Goal: Task Accomplishment & Management: Complete application form

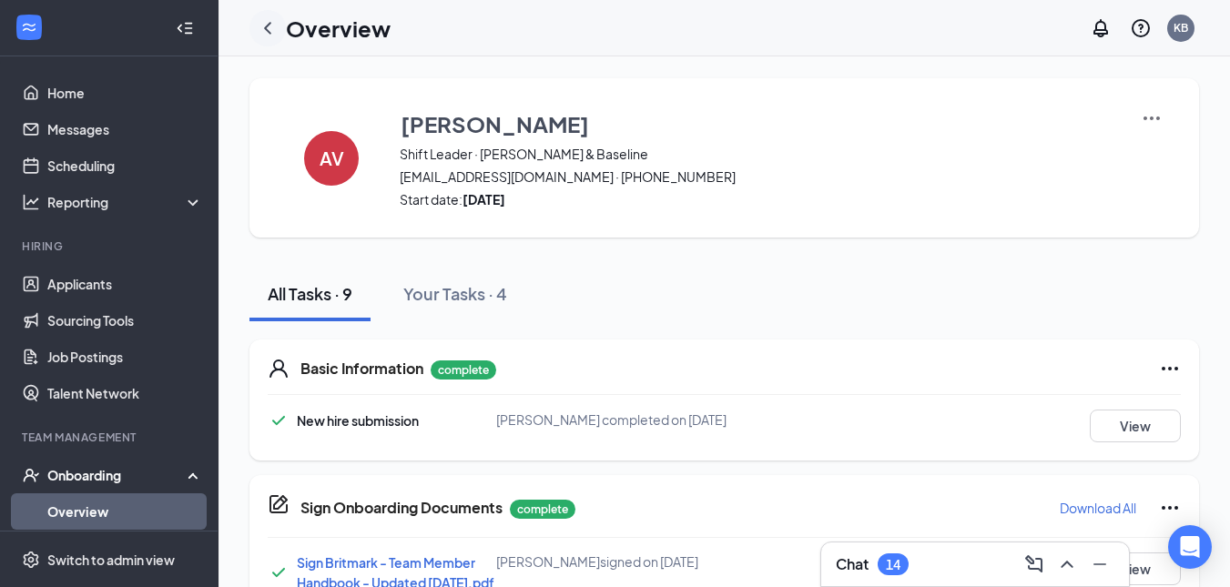
click at [266, 30] on icon "ChevronLeft" at bounding box center [268, 28] width 22 height 22
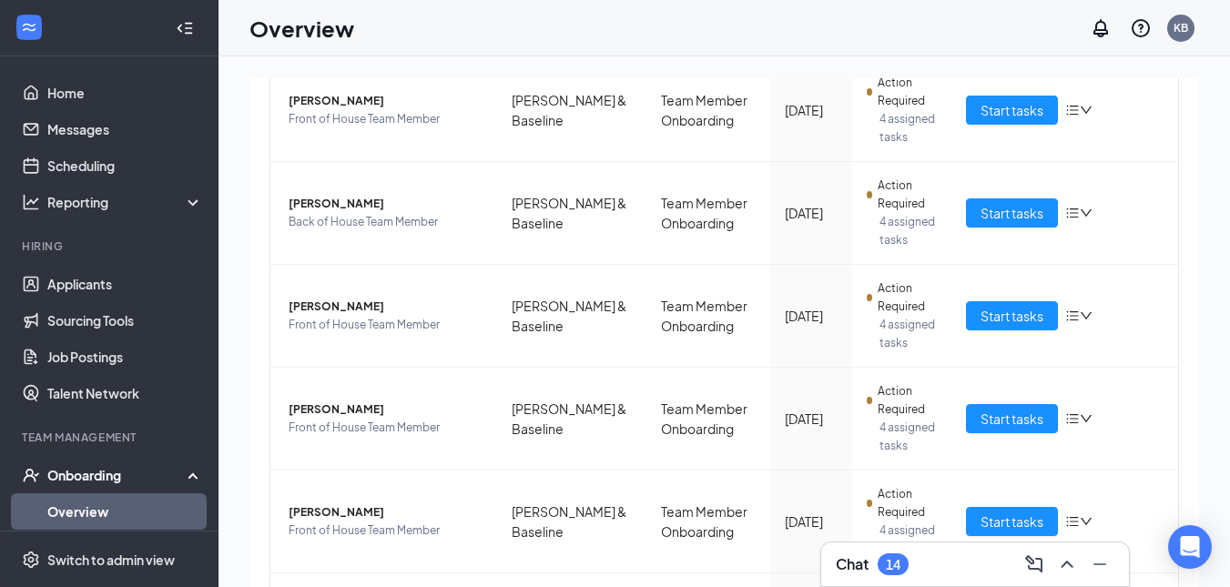
scroll to position [372, 0]
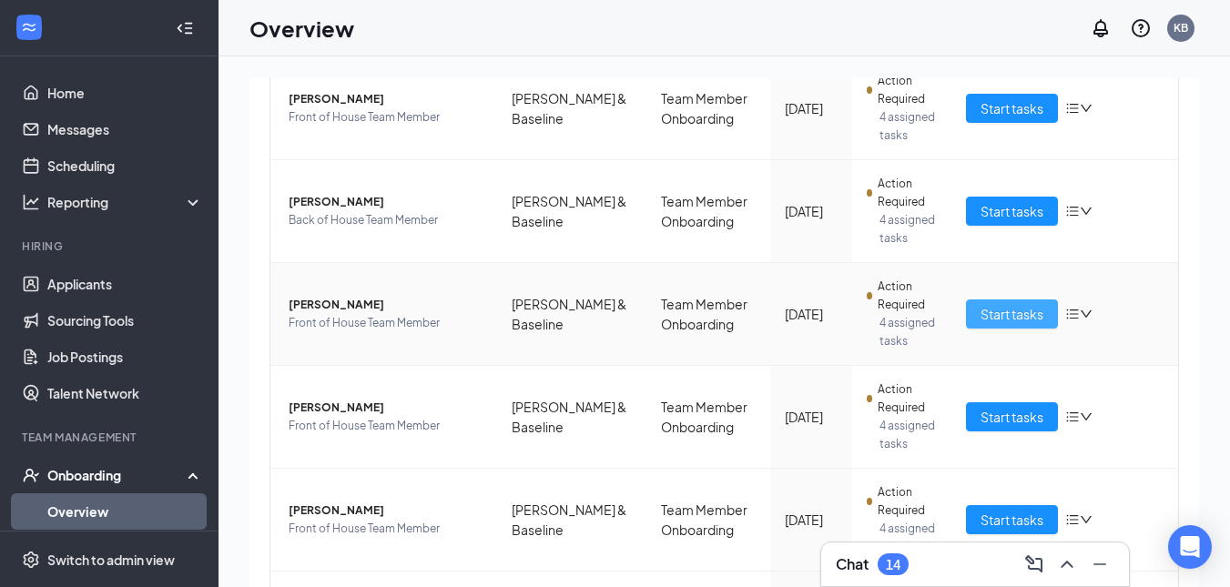
click at [1014, 312] on span "Start tasks" at bounding box center [1011, 314] width 63 height 20
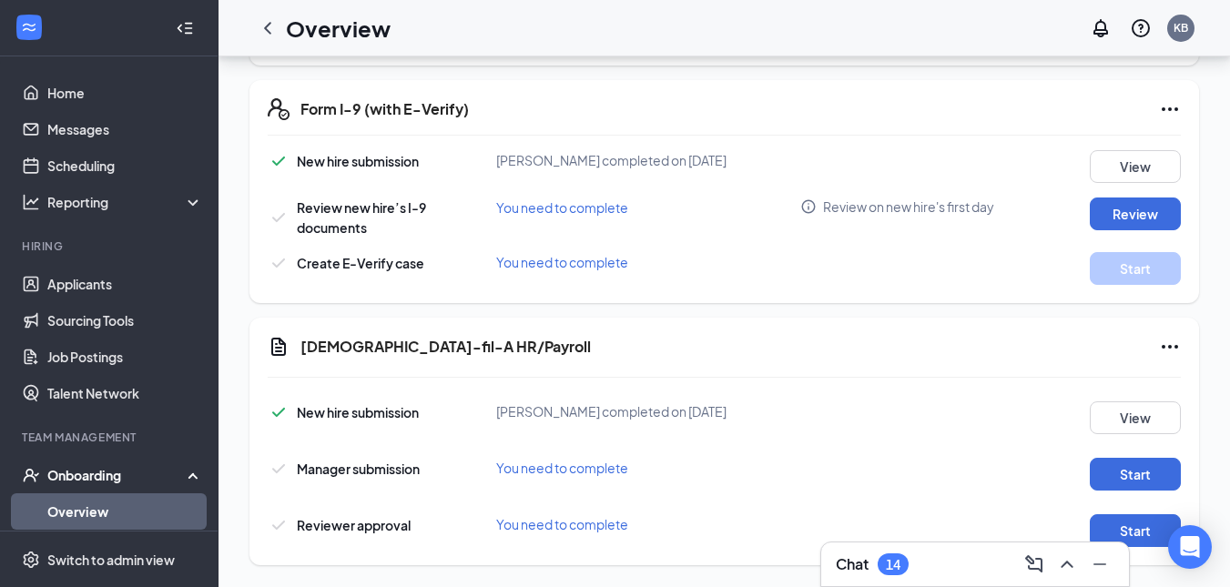
scroll to position [723, 0]
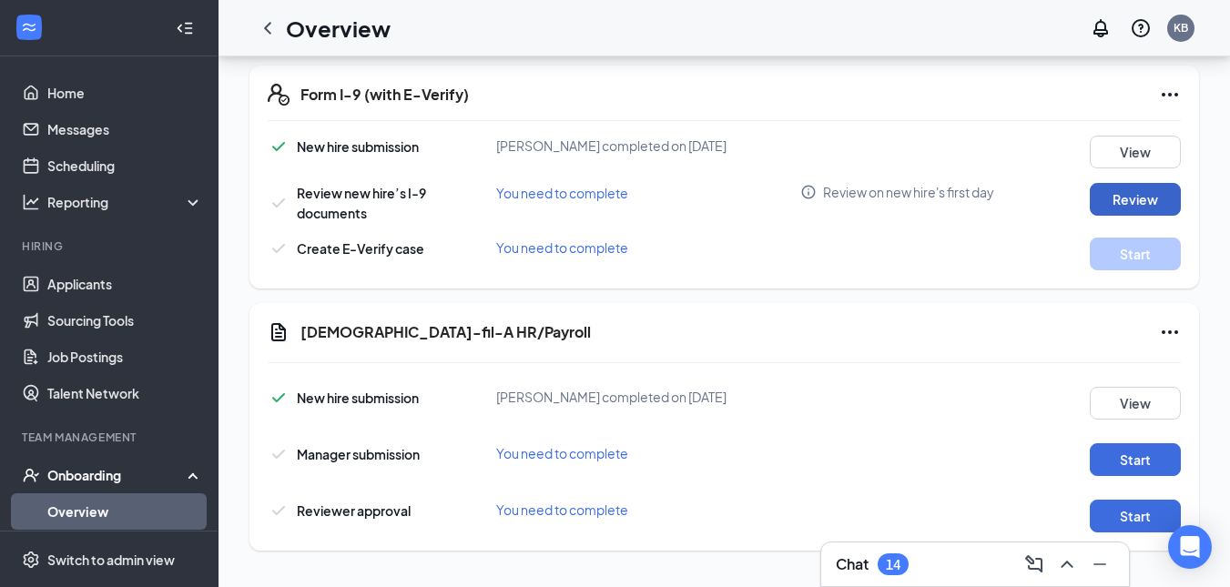
click at [1142, 201] on button "Review" at bounding box center [1135, 199] width 91 height 33
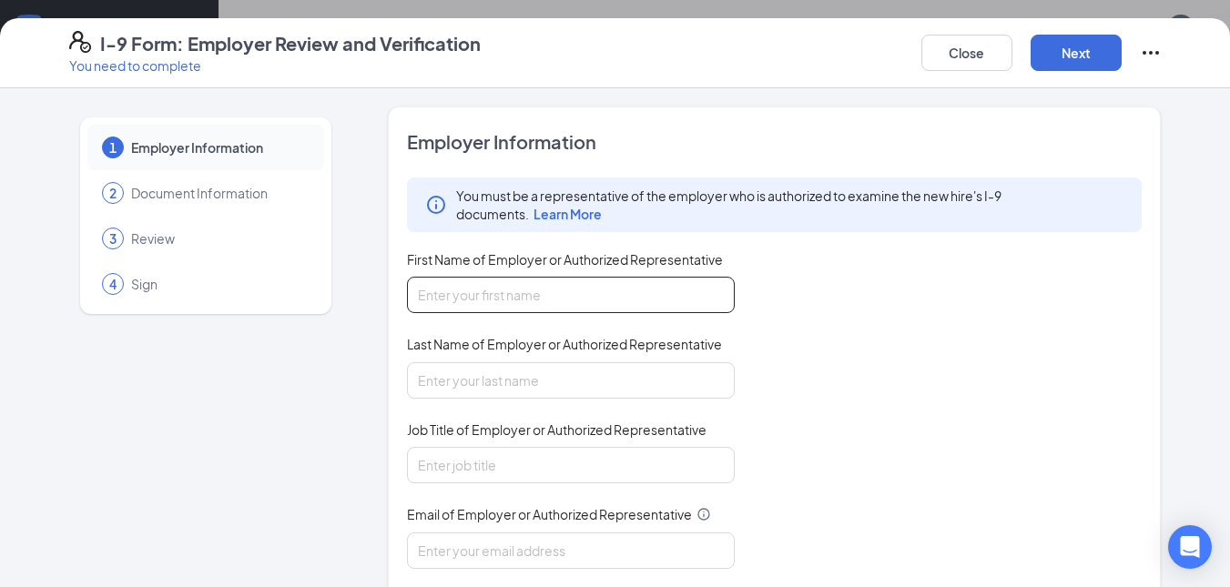
click at [636, 290] on input "First Name of Employer or Authorized Representative" at bounding box center [571, 295] width 328 height 36
type input "[PERSON_NAME]"
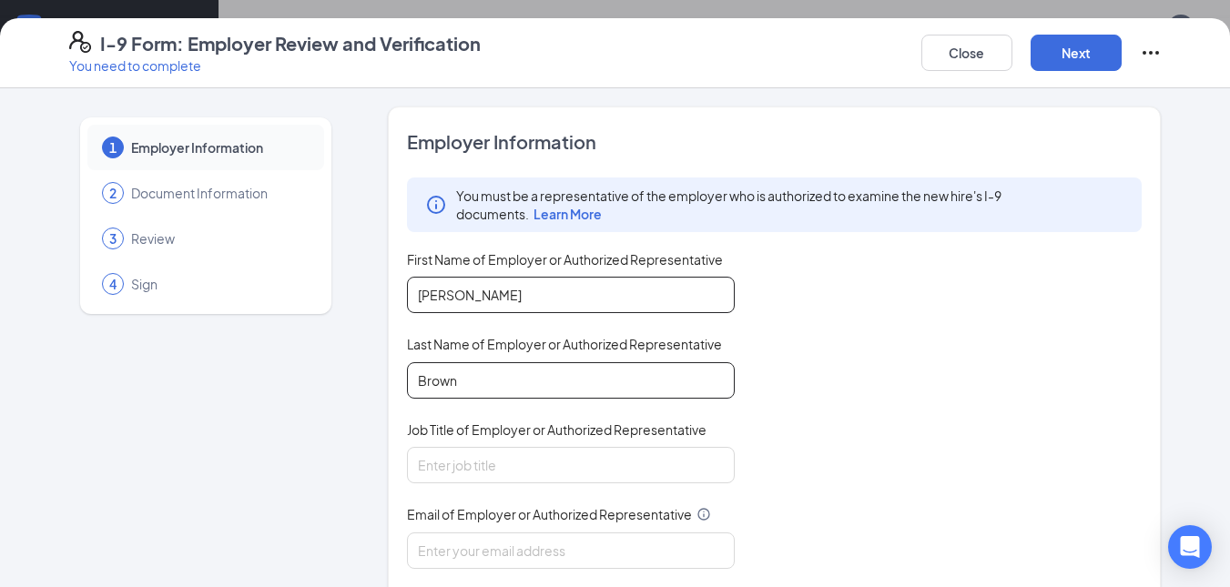
type input "Brown"
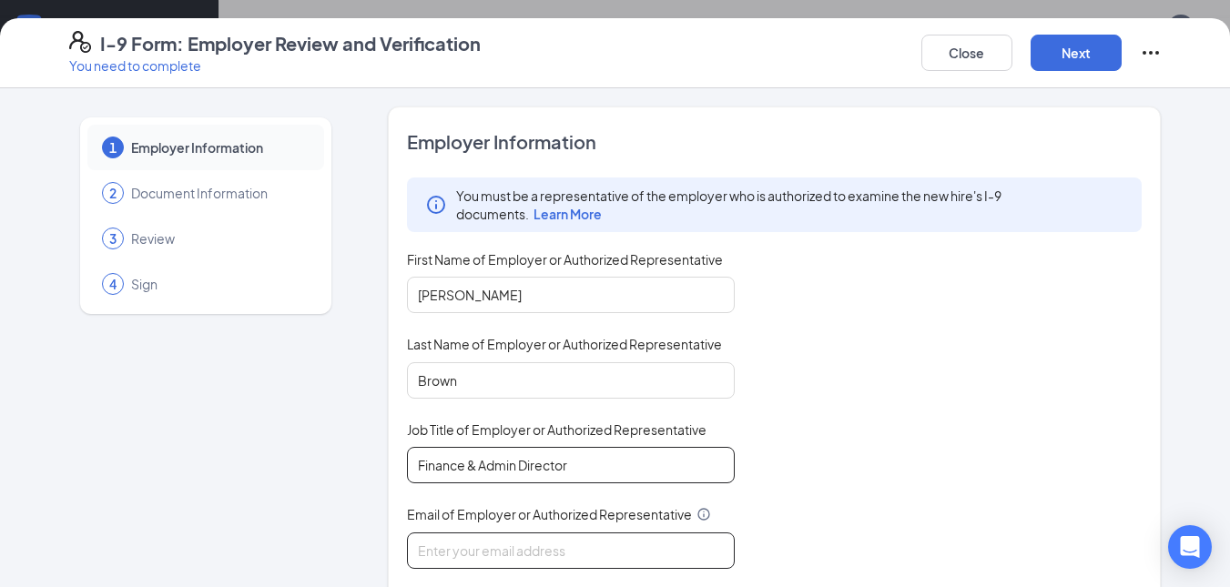
type input "Finance & Admin Director"
click at [560, 548] on input "Email of Employer or Authorized Representative" at bounding box center [571, 551] width 328 height 36
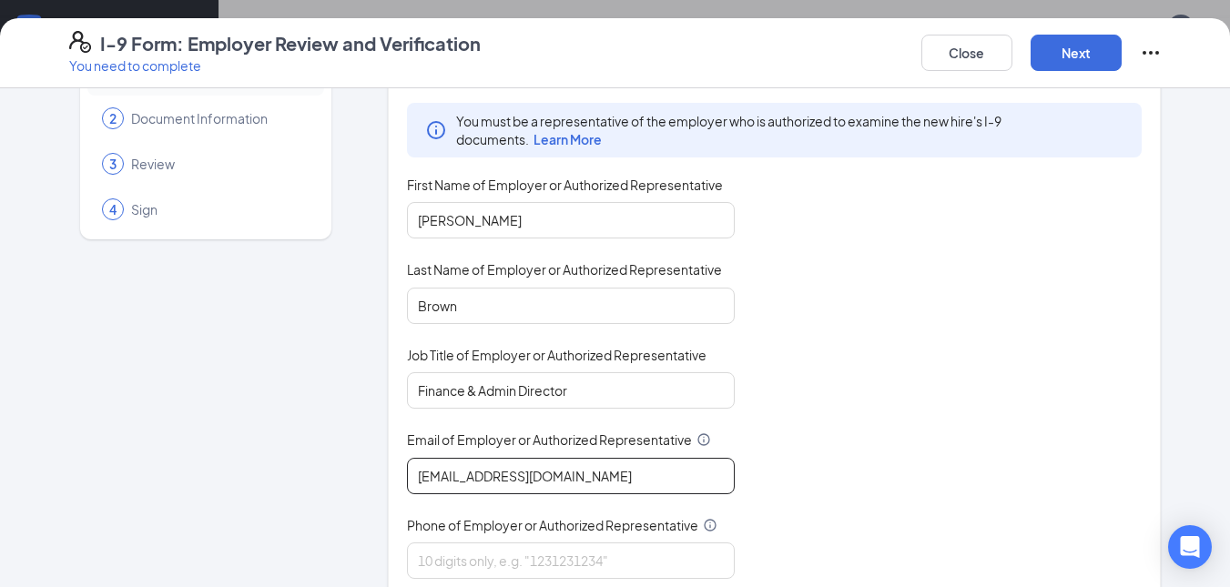
scroll to position [103, 0]
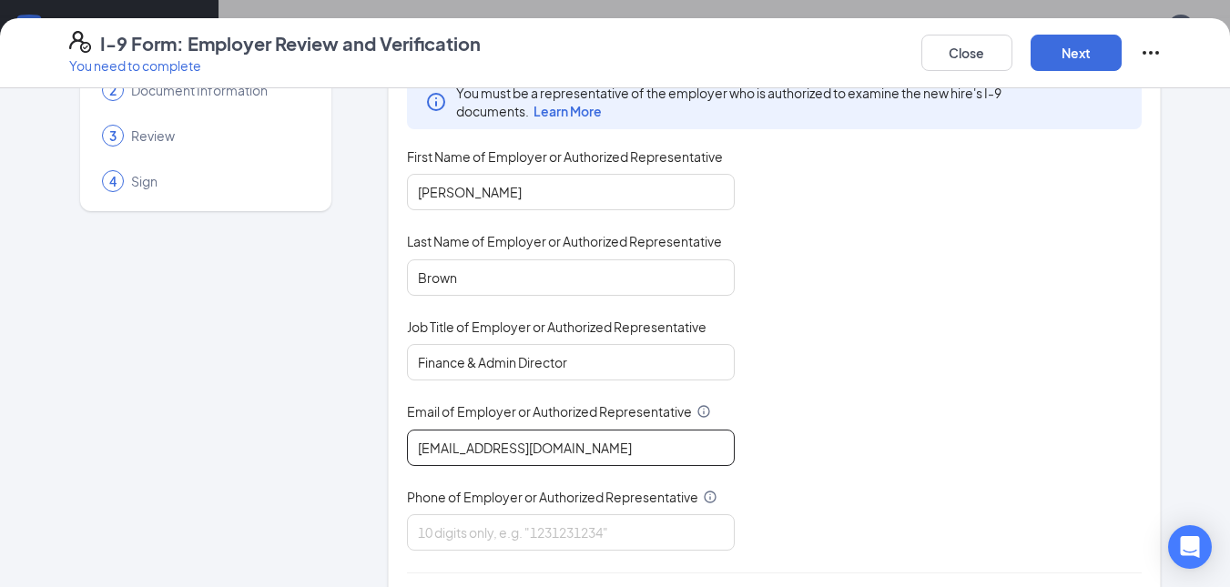
click at [500, 441] on input "[EMAIL_ADDRESS][DOMAIN_NAME]" at bounding box center [571, 448] width 328 height 36
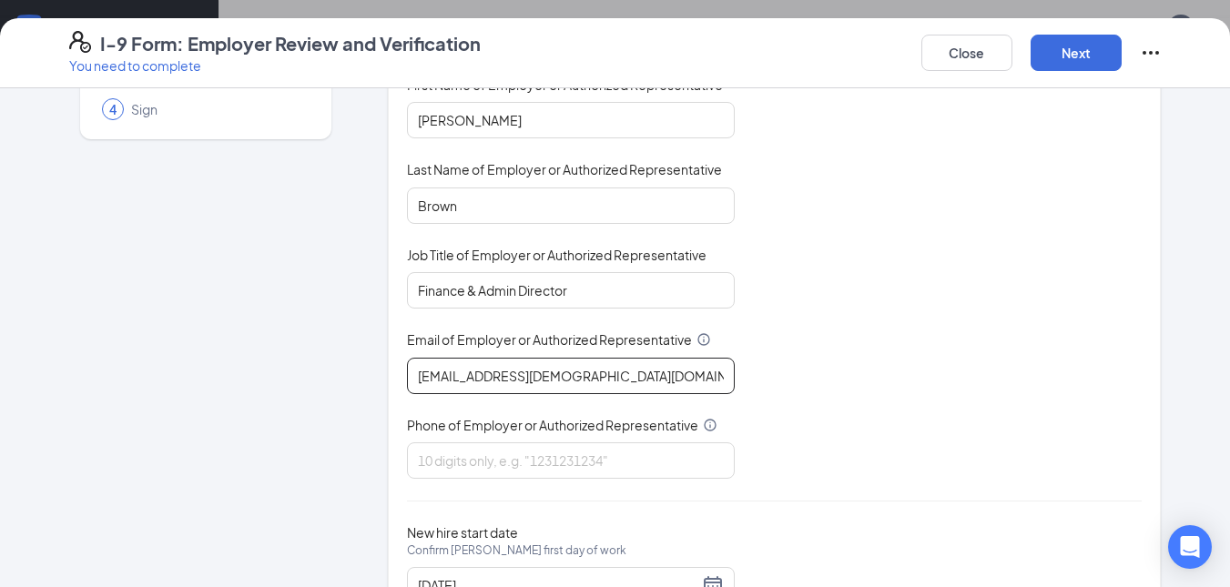
scroll to position [178, 0]
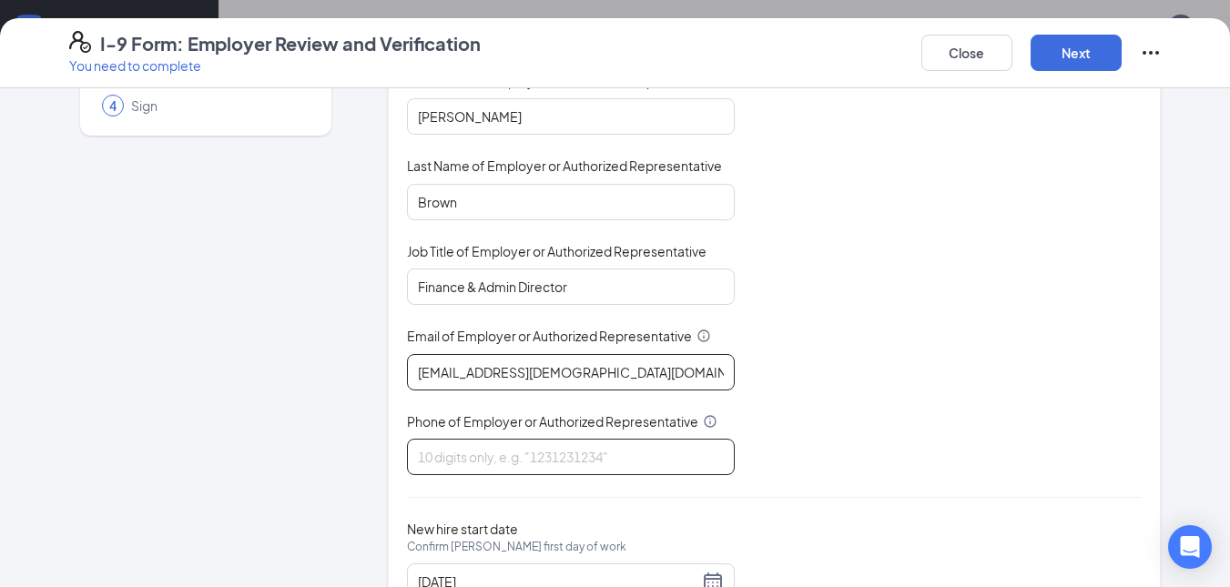
type input "[EMAIL_ADDRESS][DEMOGRAPHIC_DATA][DOMAIN_NAME]"
click at [614, 452] on input "Phone of Employer or Authorized Representative" at bounding box center [571, 457] width 328 height 36
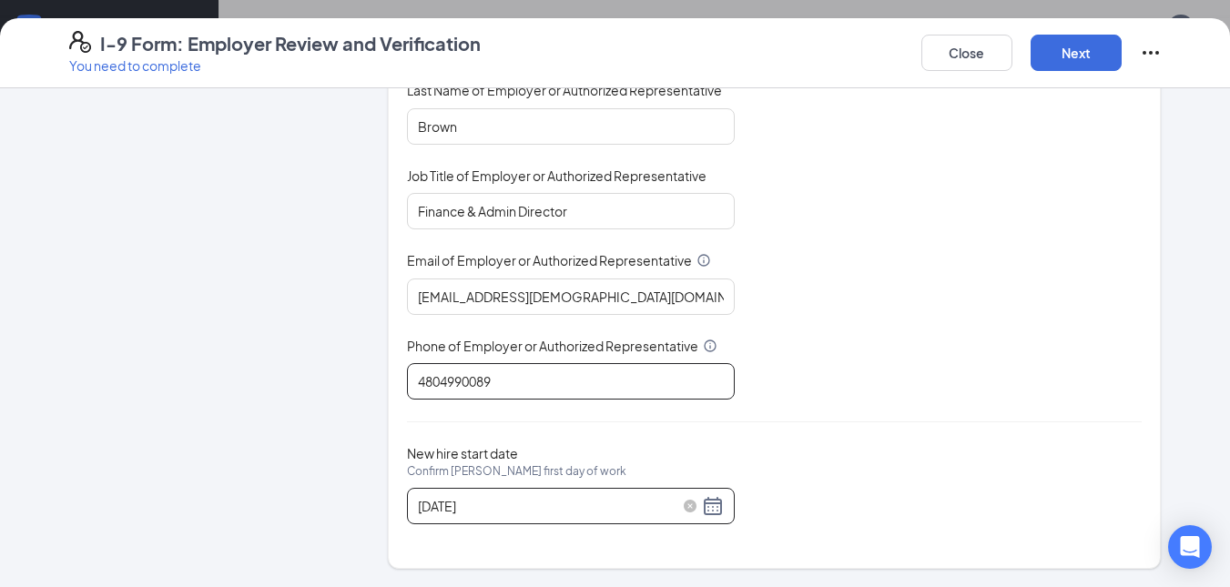
type input "4804990089"
click at [689, 510] on input "[DATE]" at bounding box center [558, 506] width 280 height 20
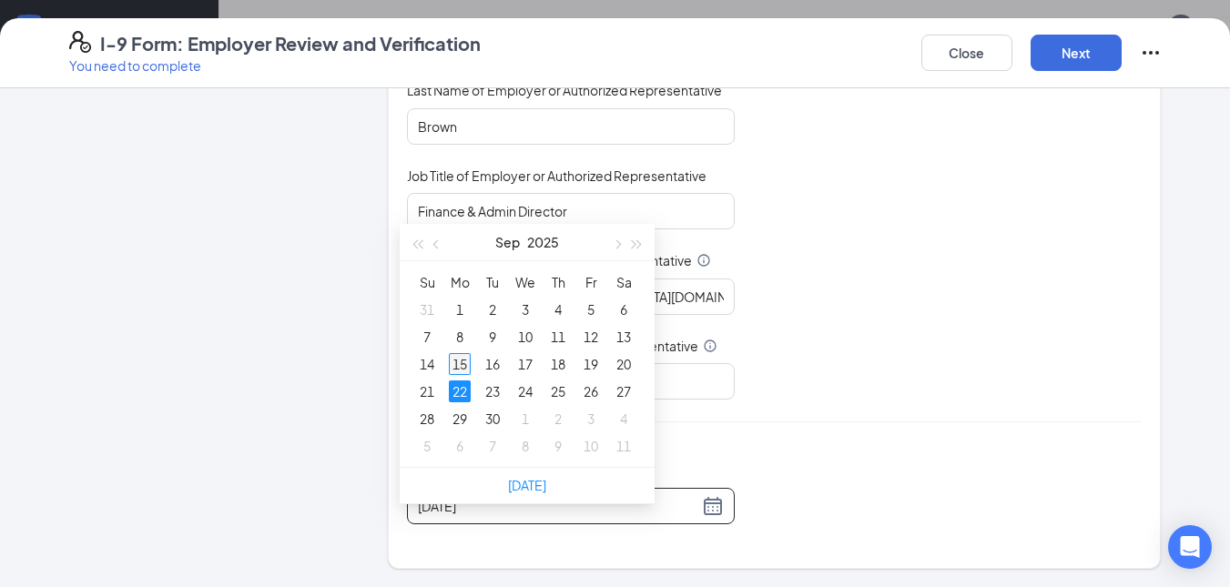
click at [465, 353] on div "15" at bounding box center [460, 364] width 22 height 22
type input "[DATE]"
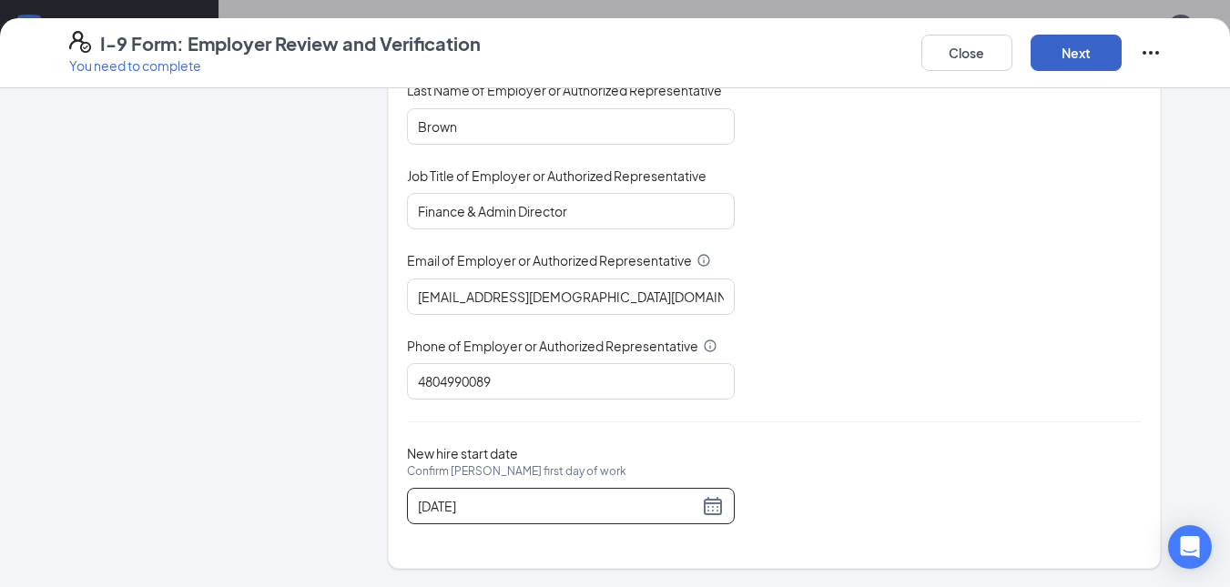
click at [1083, 49] on button "Next" at bounding box center [1075, 53] width 91 height 36
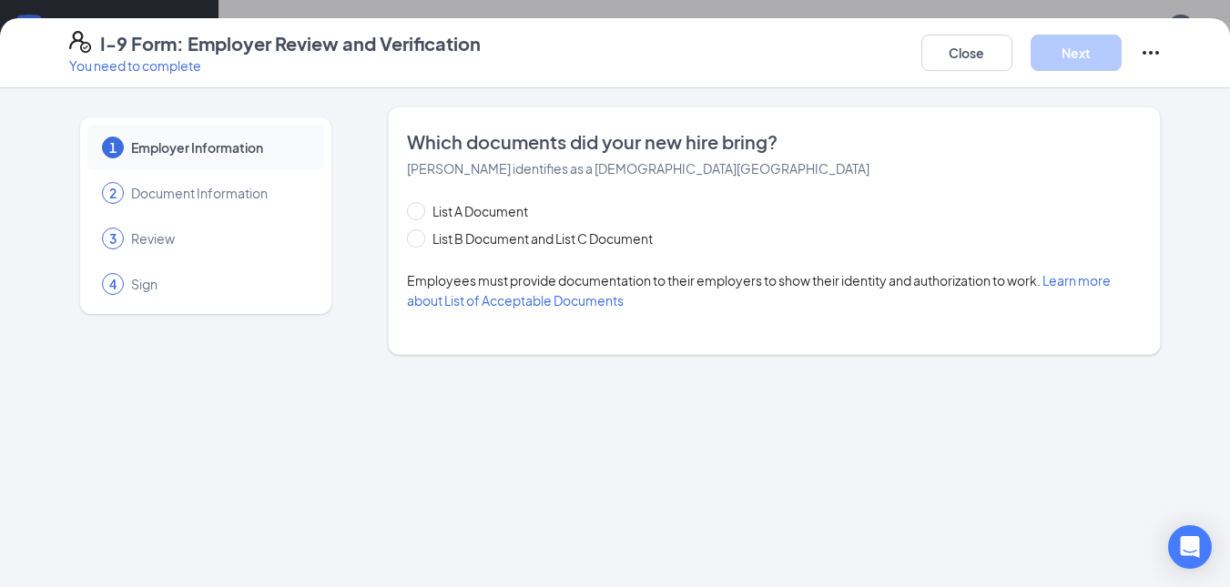
scroll to position [0, 0]
click at [419, 239] on input "List B Document and List C Document" at bounding box center [413, 235] width 13 height 13
radio input "true"
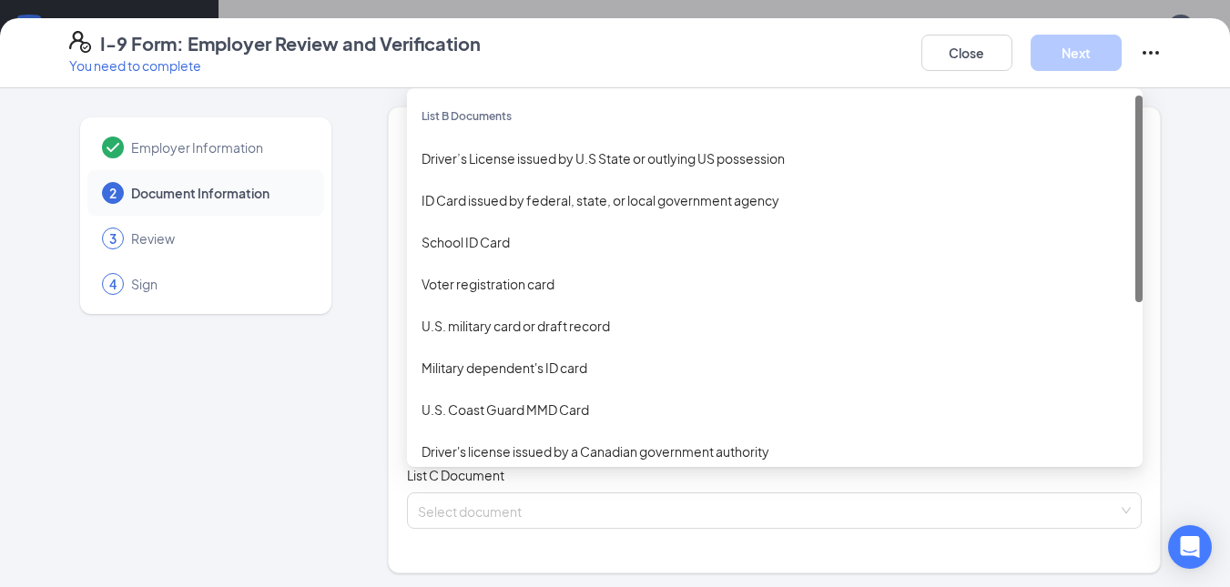
click at [473, 404] on div "Select document List B Documents Driver’s License issued by U.S State or outlyi…" at bounding box center [775, 401] width 736 height 36
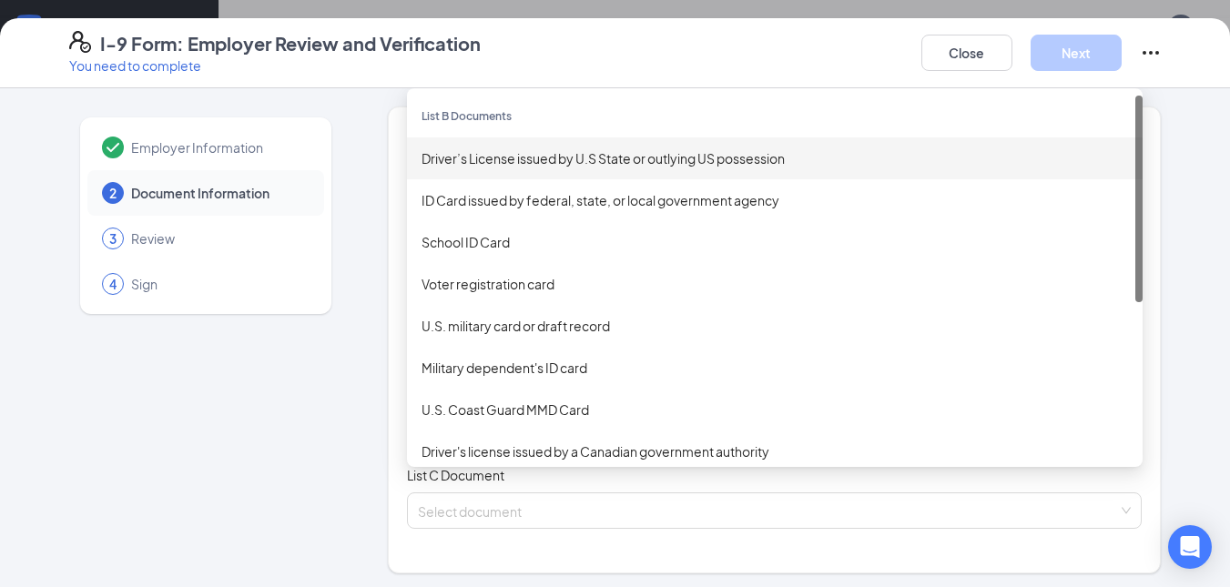
click at [499, 156] on div "Driver’s License issued by U.S State or outlying US possession" at bounding box center [774, 158] width 706 height 20
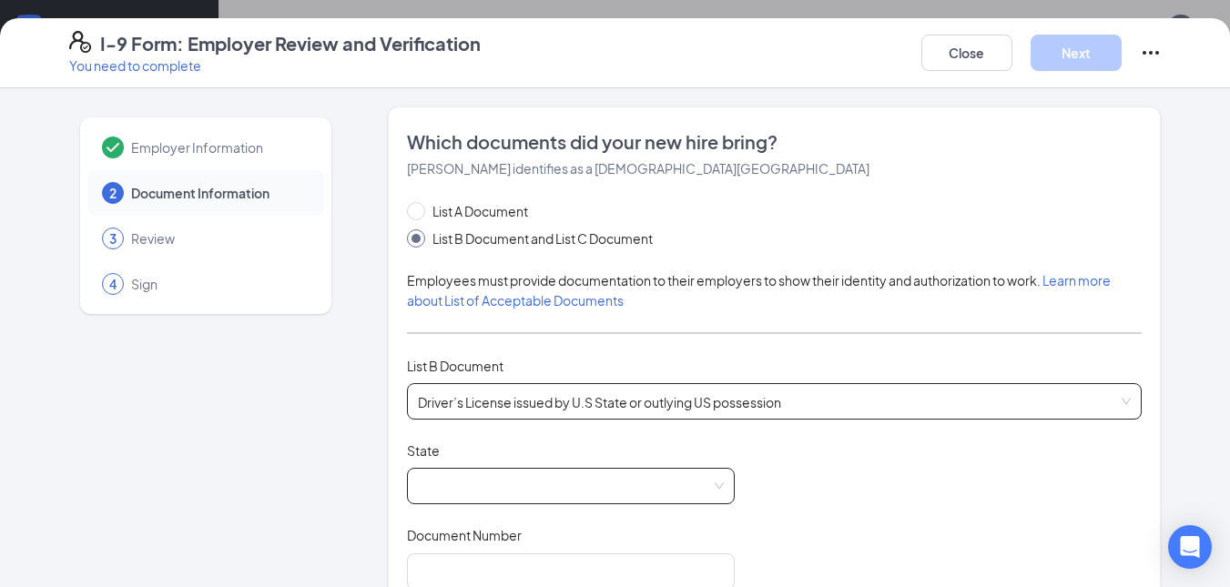
click at [471, 479] on span at bounding box center [571, 486] width 306 height 35
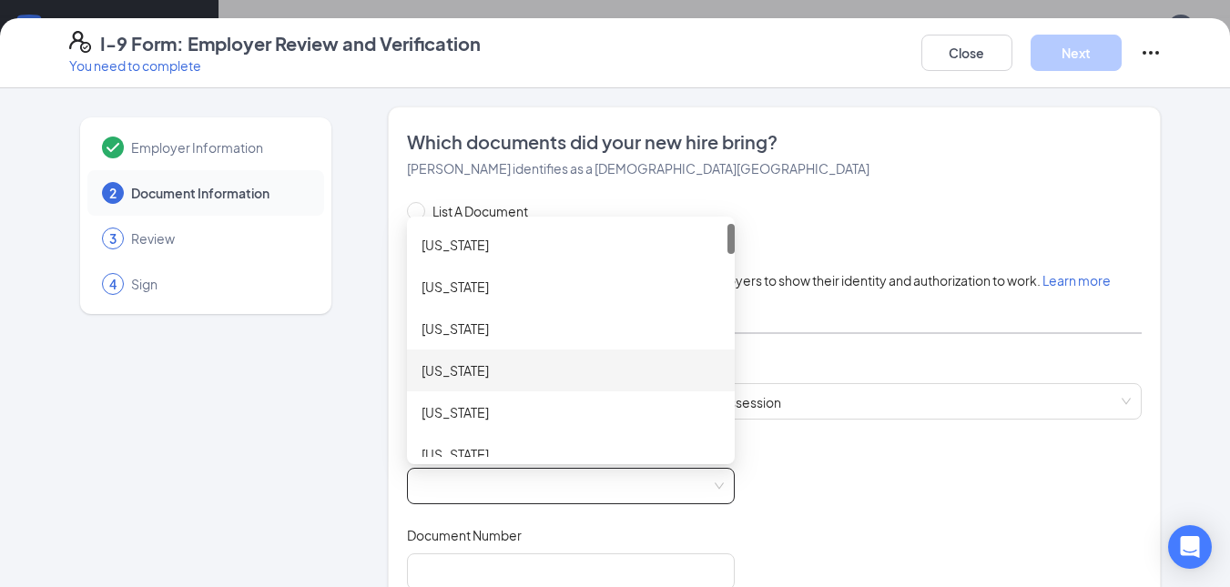
click at [459, 377] on div "[US_STATE]" at bounding box center [570, 370] width 299 height 20
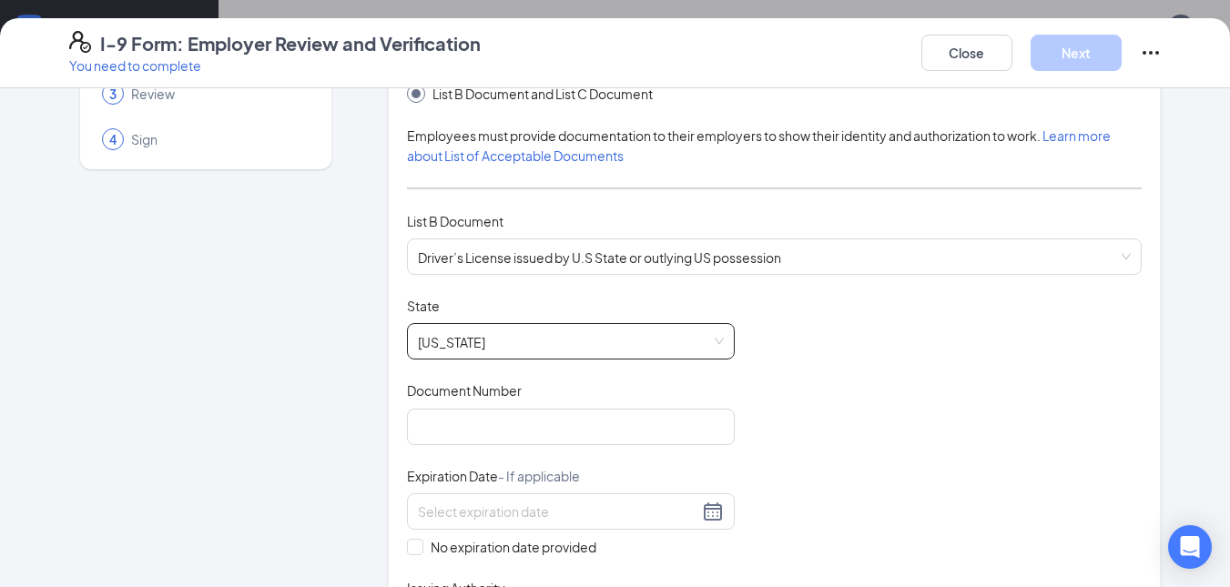
scroll to position [166, 0]
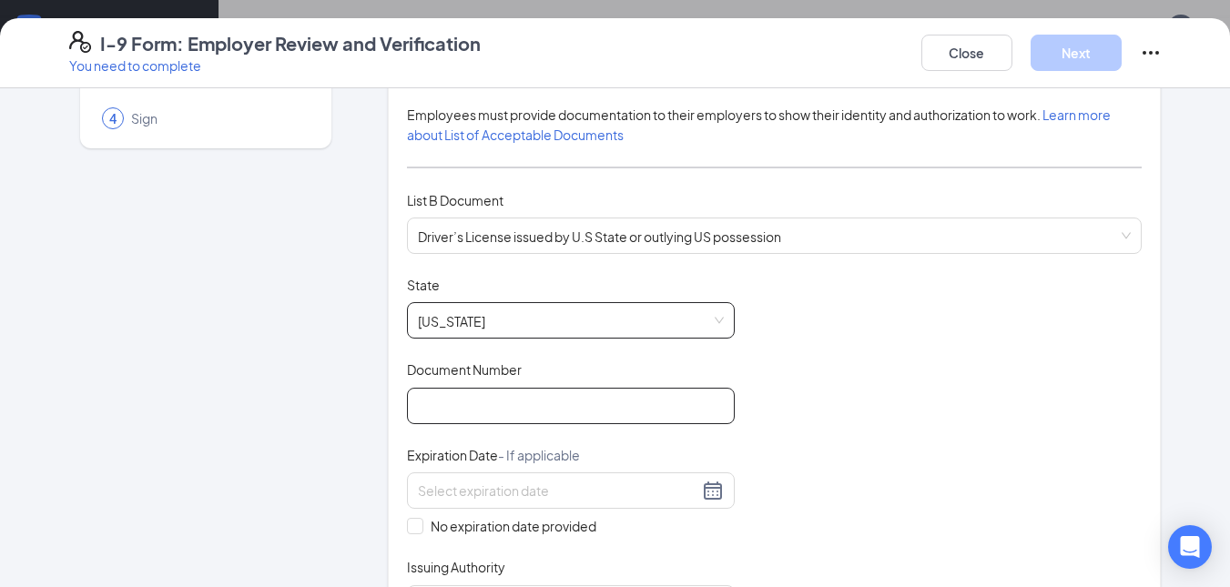
click at [513, 399] on input "Document Number" at bounding box center [571, 406] width 328 height 36
type input "B93945781"
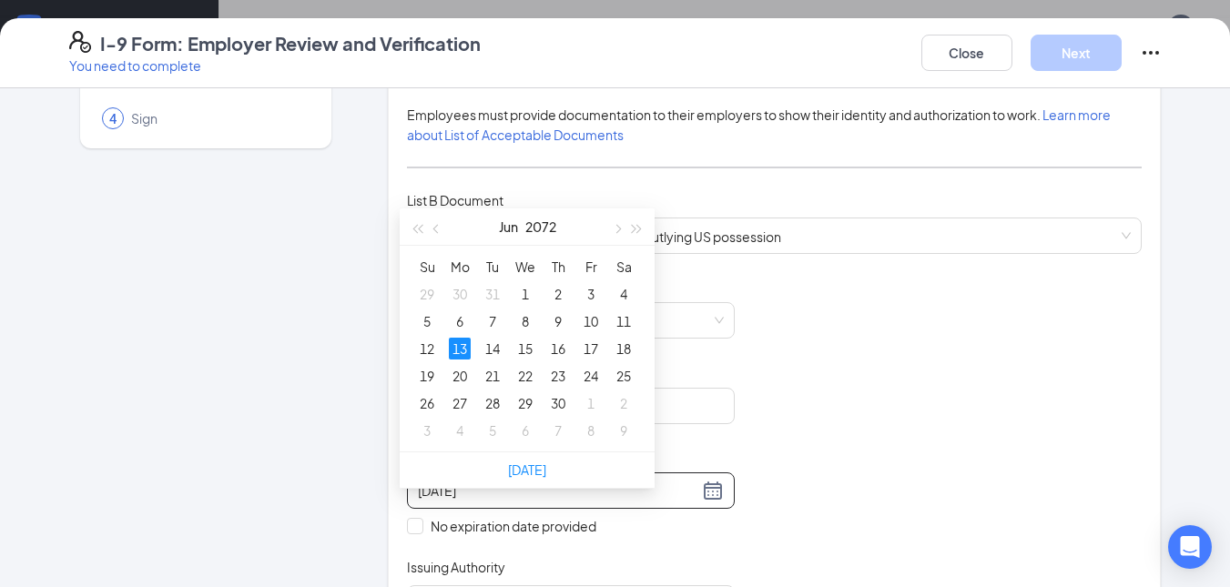
click at [462, 338] on div "13" at bounding box center [460, 349] width 22 height 22
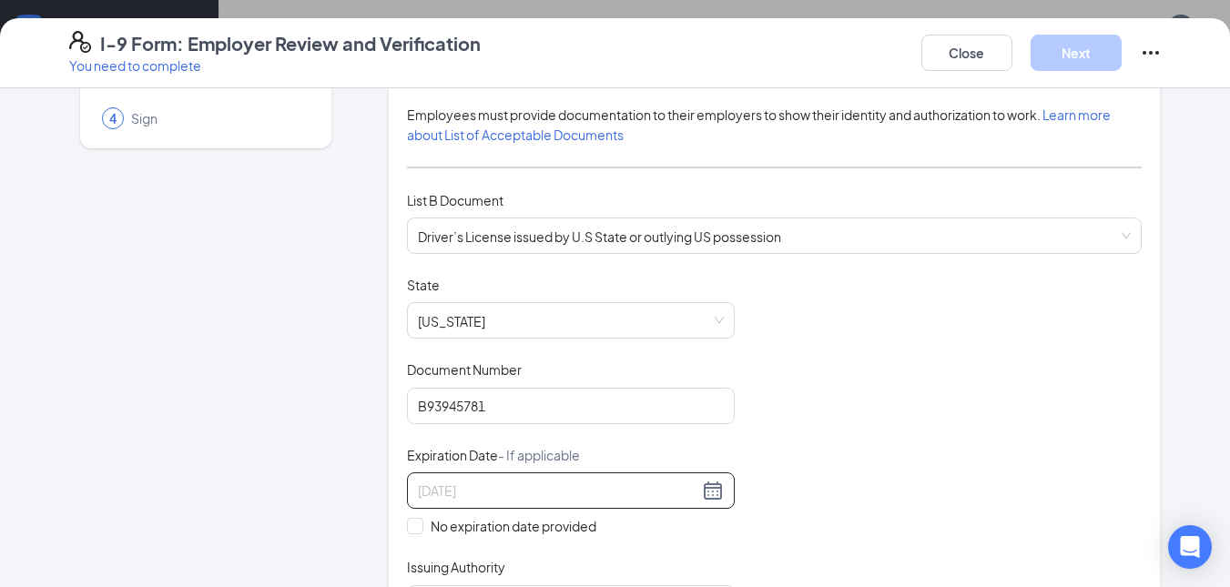
type input "[DATE]"
click at [878, 418] on div "Document Title Driver’s License issued by U.S State or outlying US possession S…" at bounding box center [775, 449] width 736 height 346
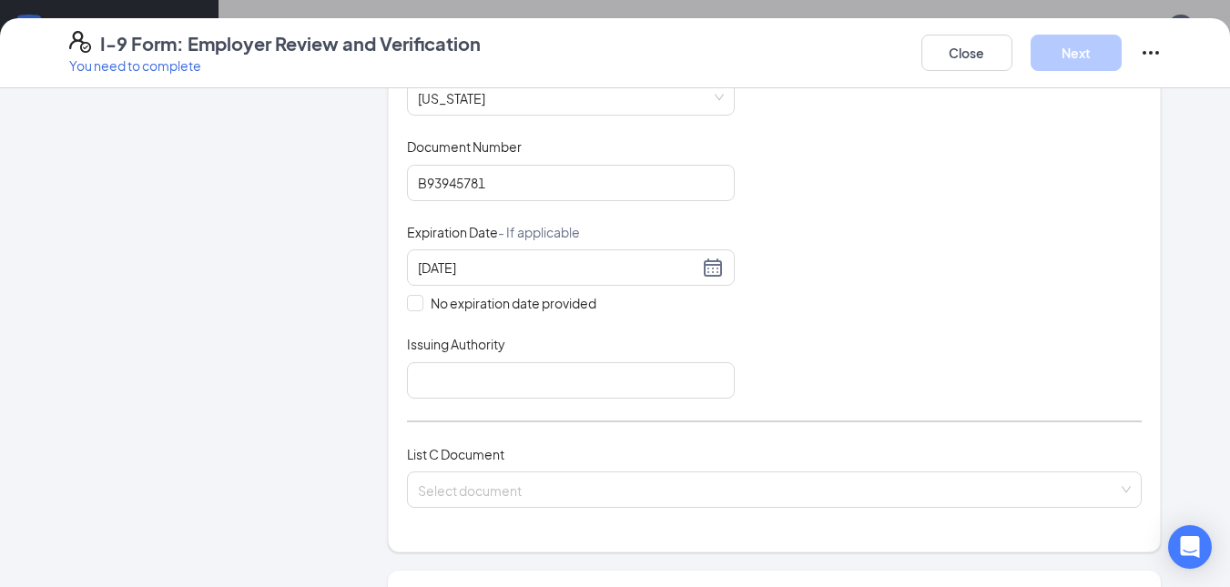
scroll to position [396, 0]
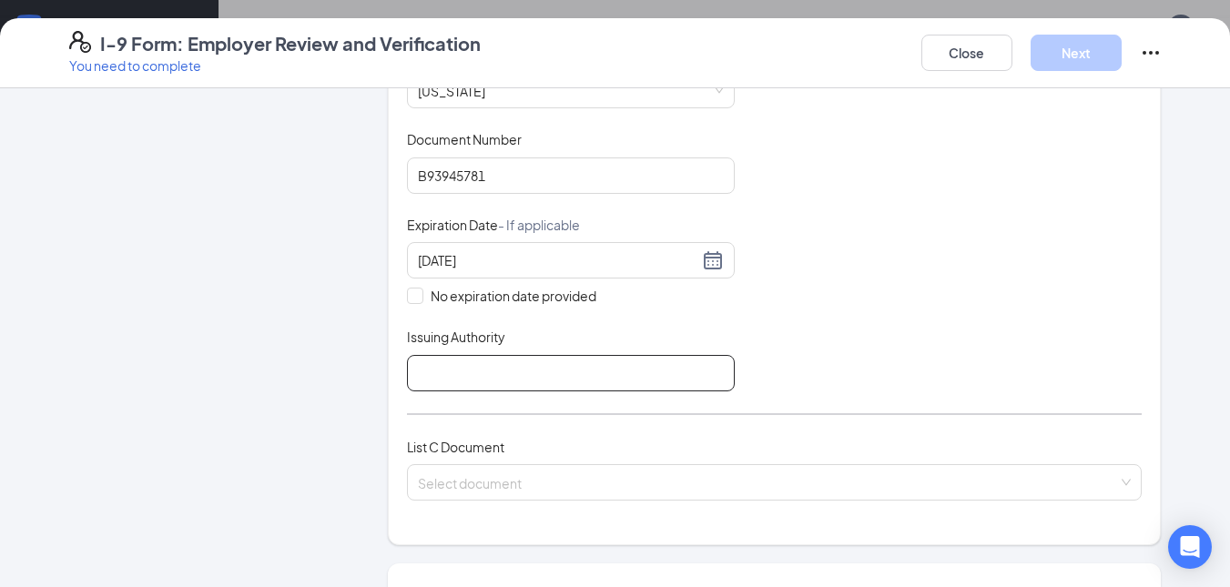
click at [559, 370] on input "Issuing Authority" at bounding box center [571, 373] width 328 height 36
type input "[US_STATE]"
click at [868, 299] on div "Document Title Driver’s License issued by U.S State or outlying US possession S…" at bounding box center [775, 219] width 736 height 346
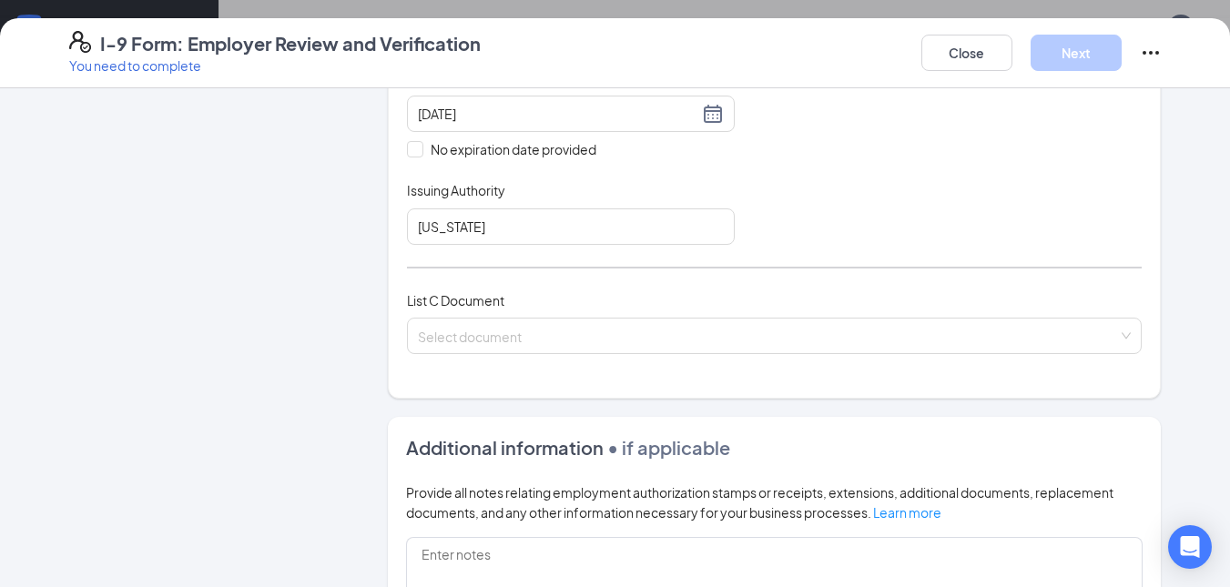
scroll to position [546, 0]
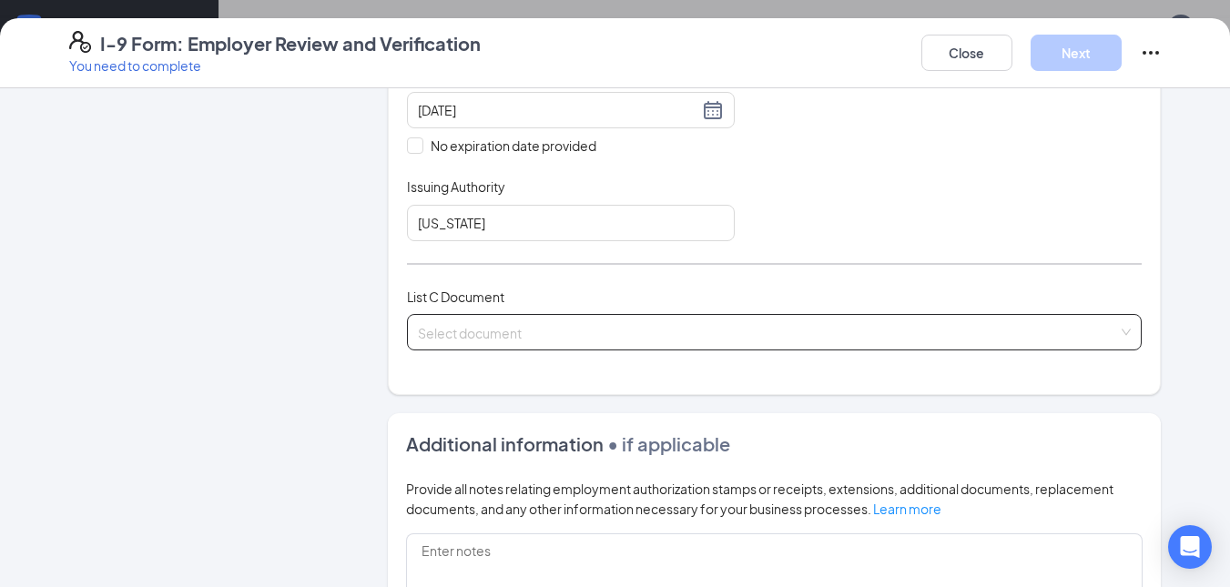
click at [589, 317] on input "search" at bounding box center [768, 328] width 701 height 27
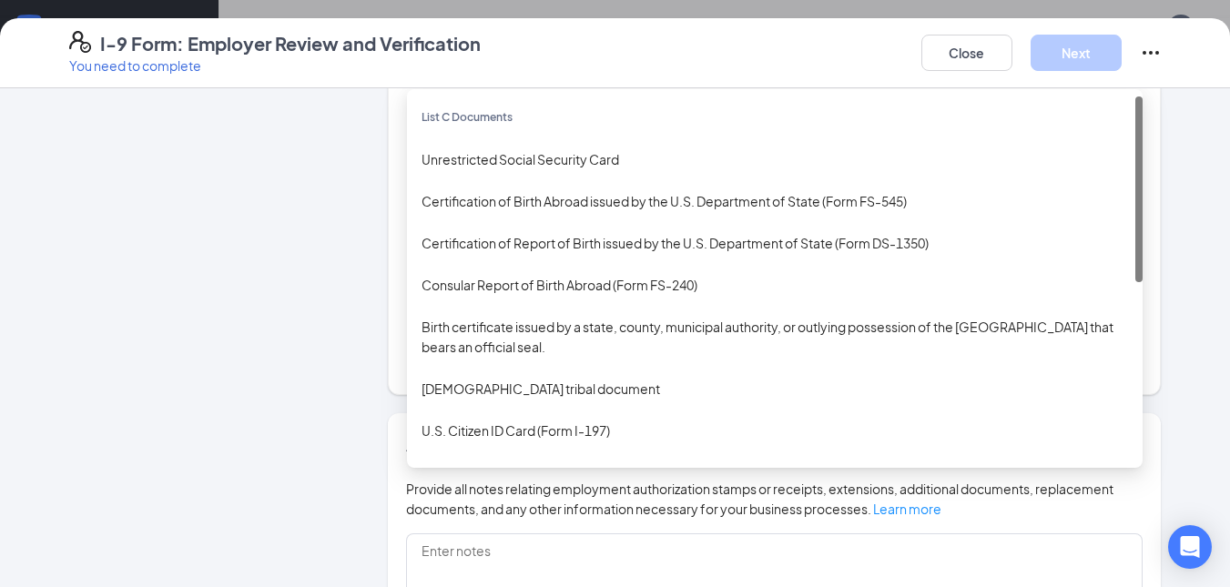
click at [582, 157] on div "Unrestricted Social Security Card" at bounding box center [774, 159] width 706 height 20
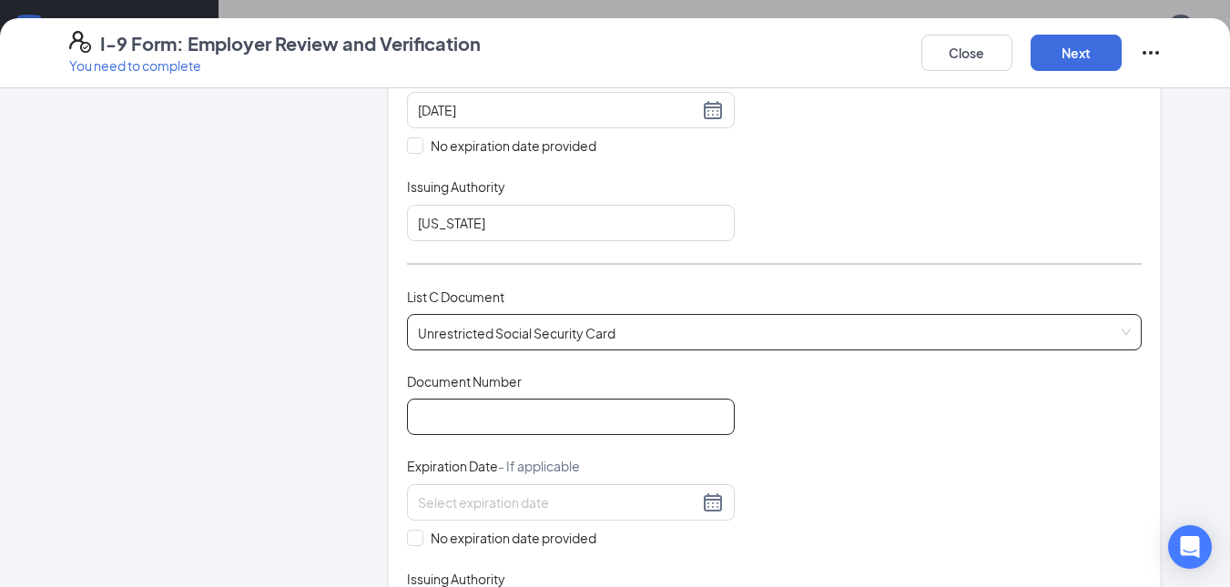
click at [524, 410] on input "Document Number" at bounding box center [571, 417] width 328 height 36
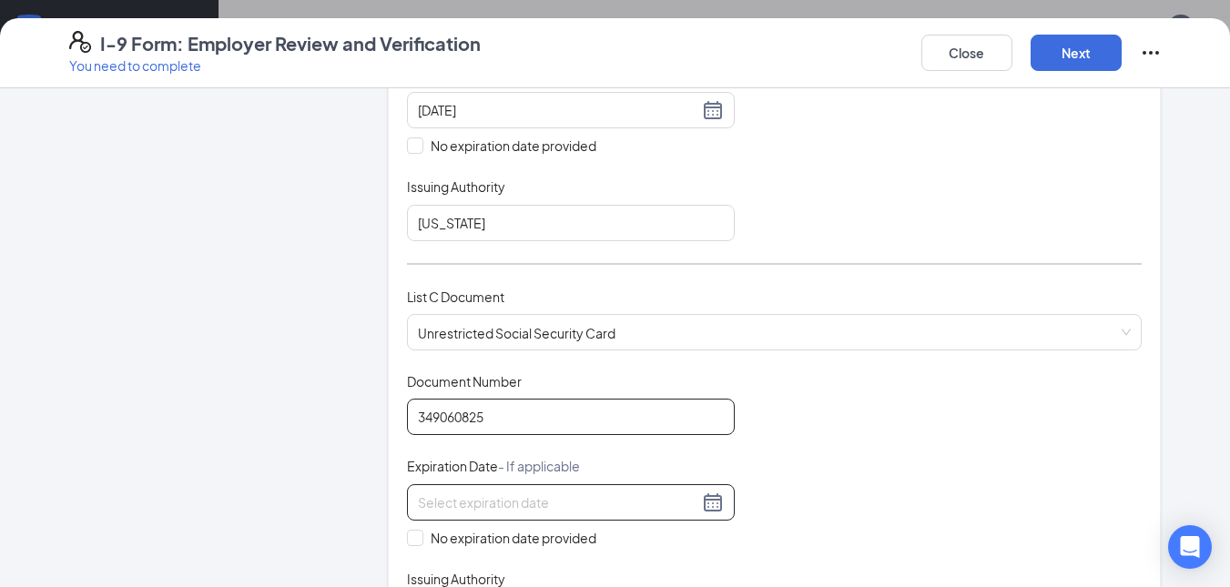
type input "349060825"
click at [619, 500] on input at bounding box center [558, 502] width 280 height 20
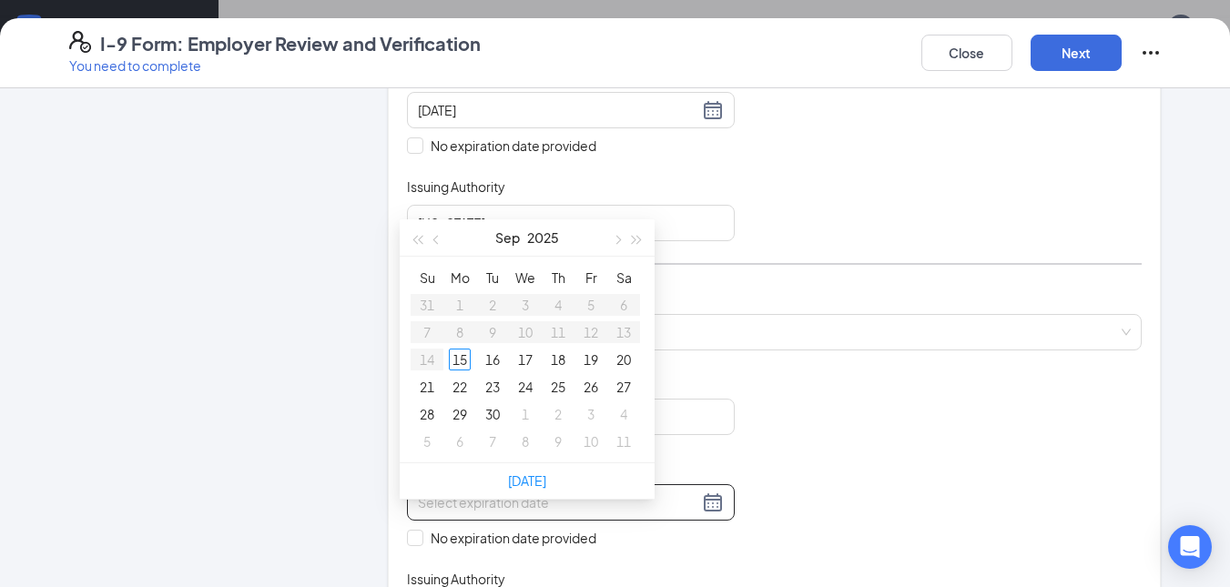
click at [874, 462] on div "Document Title Unrestricted Social Security Card Document Number 349060825 Expi…" at bounding box center [775, 502] width 736 height 260
click at [877, 465] on div "Document Title Unrestricted Social Security Card Document Number 349060825 Expi…" at bounding box center [775, 502] width 736 height 260
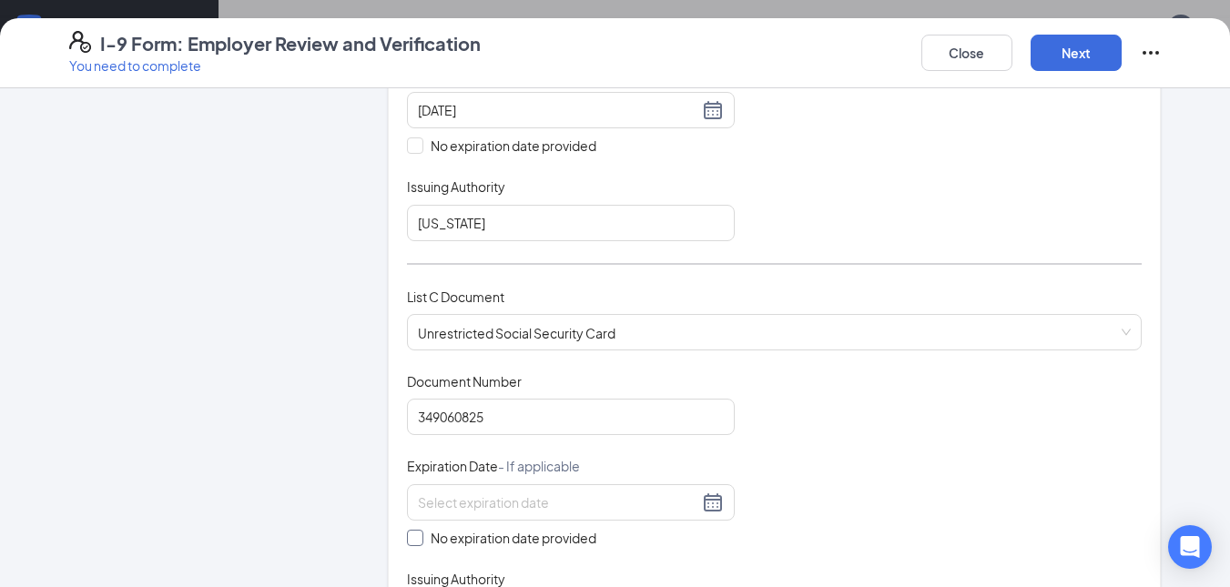
click at [407, 541] on input "No expiration date provided" at bounding box center [413, 536] width 13 height 13
checkbox input "true"
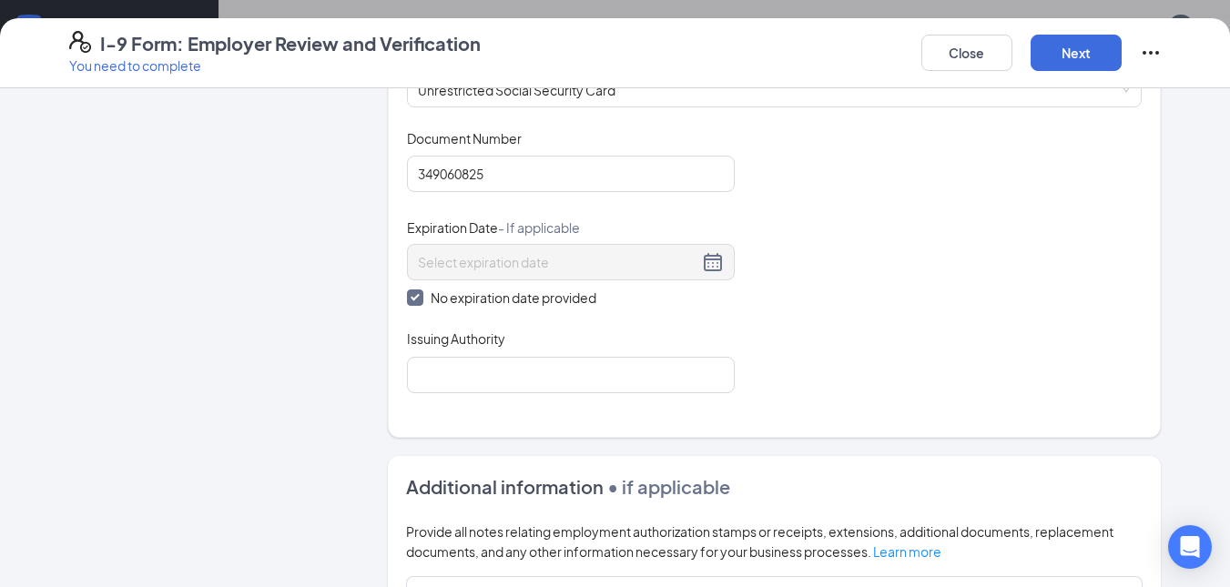
scroll to position [796, 0]
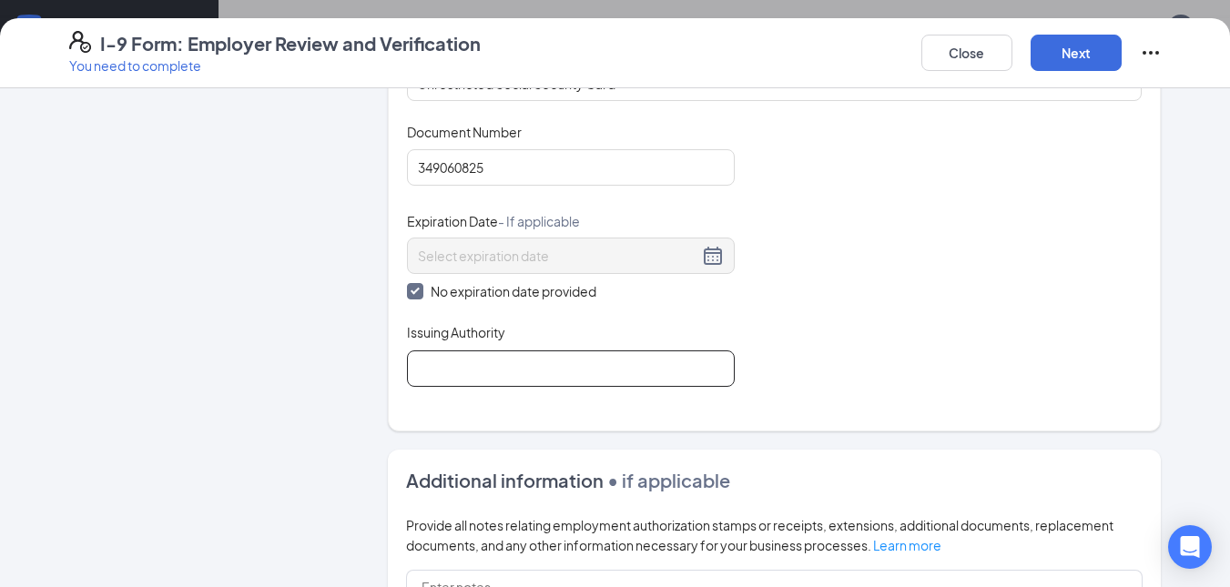
click at [551, 362] on input "Issuing Authority" at bounding box center [571, 368] width 328 height 36
type input "[GEOGRAPHIC_DATA]"
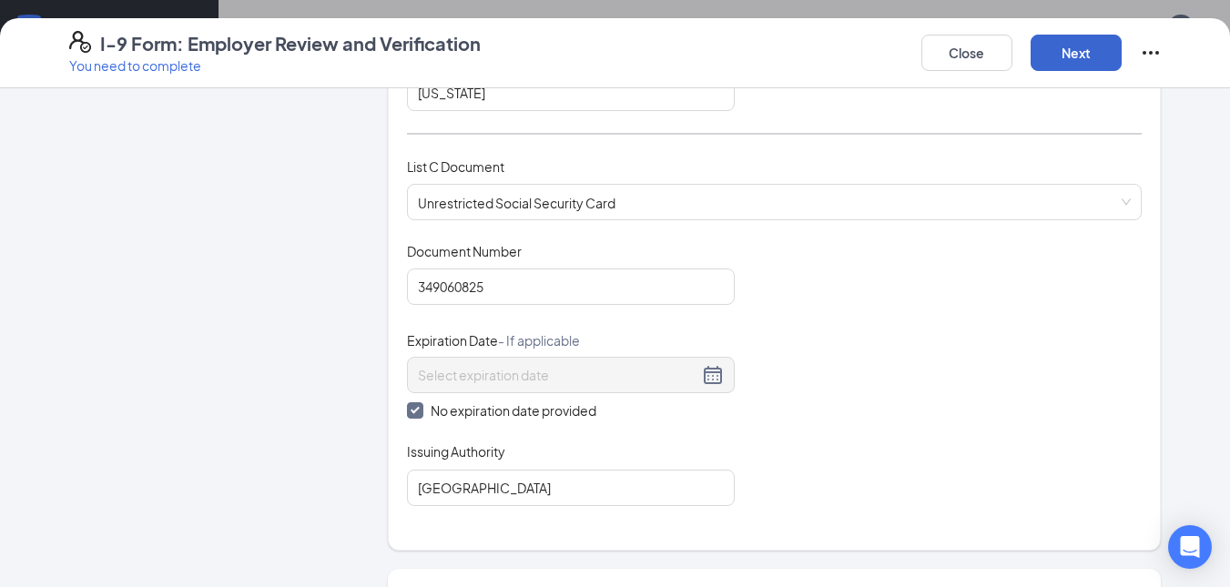
click at [1079, 48] on button "Next" at bounding box center [1075, 53] width 91 height 36
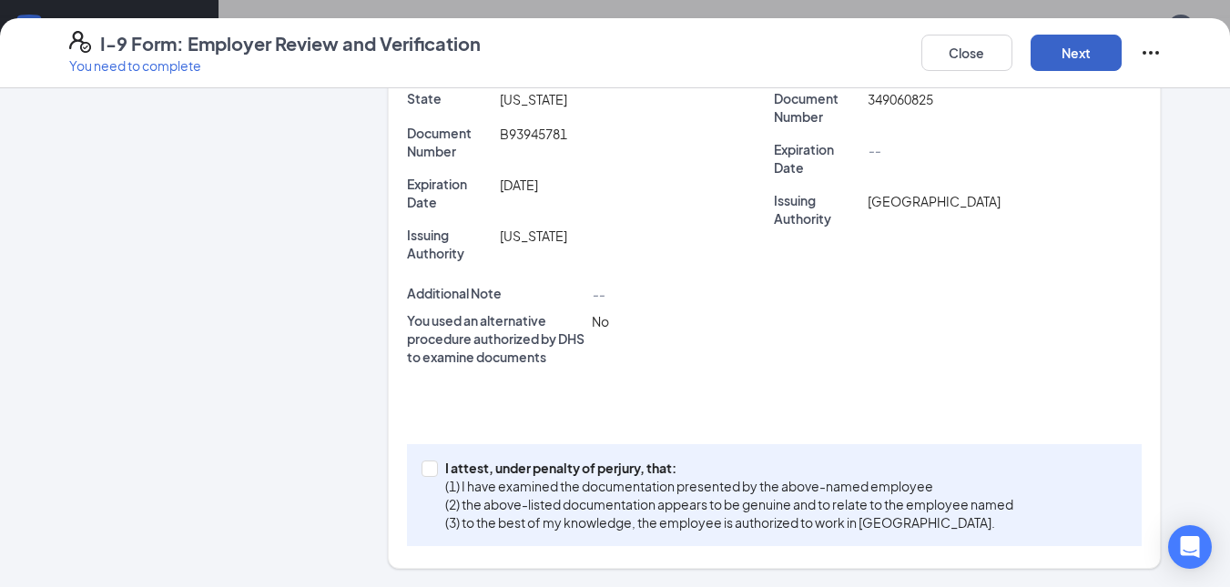
scroll to position [547, 0]
click at [424, 467] on input "I attest, under penalty of [PERSON_NAME], that: (1) I have examined the documen…" at bounding box center [427, 467] width 13 height 13
checkbox input "true"
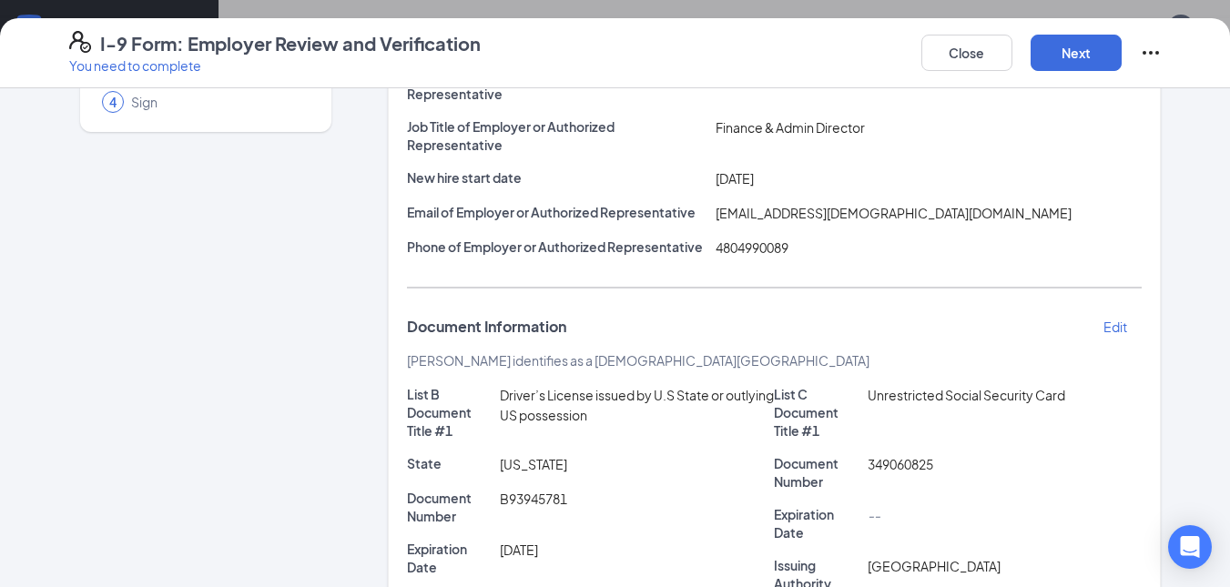
scroll to position [0, 0]
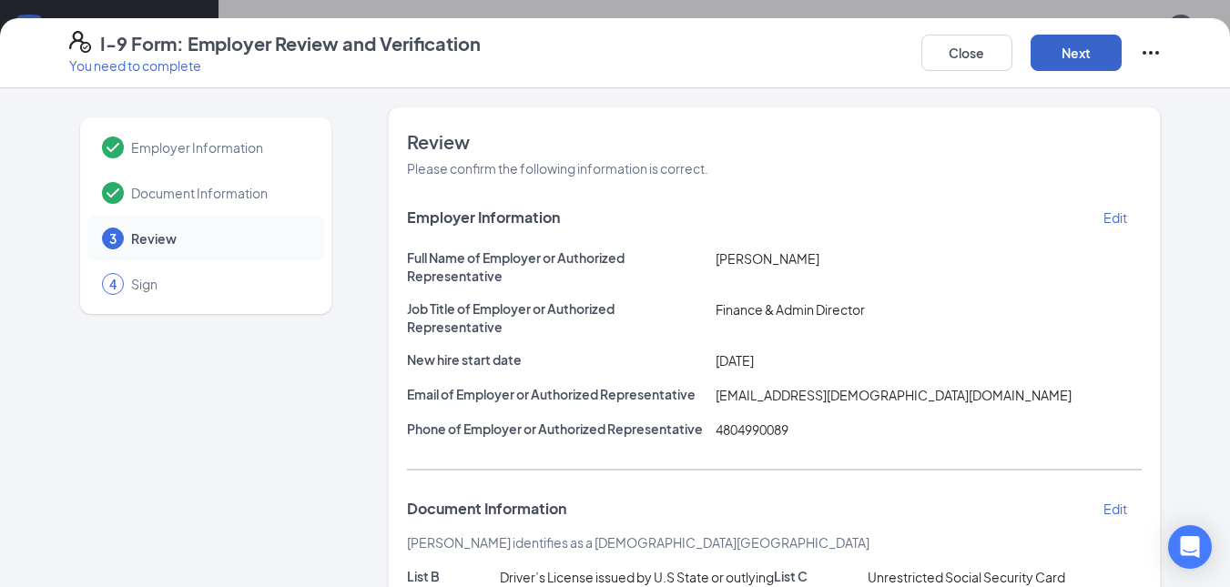
click at [1081, 55] on button "Next" at bounding box center [1075, 53] width 91 height 36
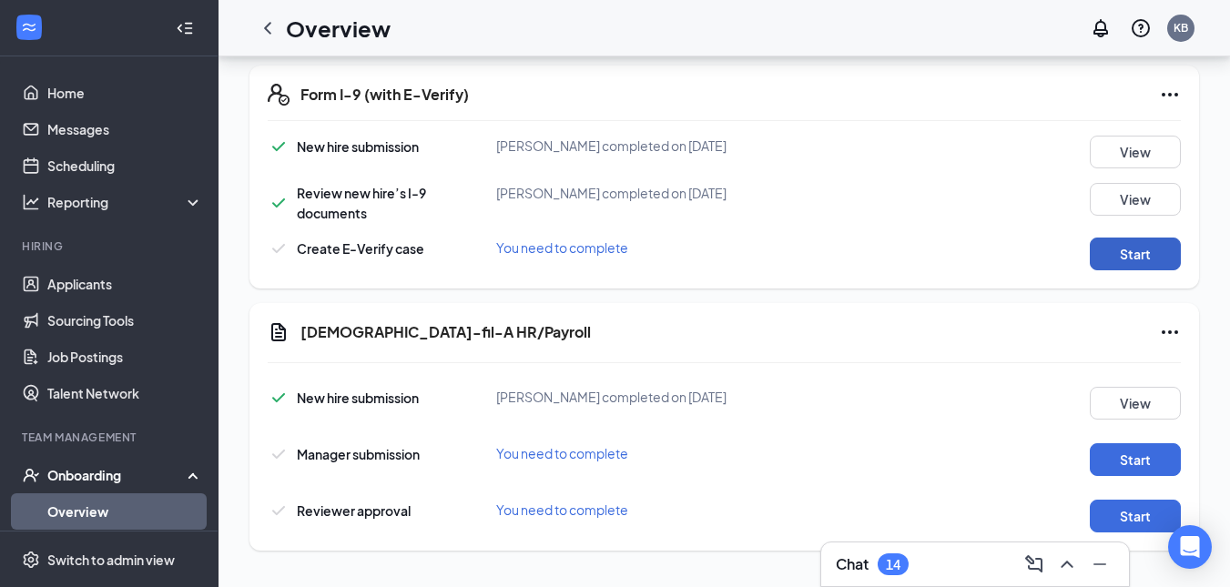
click at [1125, 250] on button "Start" at bounding box center [1135, 254] width 91 height 33
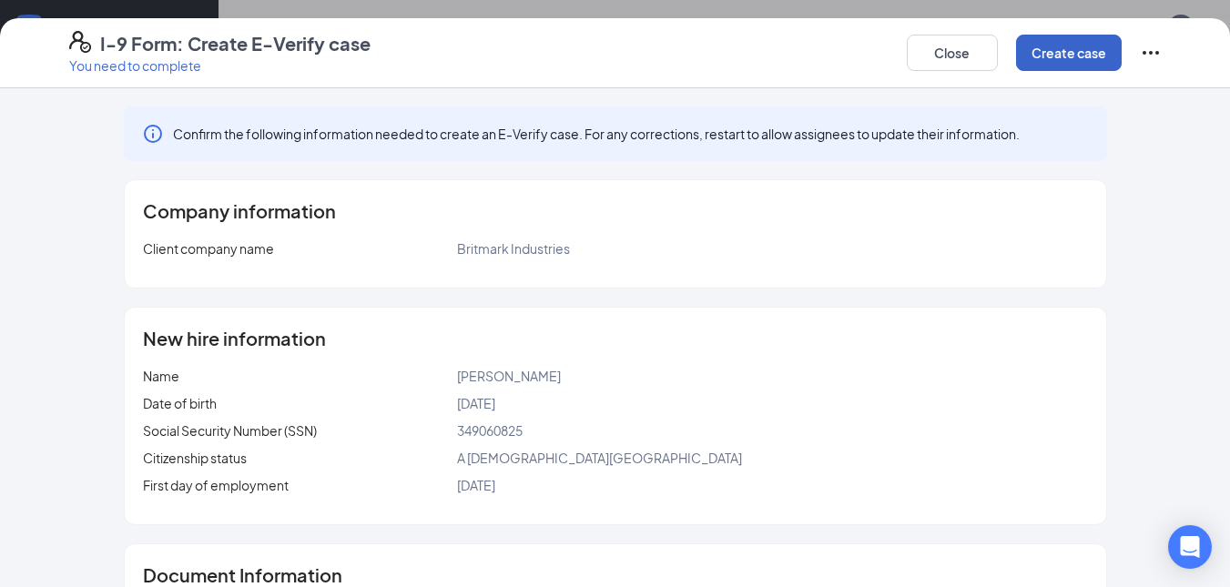
click at [1065, 46] on button "Create case" at bounding box center [1069, 53] width 106 height 36
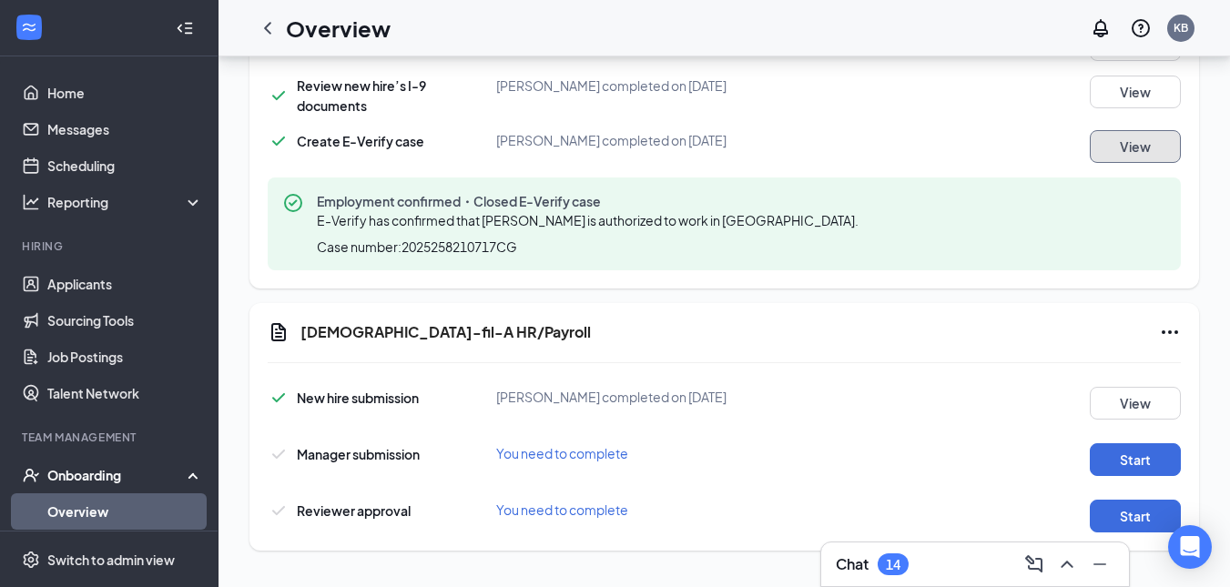
scroll to position [830, 0]
click at [1150, 460] on button "Start" at bounding box center [1135, 459] width 91 height 33
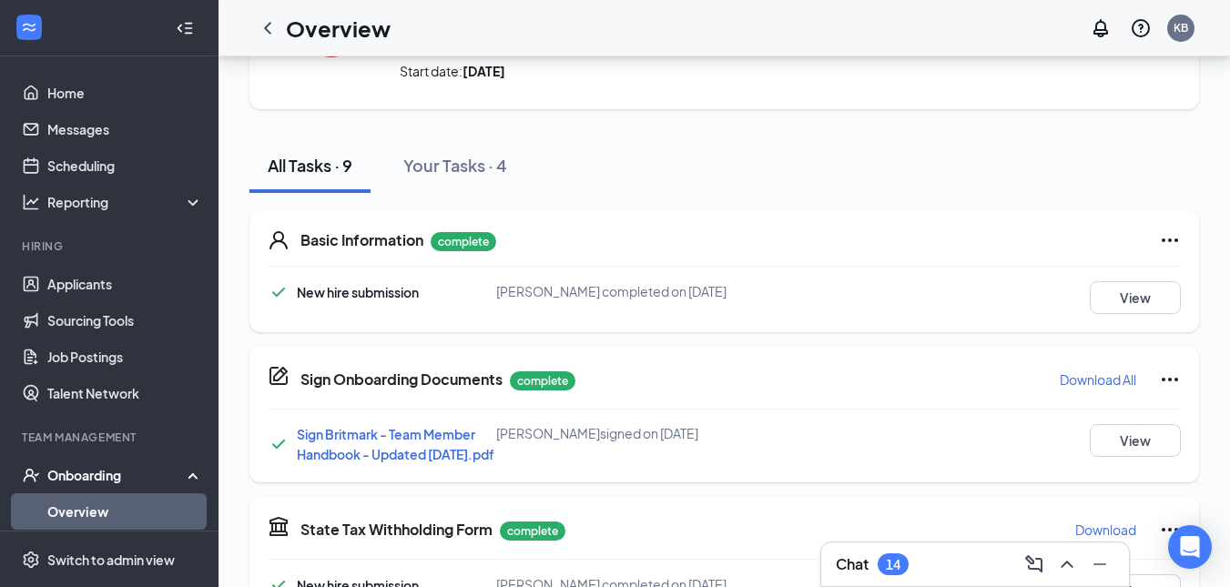
scroll to position [837, 0]
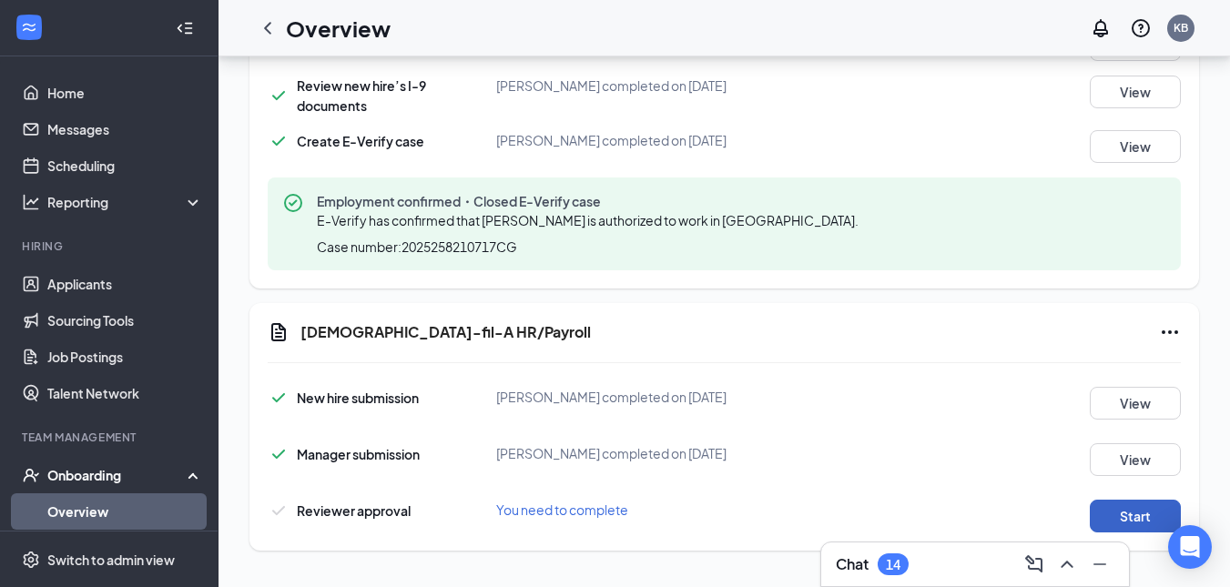
click at [1139, 523] on button "Start" at bounding box center [1135, 516] width 91 height 33
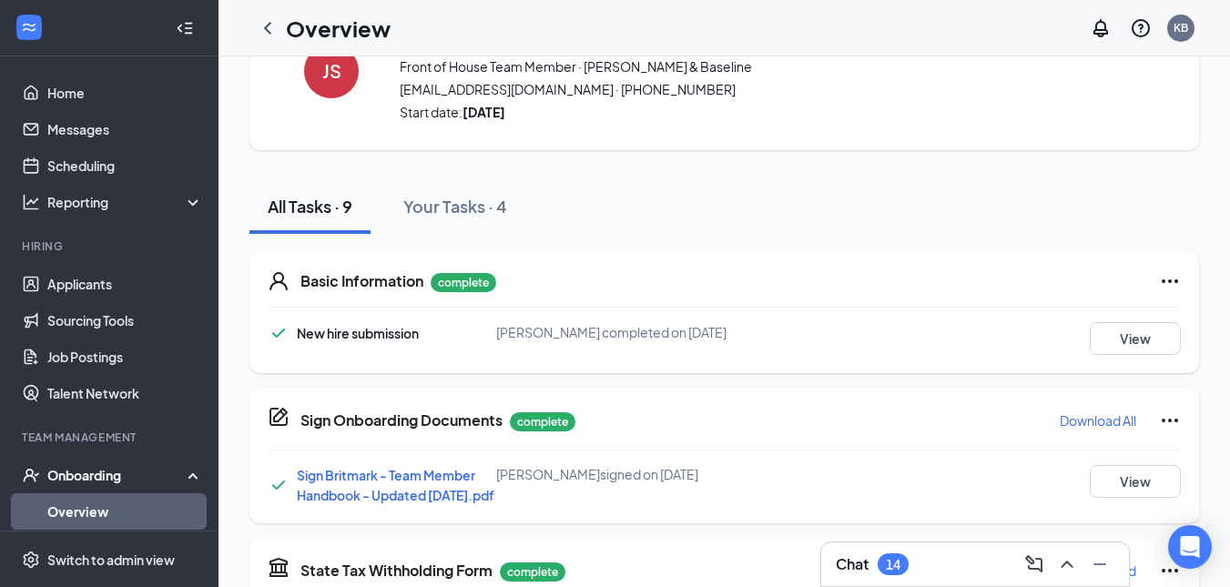
scroll to position [0, 0]
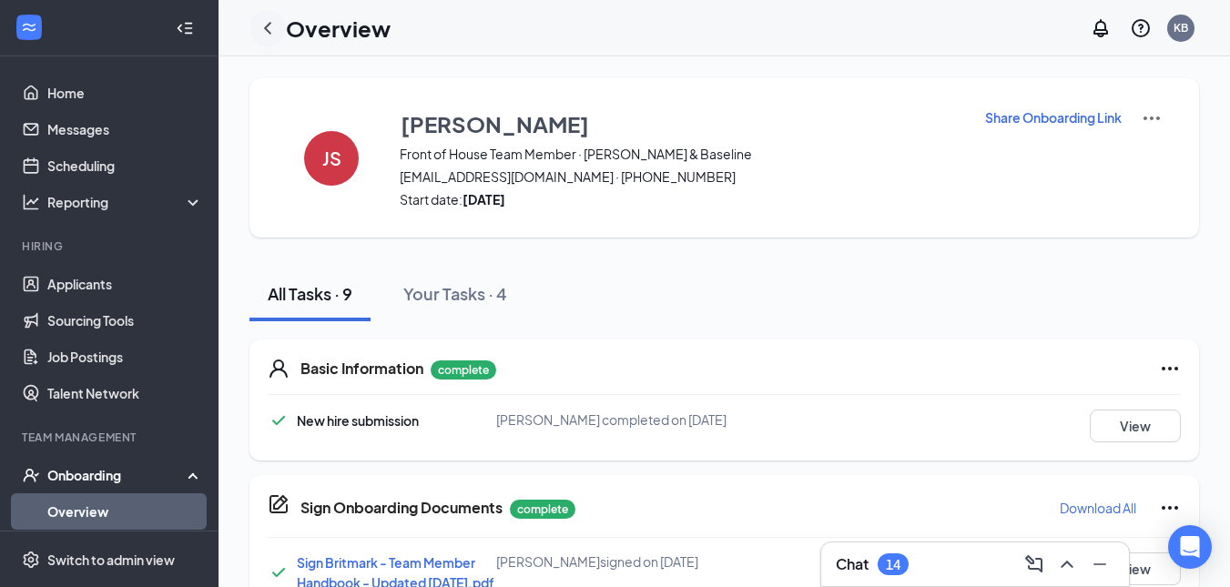
click at [270, 25] on icon "ChevronLeft" at bounding box center [268, 28] width 22 height 22
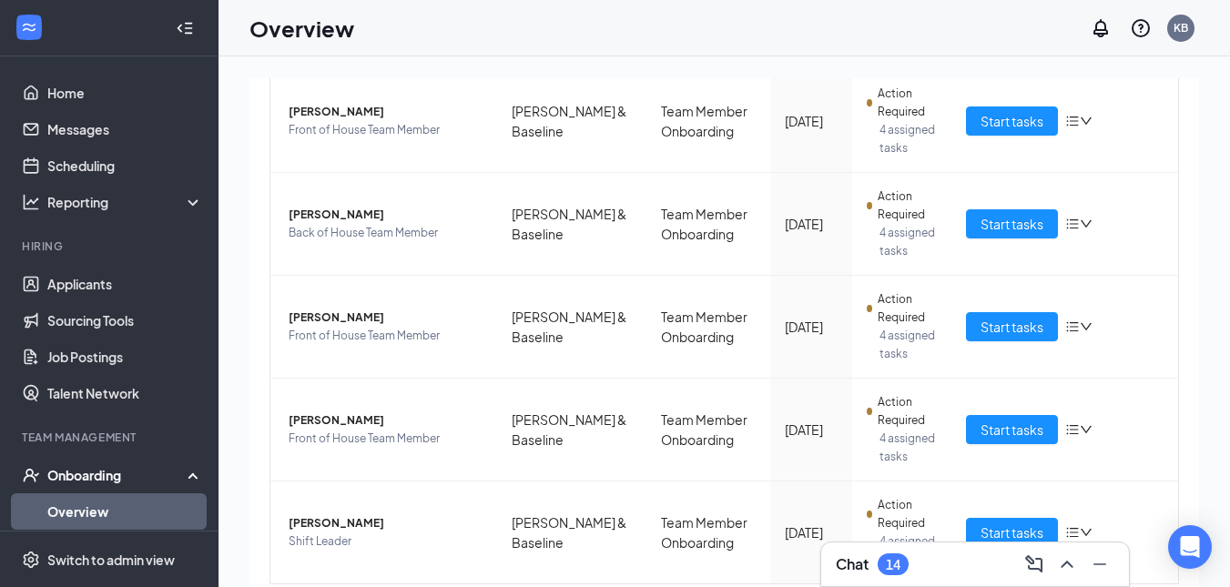
scroll to position [364, 0]
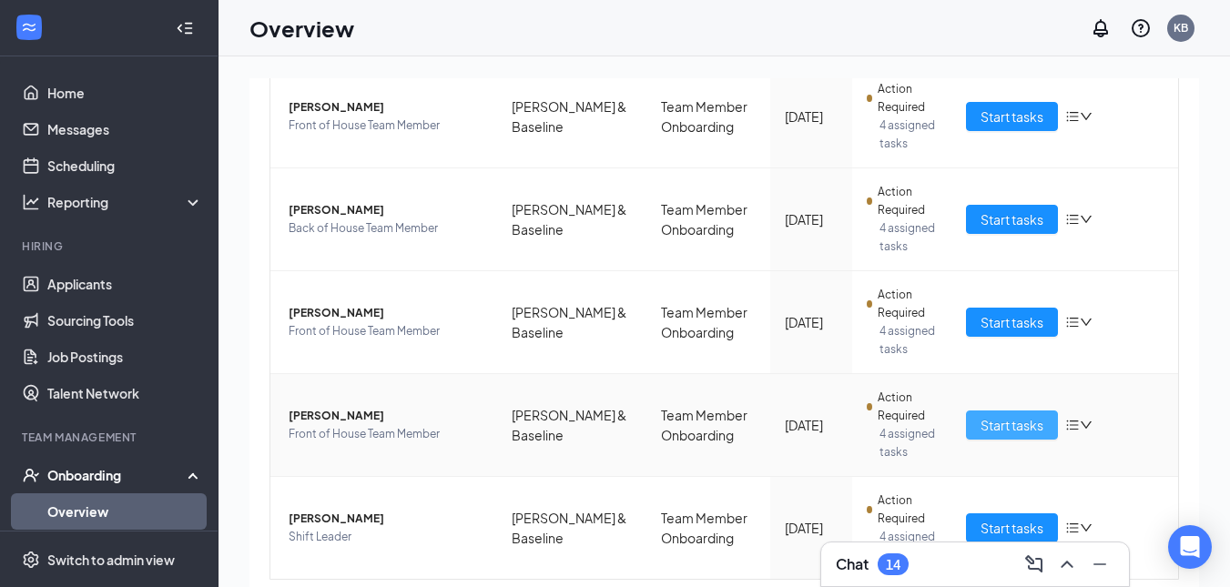
click at [1011, 431] on span "Start tasks" at bounding box center [1011, 425] width 63 height 20
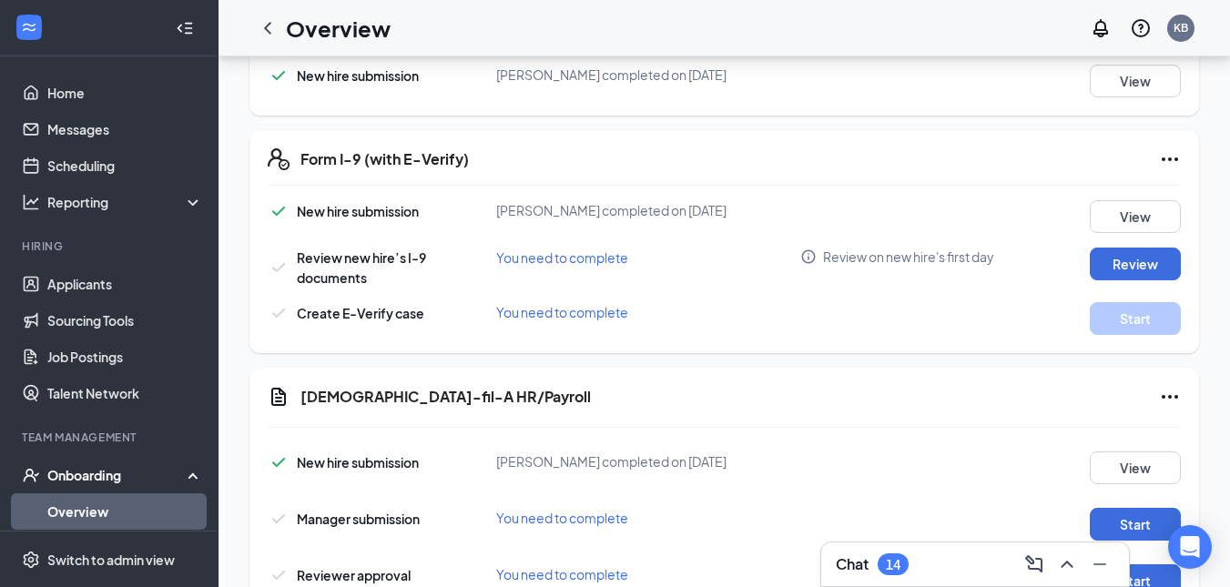
scroll to position [648, 0]
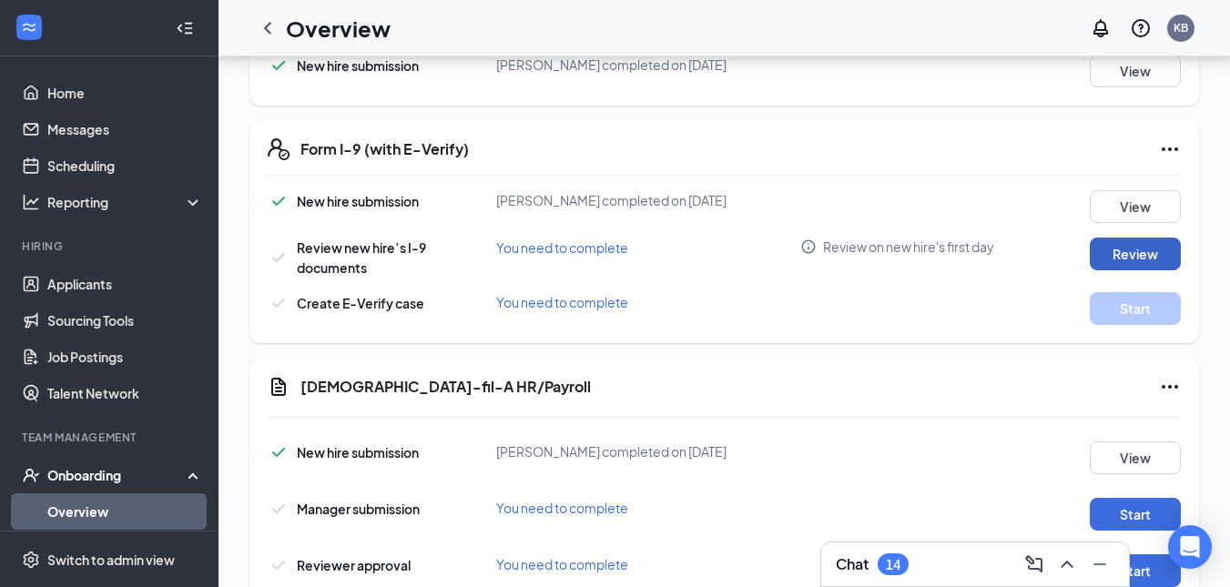
click at [1138, 269] on button "Review" at bounding box center [1135, 254] width 91 height 33
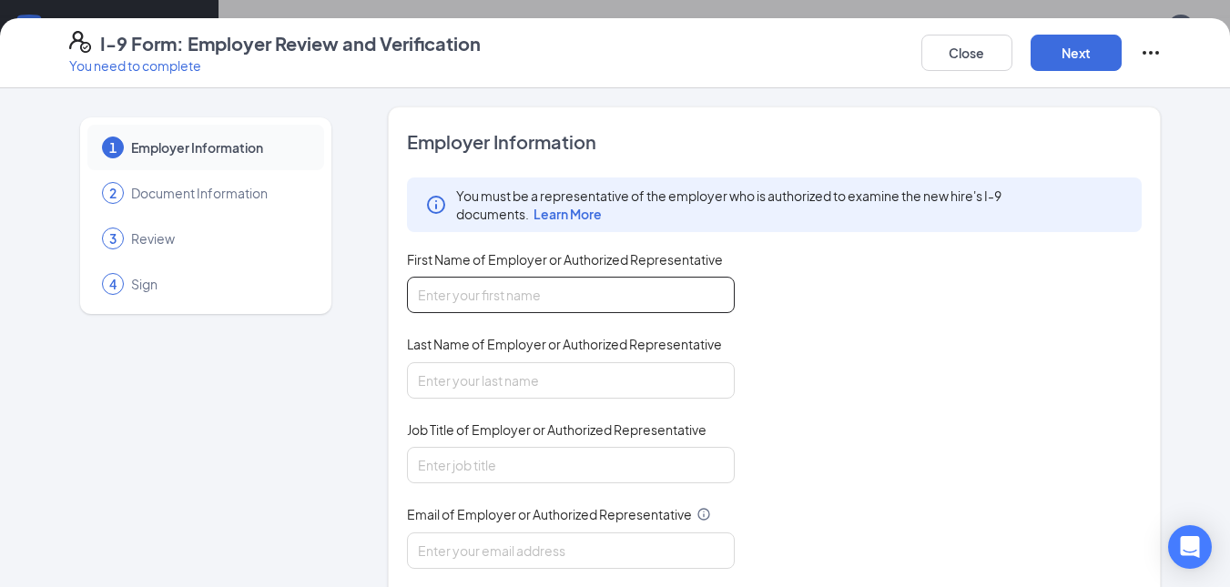
click at [685, 290] on input "First Name of Employer or Authorized Representative" at bounding box center [571, 295] width 328 height 36
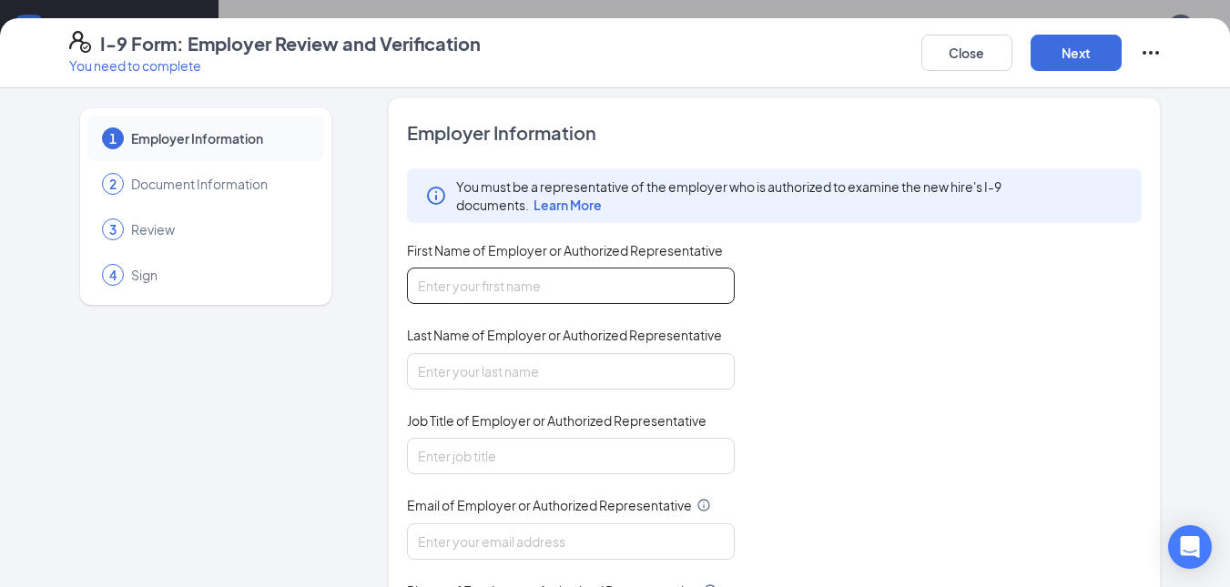
scroll to position [0, 0]
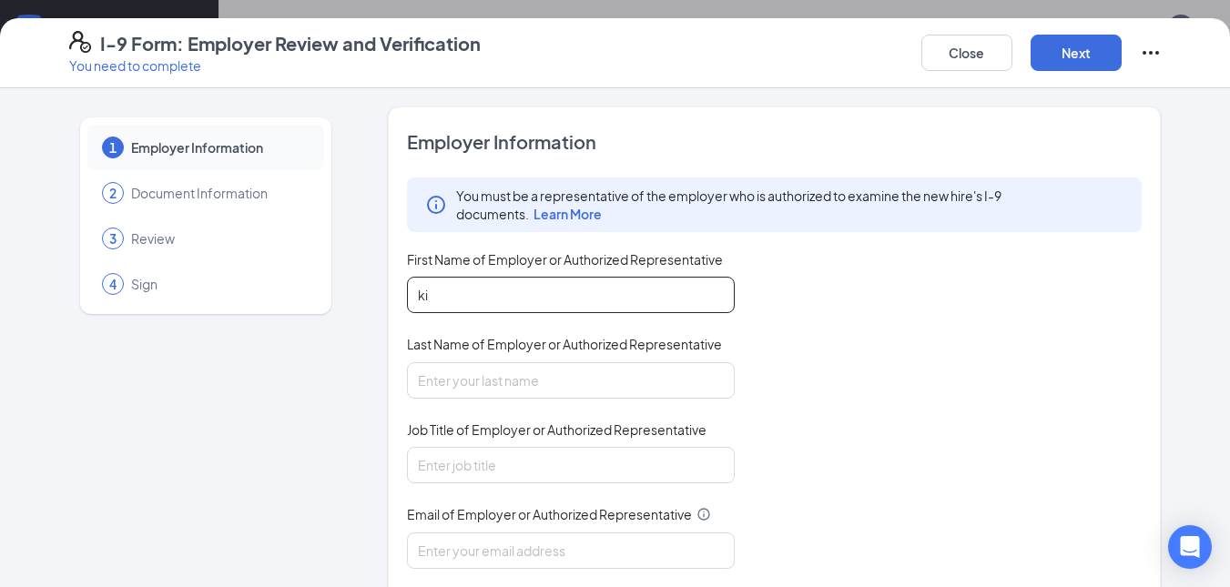
type input "k"
type input "[PERSON_NAME]"
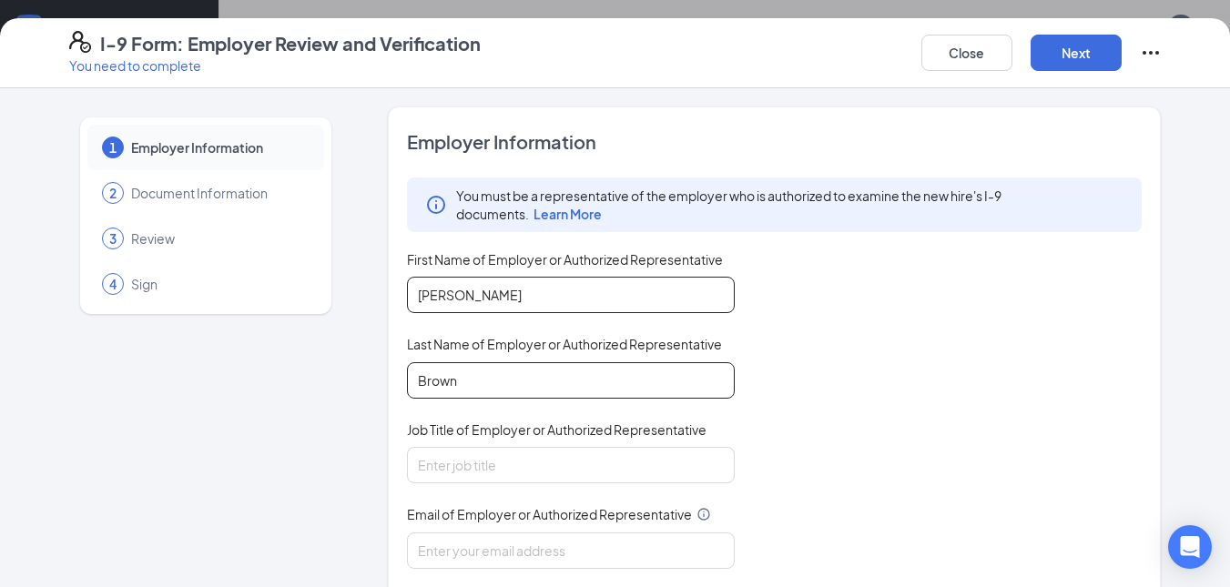
type input "Brown"
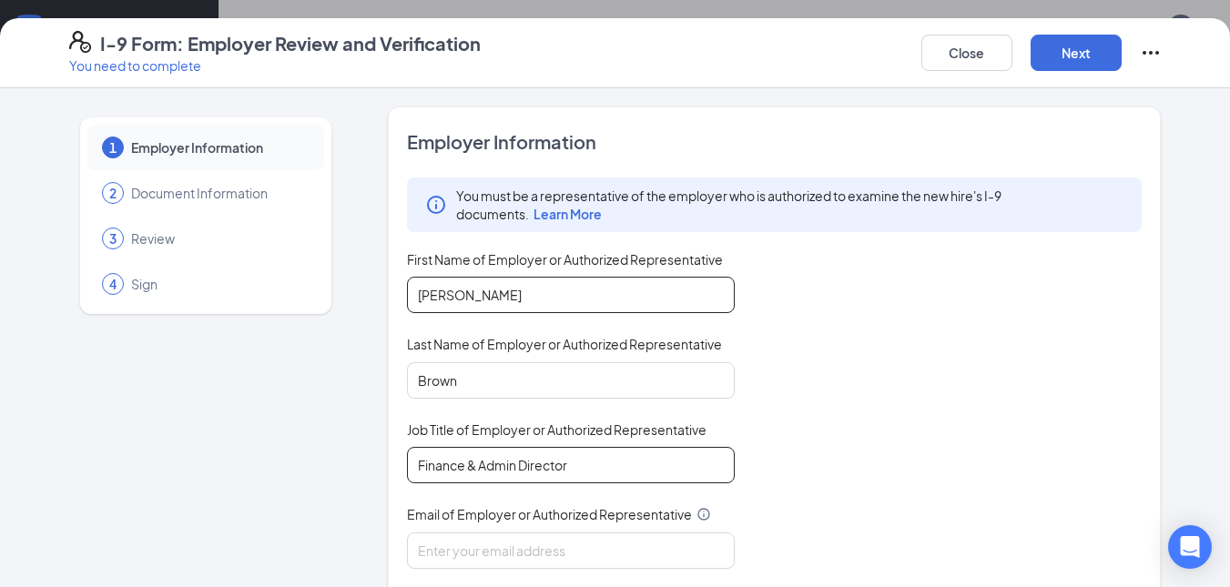
type input "Finance & Admin Director"
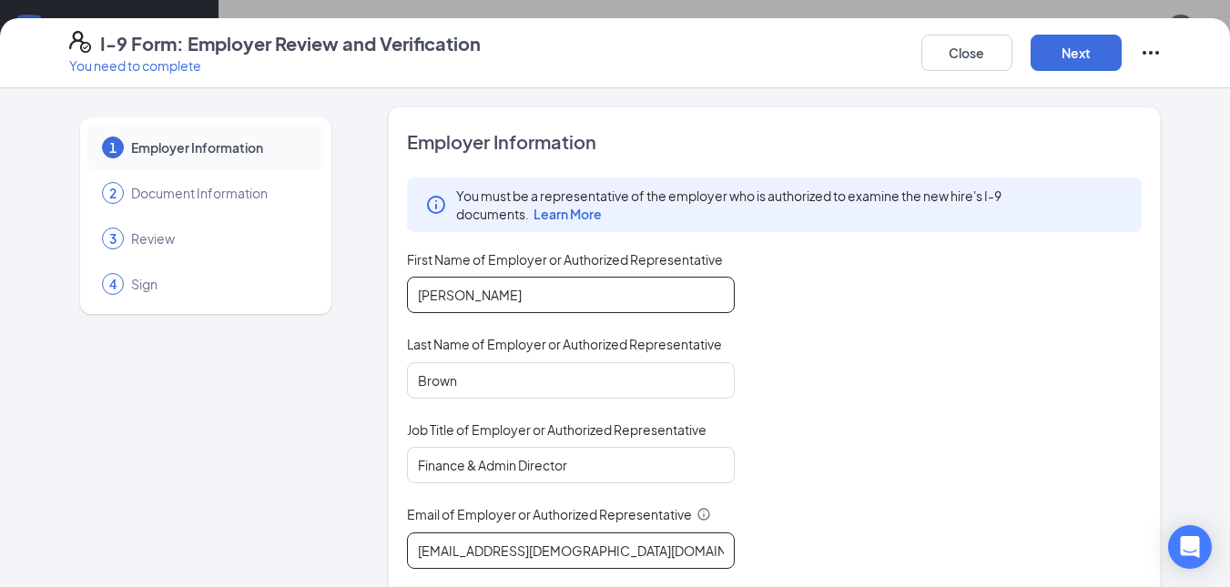
type input "[EMAIL_ADDRESS][DEMOGRAPHIC_DATA][DOMAIN_NAME]"
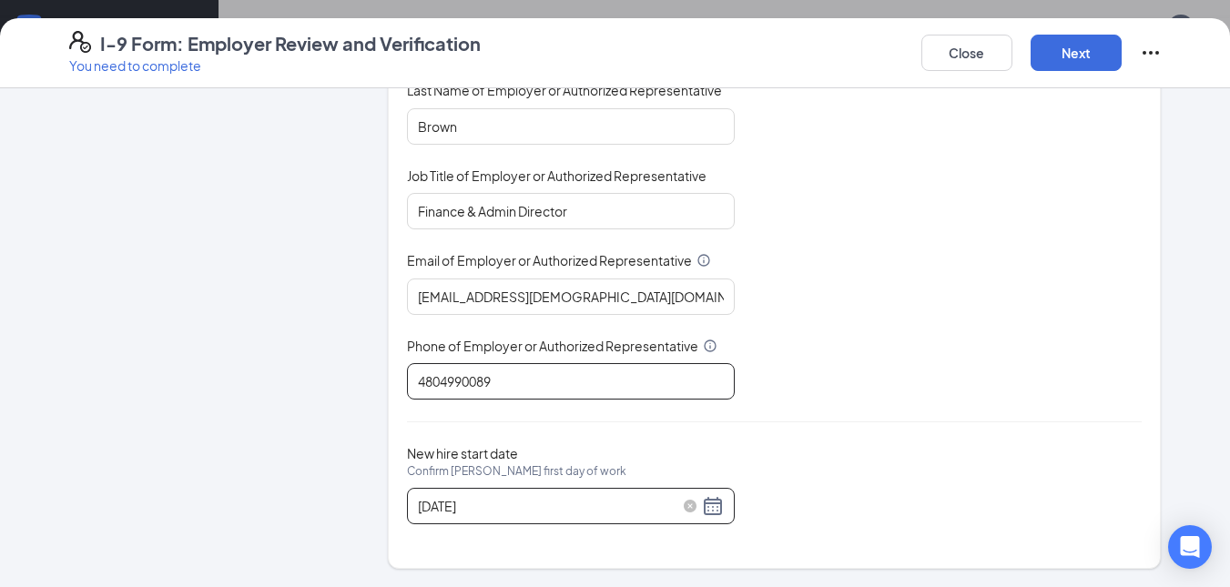
type input "4804990089"
click at [633, 499] on input "[DATE]" at bounding box center [558, 506] width 280 height 20
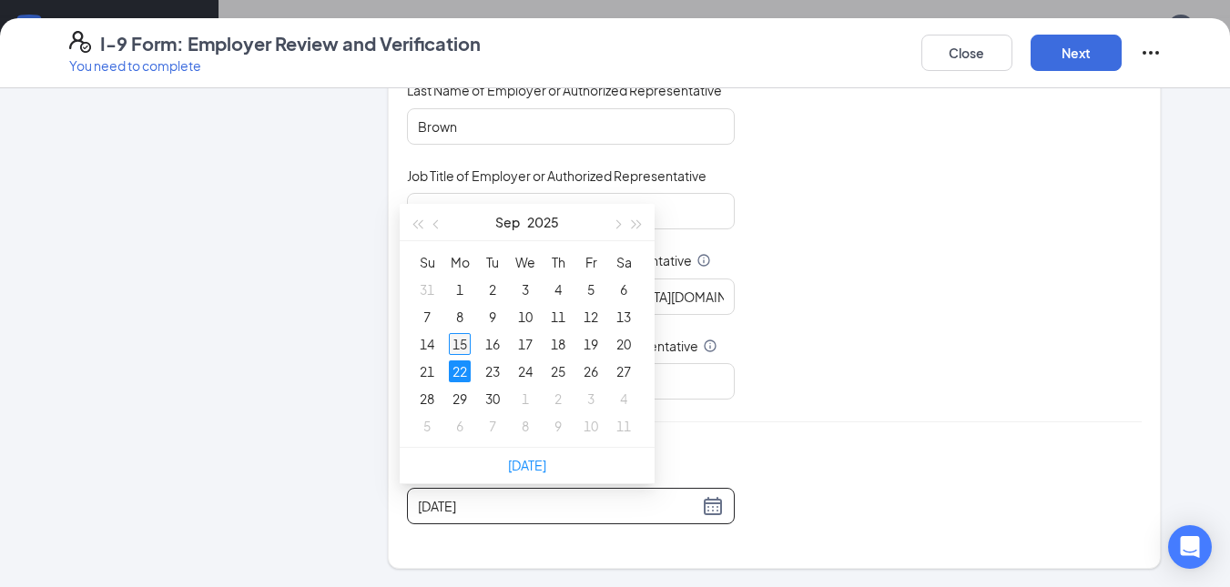
click at [462, 345] on div "15" at bounding box center [460, 344] width 22 height 22
type input "[DATE]"
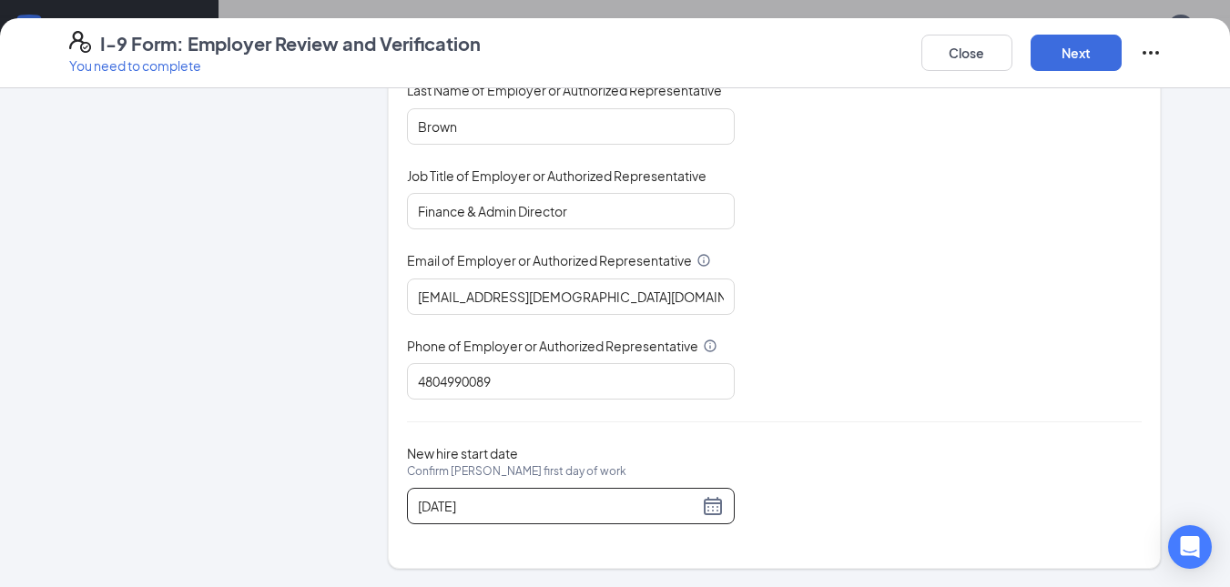
click at [902, 365] on div "You must be a representative of the employer who is authorized to examine the n…" at bounding box center [775, 162] width 736 height 476
click at [1088, 48] on button "Next" at bounding box center [1075, 53] width 91 height 36
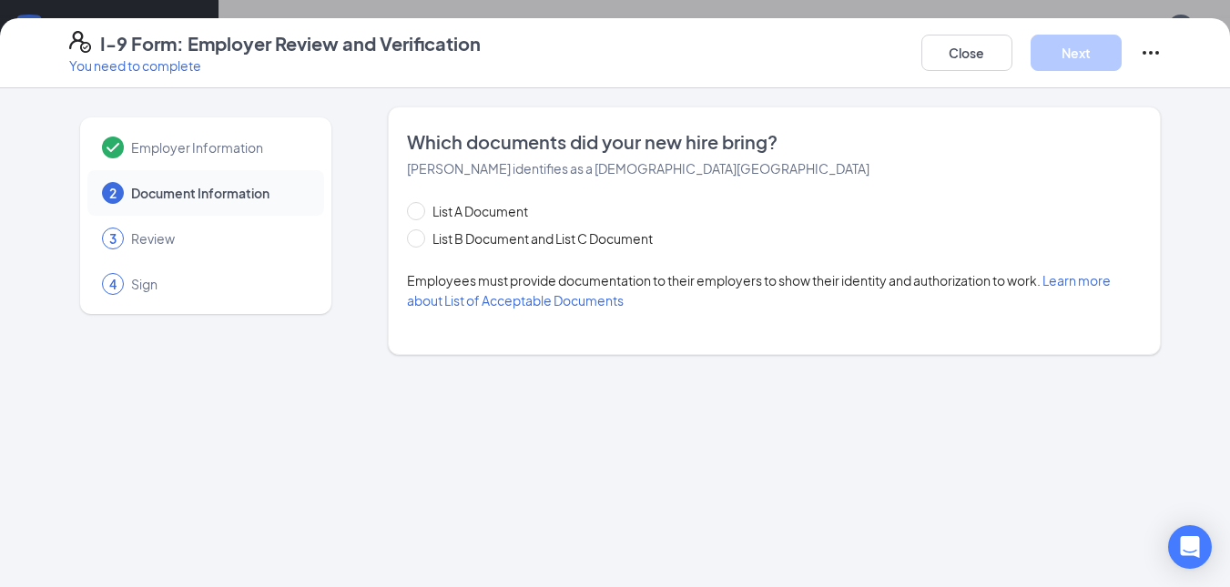
scroll to position [0, 0]
click at [423, 209] on span at bounding box center [416, 211] width 18 height 18
click at [420, 209] on input "List A Document" at bounding box center [413, 208] width 13 height 13
radio input "true"
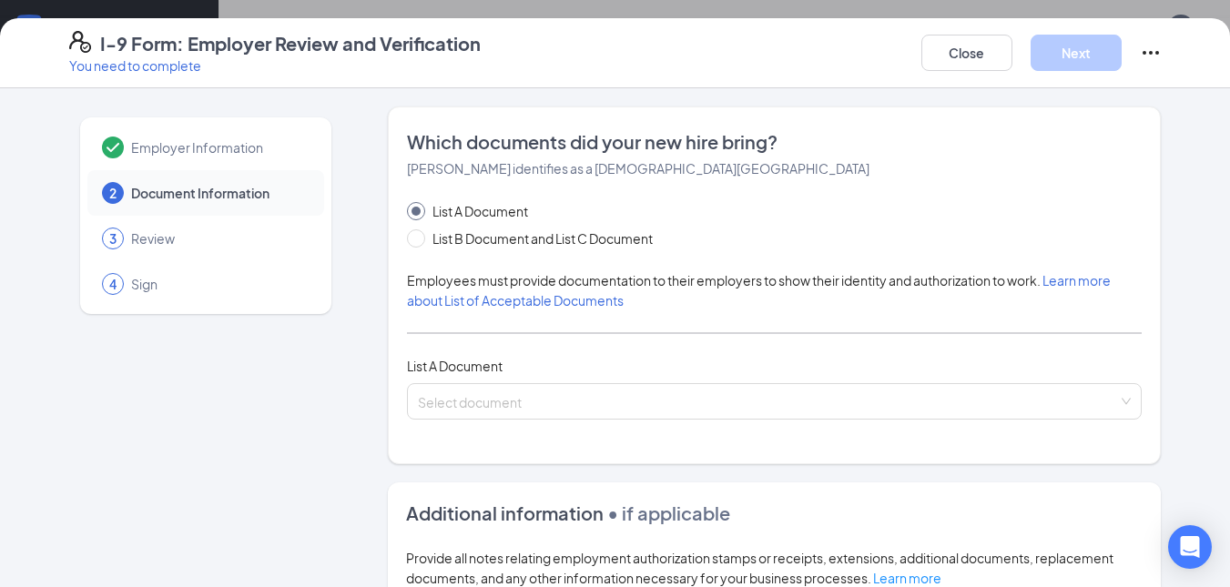
click at [449, 360] on span "List A Document" at bounding box center [455, 366] width 96 height 16
click at [466, 314] on div "List A Document List B Document and List C Document Employees must provide docu…" at bounding box center [775, 310] width 736 height 218
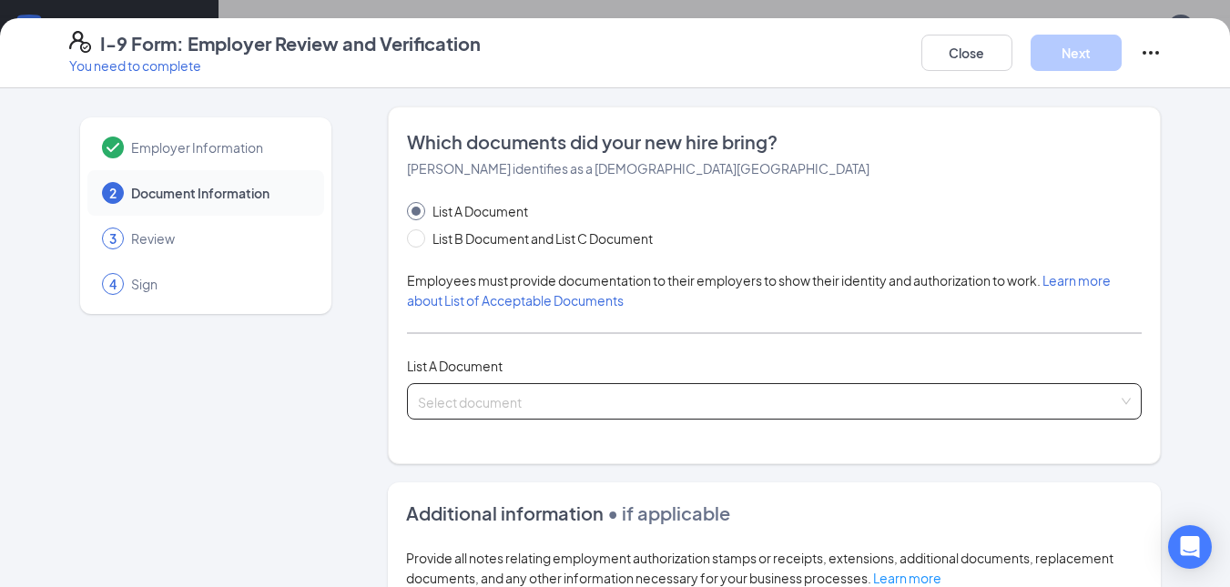
click at [451, 396] on div "Select document List A Documents U.S. Passport or Passport Card Receipt showing…" at bounding box center [775, 401] width 736 height 36
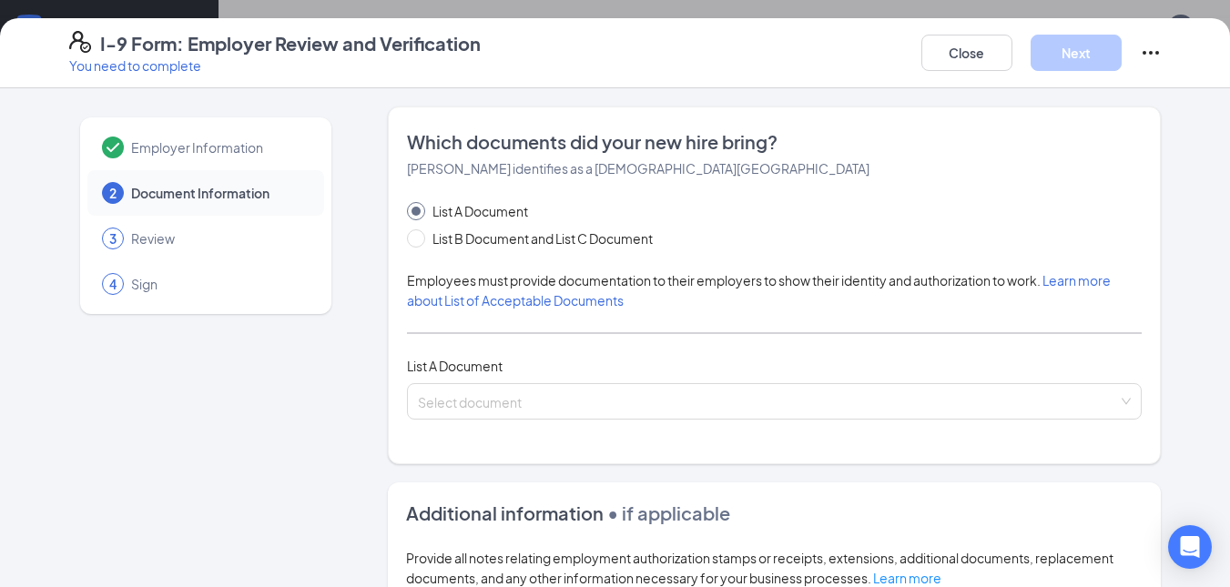
click at [388, 394] on div "Which documents did your new hire bring? [PERSON_NAME] identifies as a [DEMOGRA…" at bounding box center [775, 286] width 774 height 358
click at [410, 230] on input "List B Document and List C Document" at bounding box center [413, 235] width 13 height 13
radio input "true"
radio input "false"
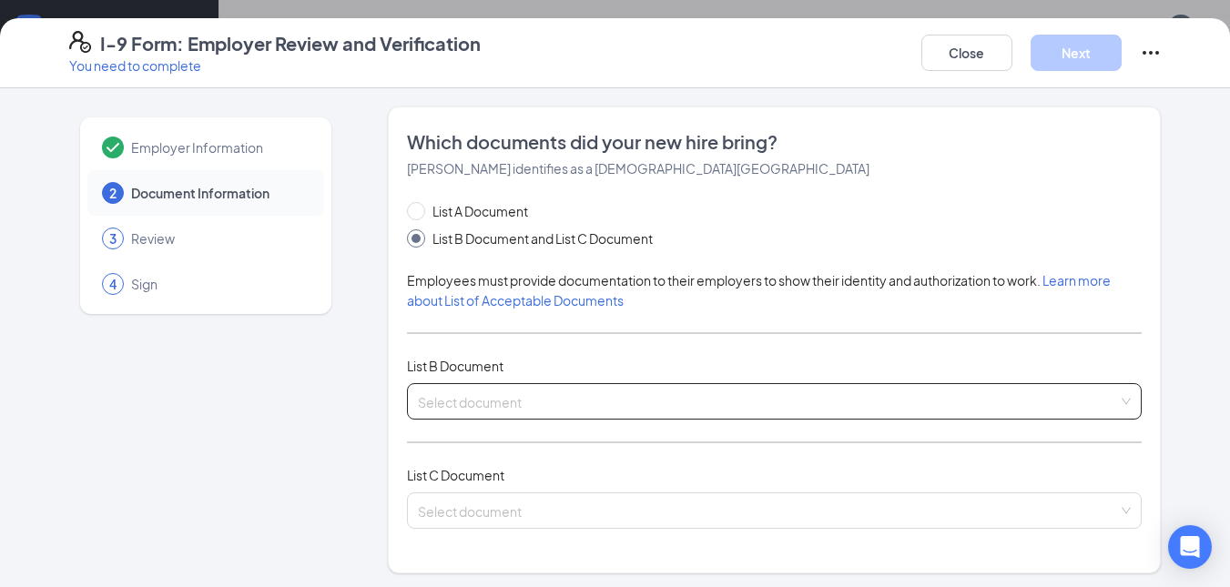
click at [438, 406] on div "Select document List B Documents Driver’s License issued by U.S State or outlyi…" at bounding box center [775, 401] width 736 height 36
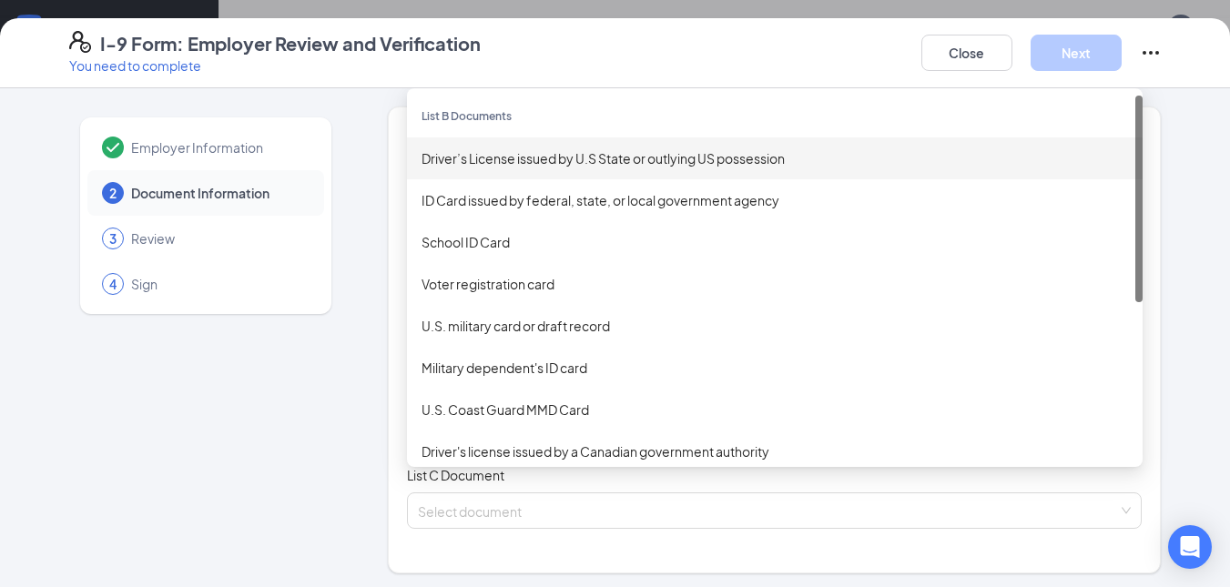
click at [462, 161] on div "Driver’s License issued by U.S State or outlying US possession" at bounding box center [774, 158] width 706 height 20
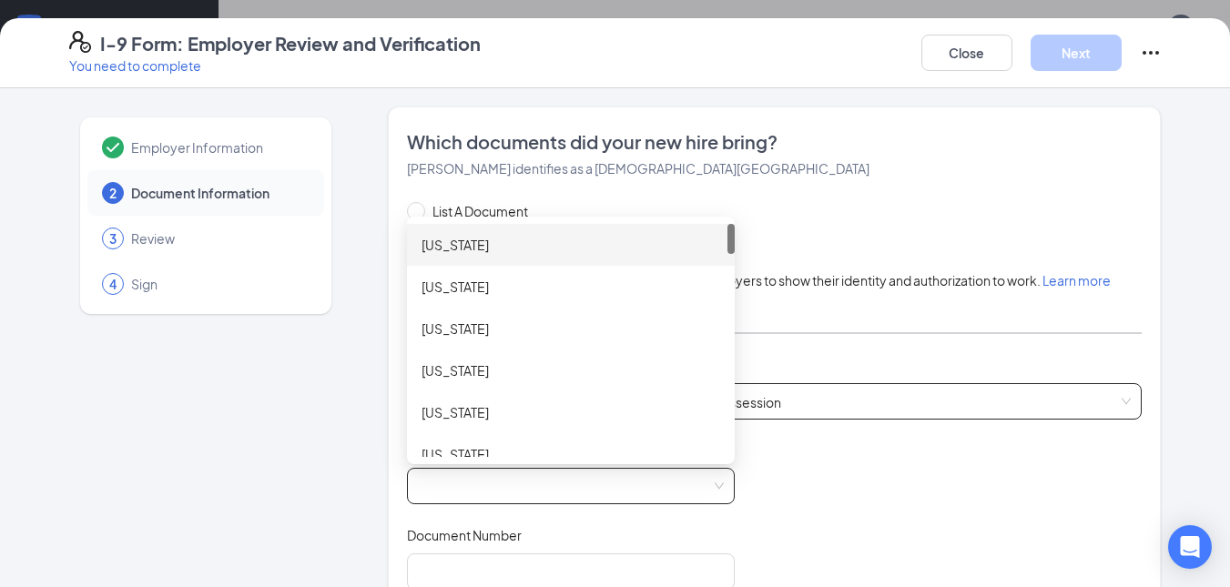
click at [470, 479] on span at bounding box center [571, 486] width 306 height 35
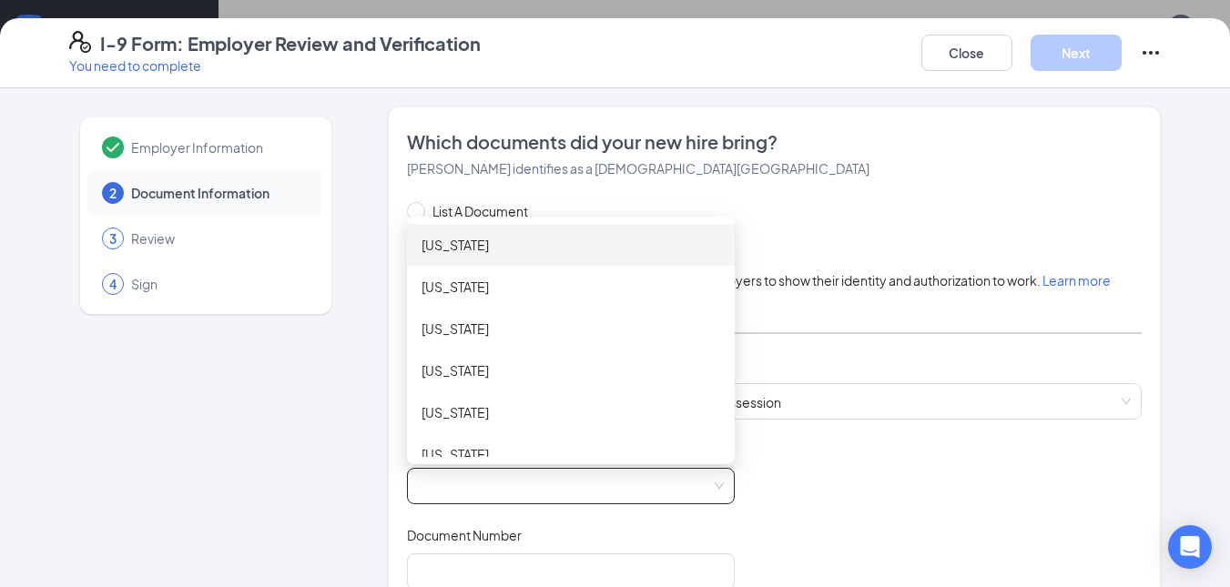
click at [480, 364] on div "[US_STATE]" at bounding box center [570, 370] width 299 height 20
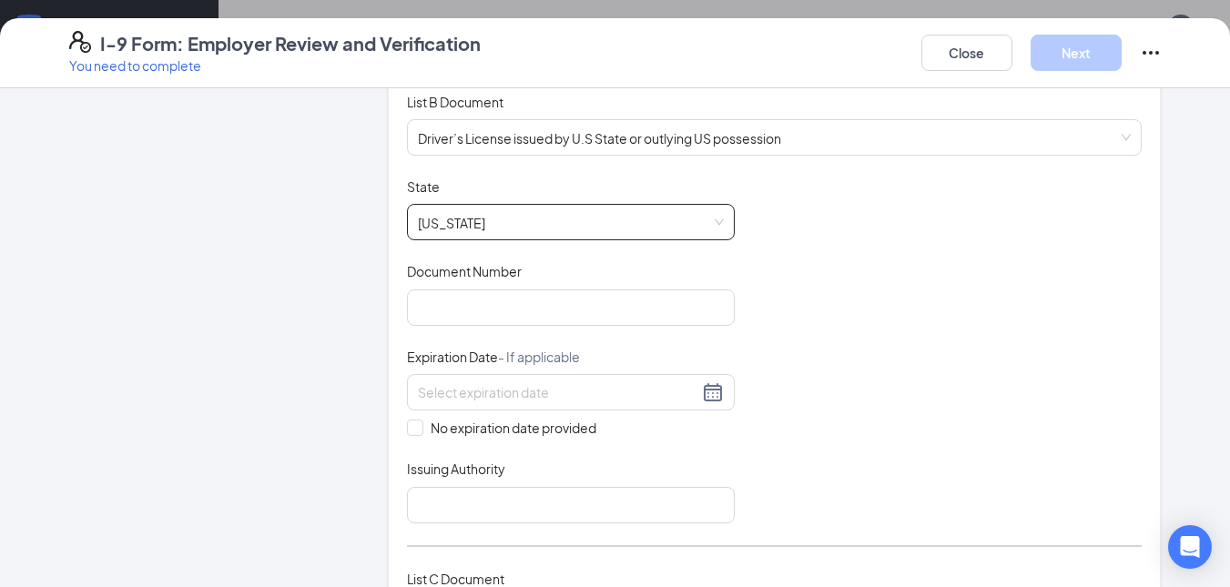
scroll to position [270, 0]
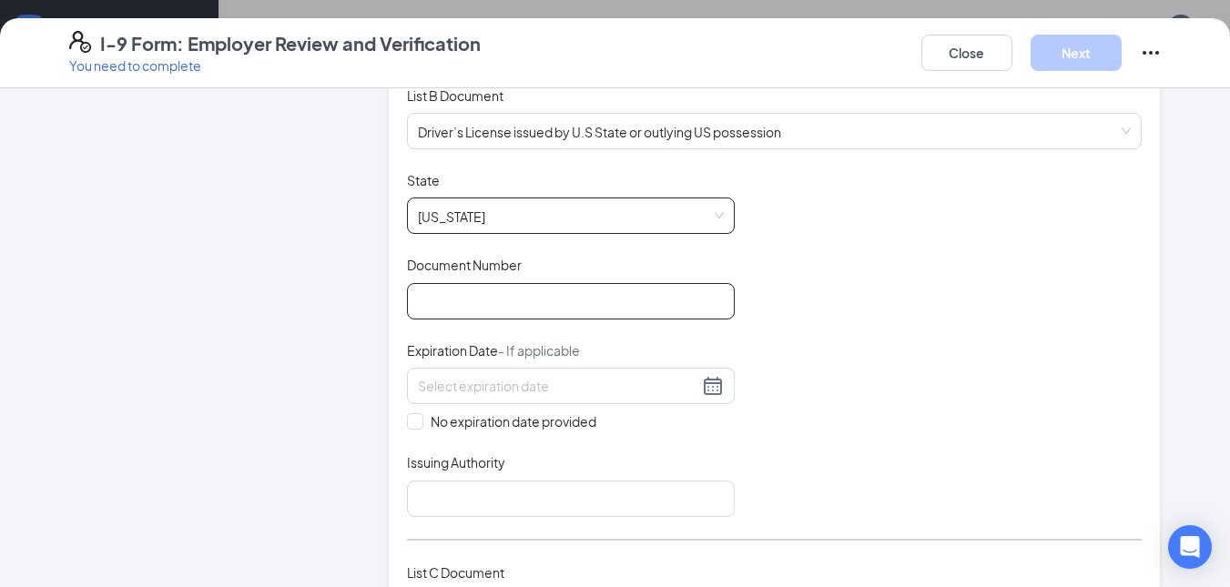
click at [514, 302] on input "Document Number" at bounding box center [571, 301] width 328 height 36
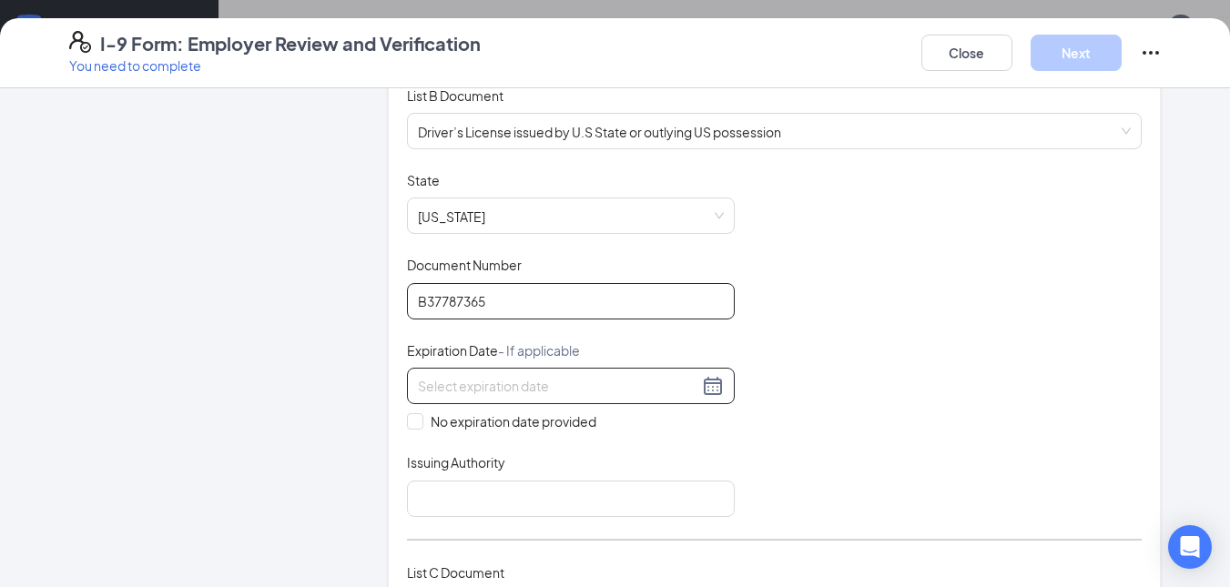
type input "B37787365"
click at [570, 381] on input at bounding box center [558, 386] width 280 height 20
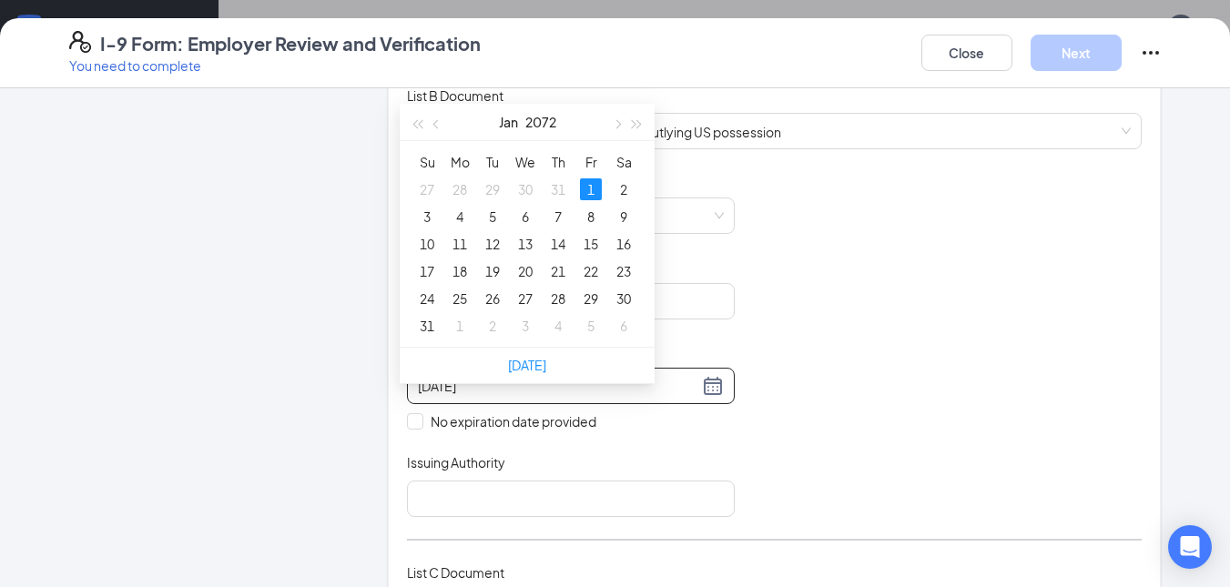
click at [597, 178] on div "1" at bounding box center [591, 189] width 22 height 22
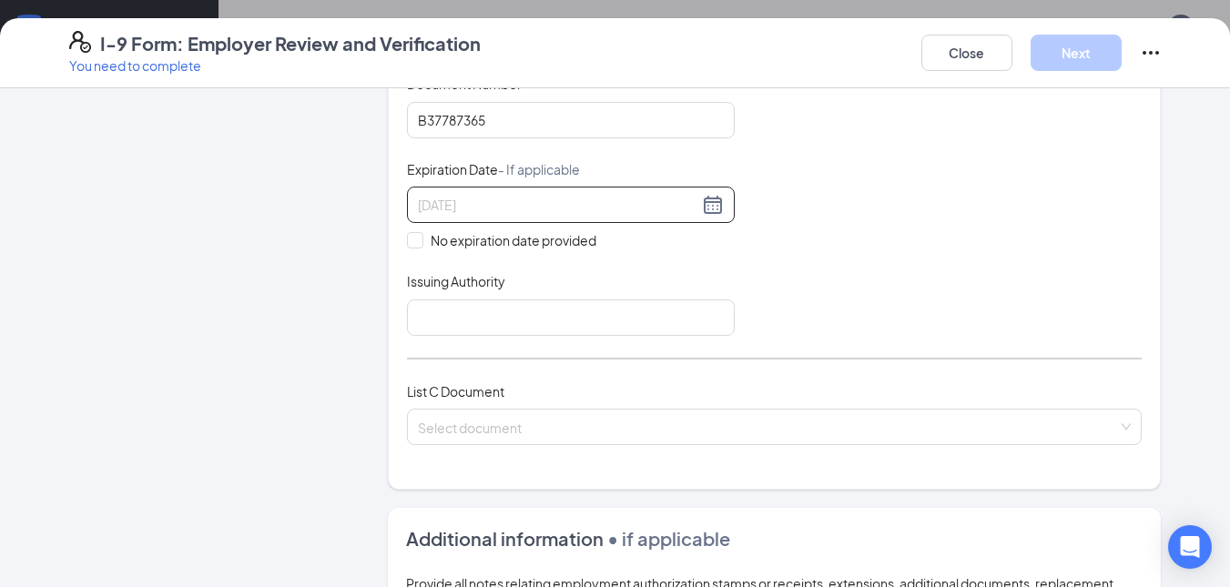
scroll to position [482, 0]
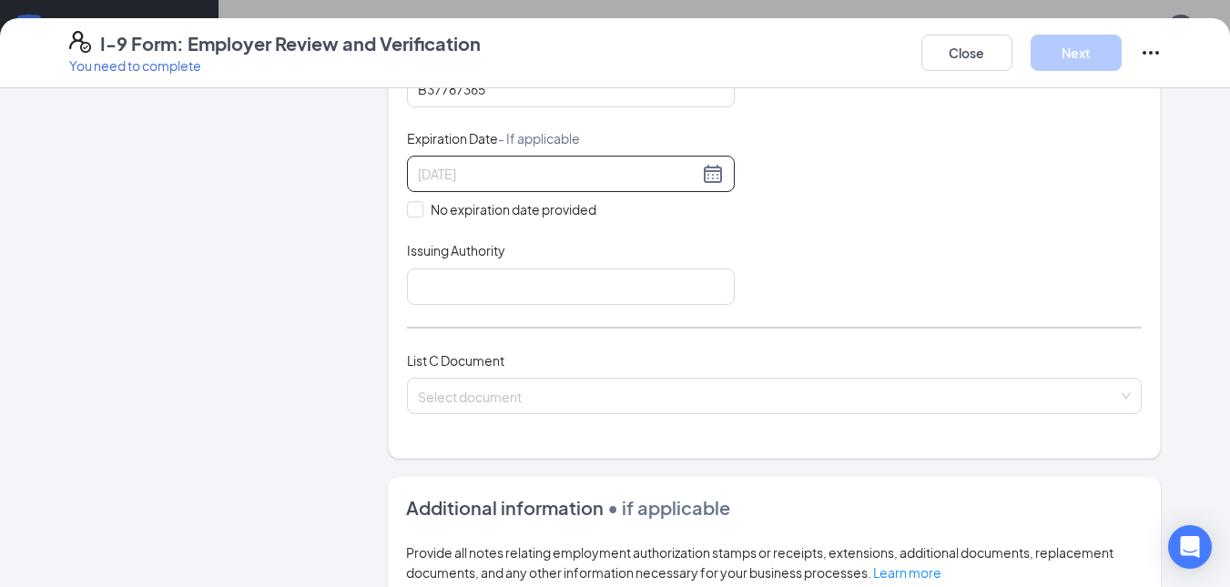
type input "[DATE]"
click at [540, 286] on input "Issuing Authority" at bounding box center [571, 287] width 328 height 36
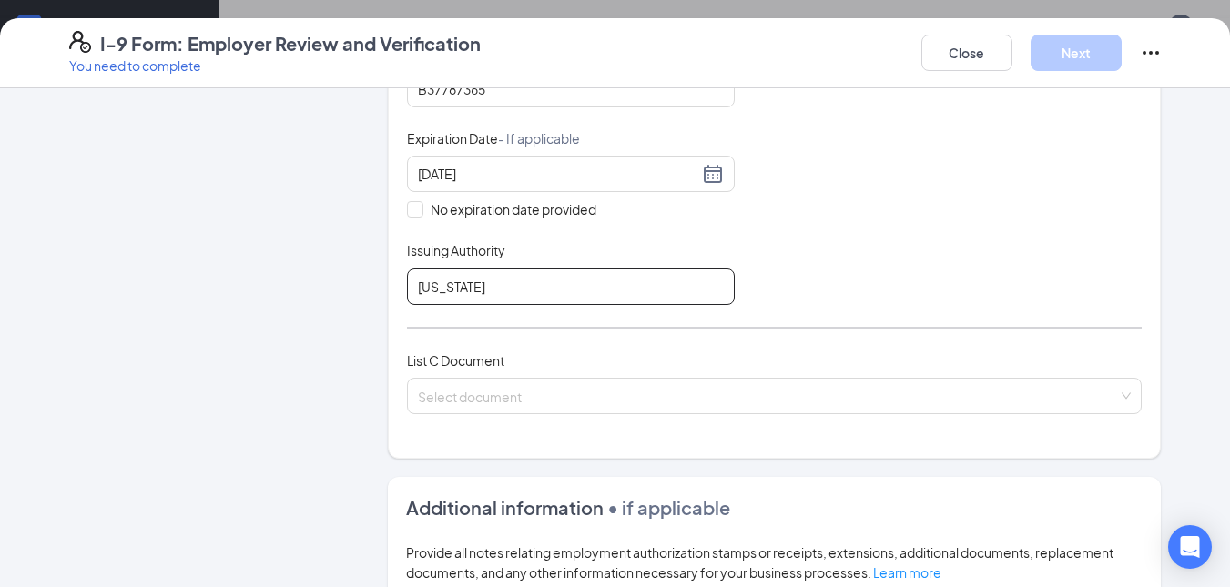
type input "[US_STATE]"
click at [808, 284] on div "Document Title Driver’s License issued by U.S State or outlying US possession S…" at bounding box center [775, 132] width 736 height 346
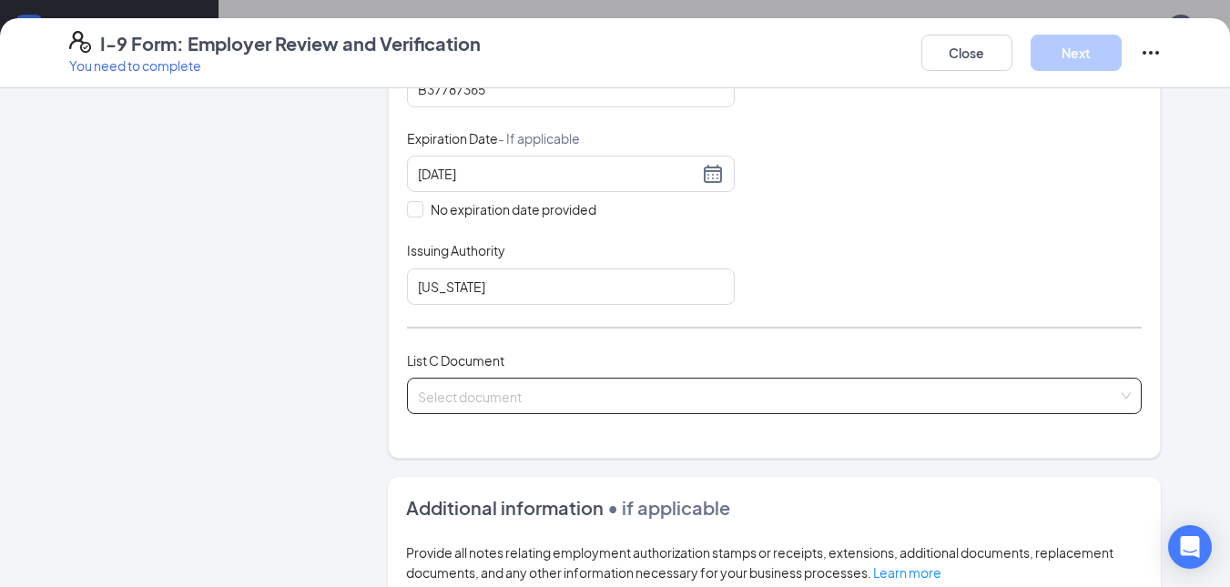
click at [538, 395] on input "search" at bounding box center [768, 392] width 701 height 27
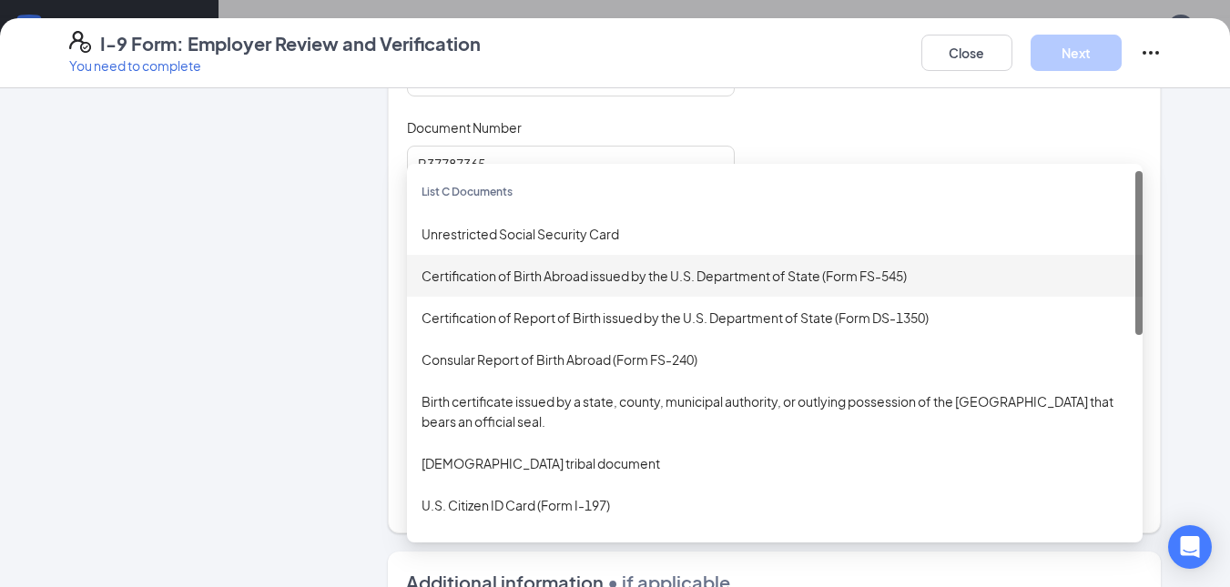
scroll to position [408, 0]
click at [615, 230] on div "Unrestricted Social Security Card" at bounding box center [774, 234] width 706 height 20
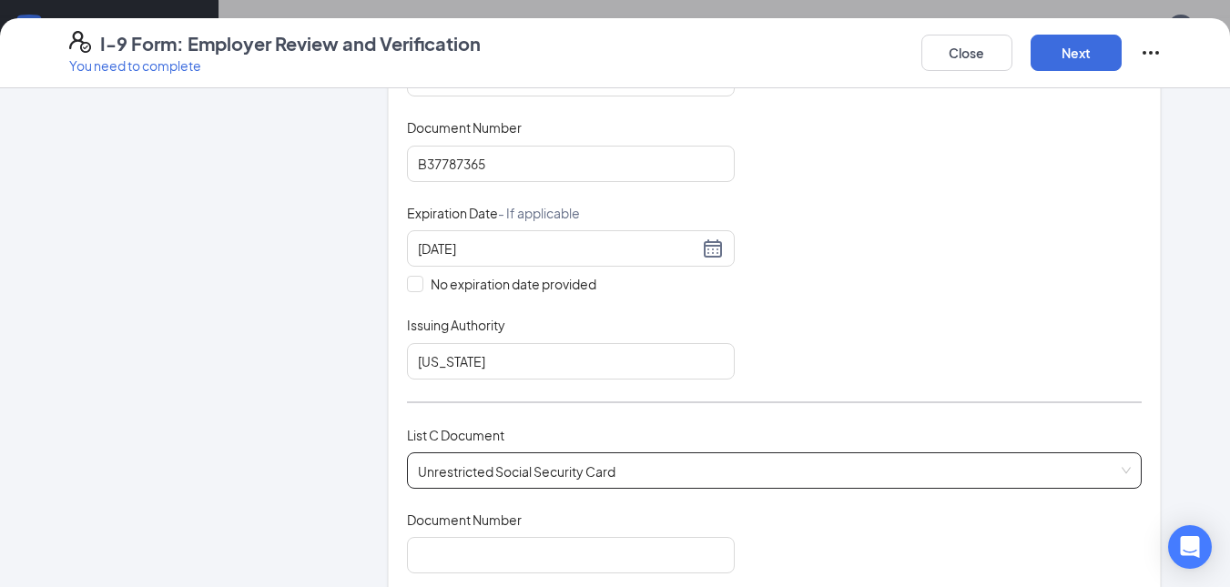
click at [559, 473] on span "Unrestricted Social Security Card" at bounding box center [775, 470] width 714 height 35
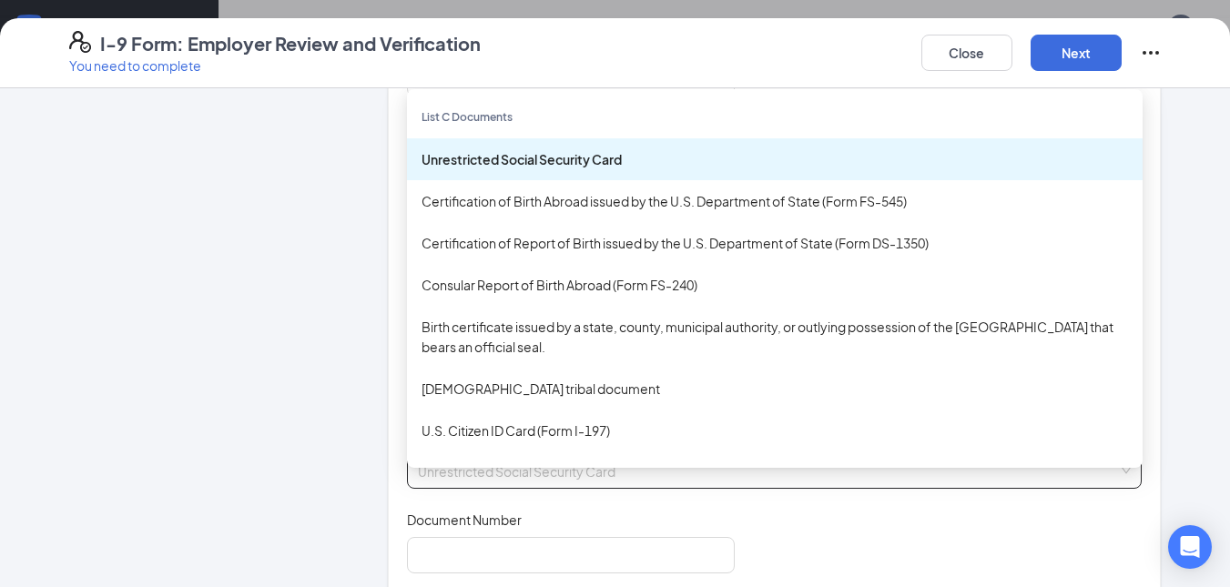
click at [622, 251] on div "Certification of Report of Birth issued by the U.S. Department of State (Form D…" at bounding box center [774, 243] width 706 height 20
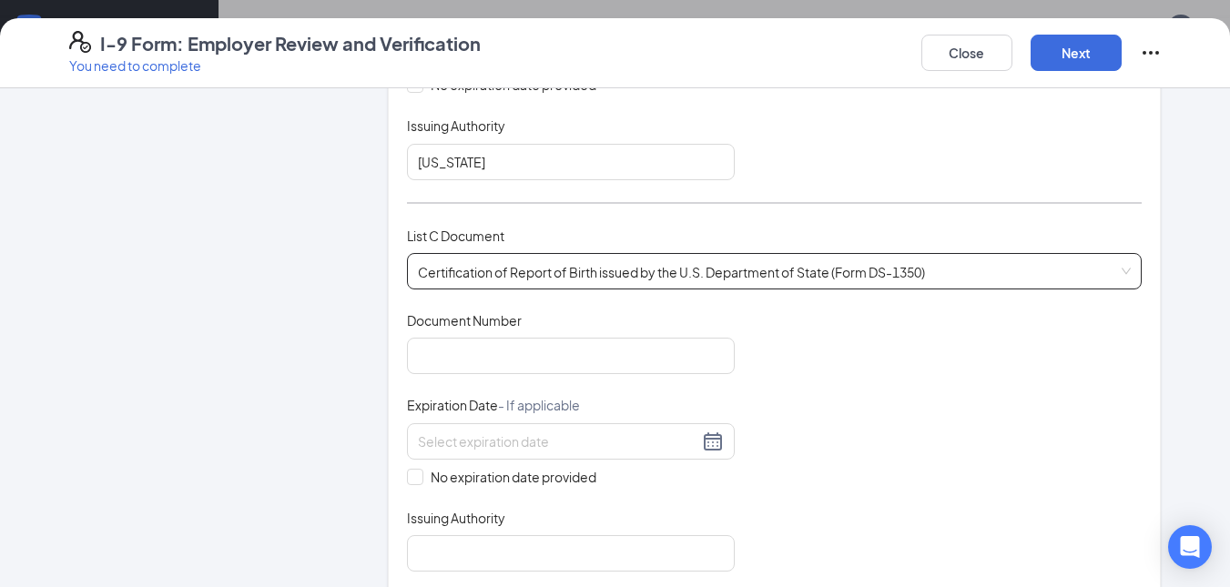
scroll to position [630, 0]
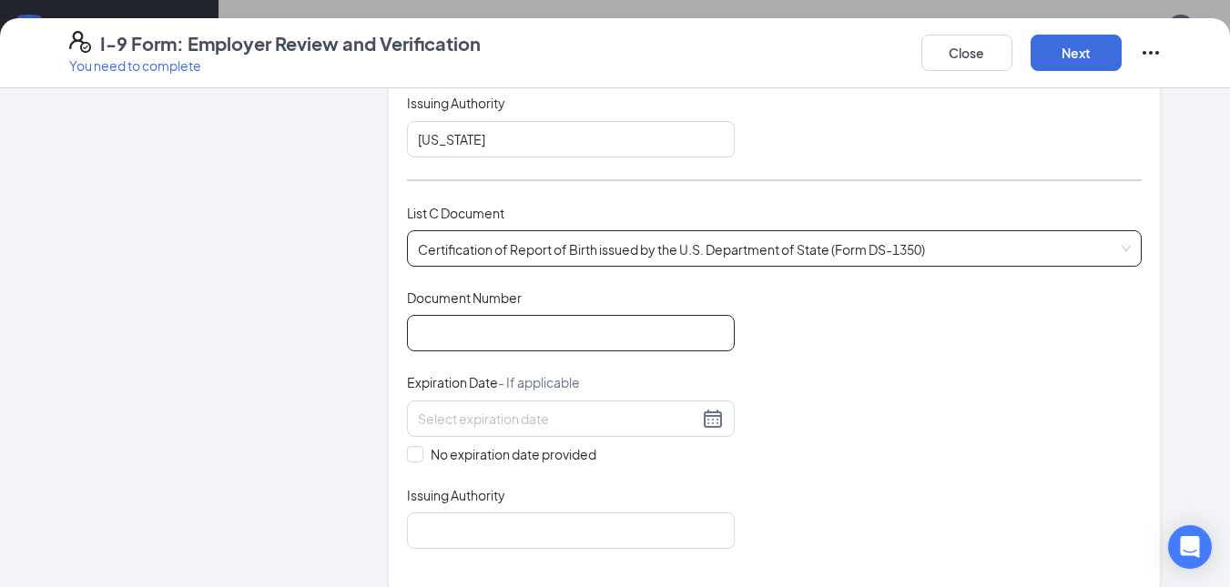
click at [630, 336] on input "Document Number" at bounding box center [571, 333] width 328 height 36
click at [685, 252] on span "Certification of Report of Birth issued by the U.S. Department of State (Form D…" at bounding box center [775, 248] width 714 height 35
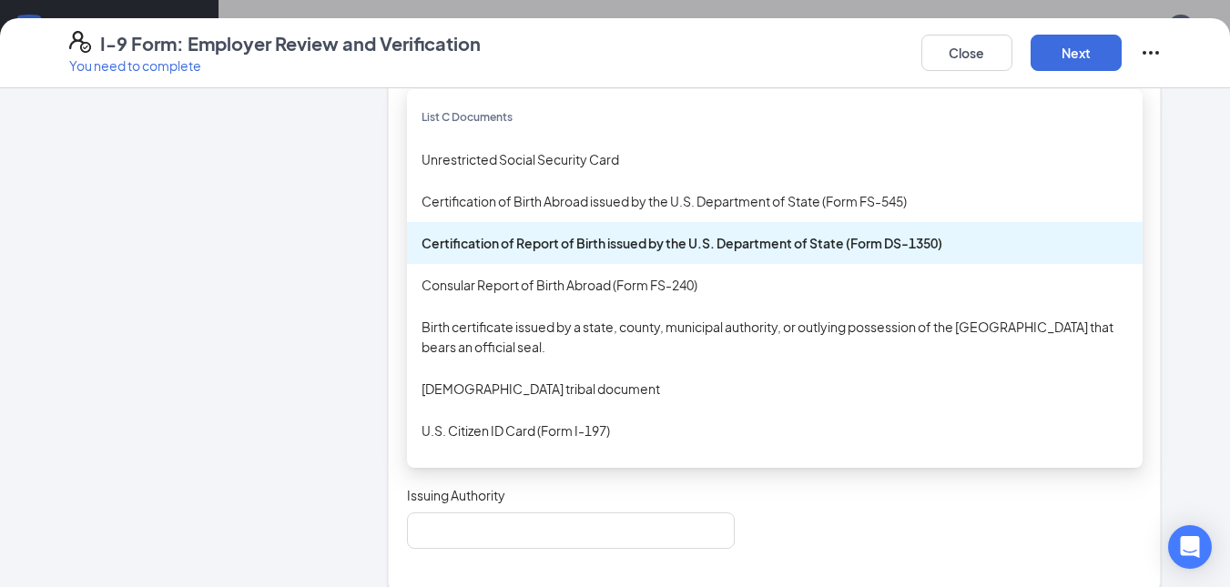
click at [587, 329] on div "Birth certificate issued by a state, county, municipal authority, or outlying p…" at bounding box center [774, 337] width 706 height 40
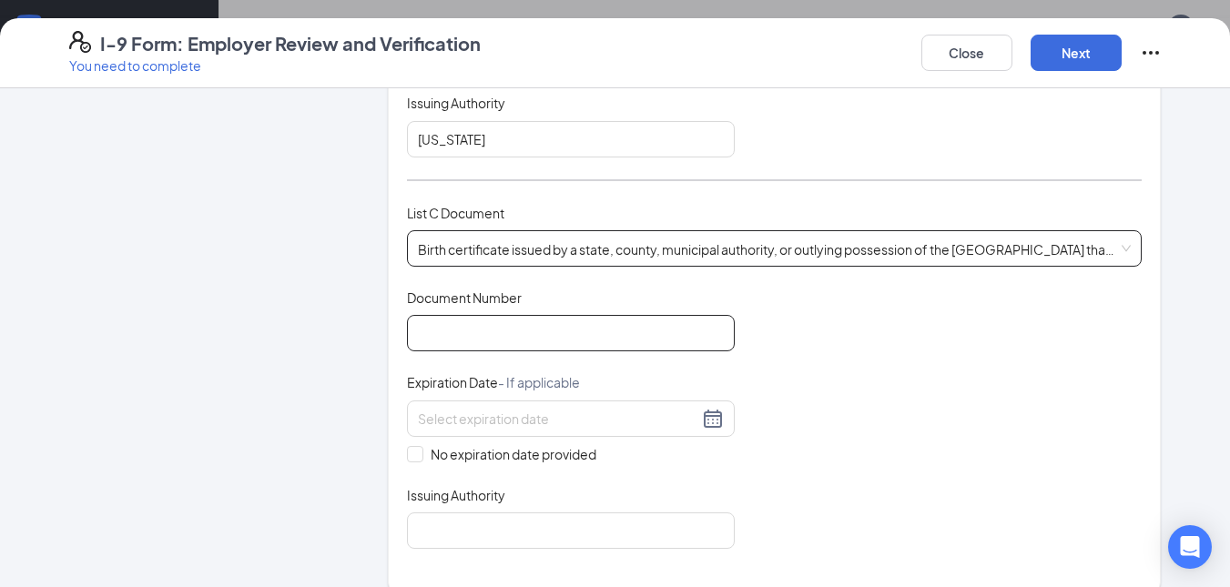
click at [584, 336] on input "Document Number" at bounding box center [571, 333] width 328 height 36
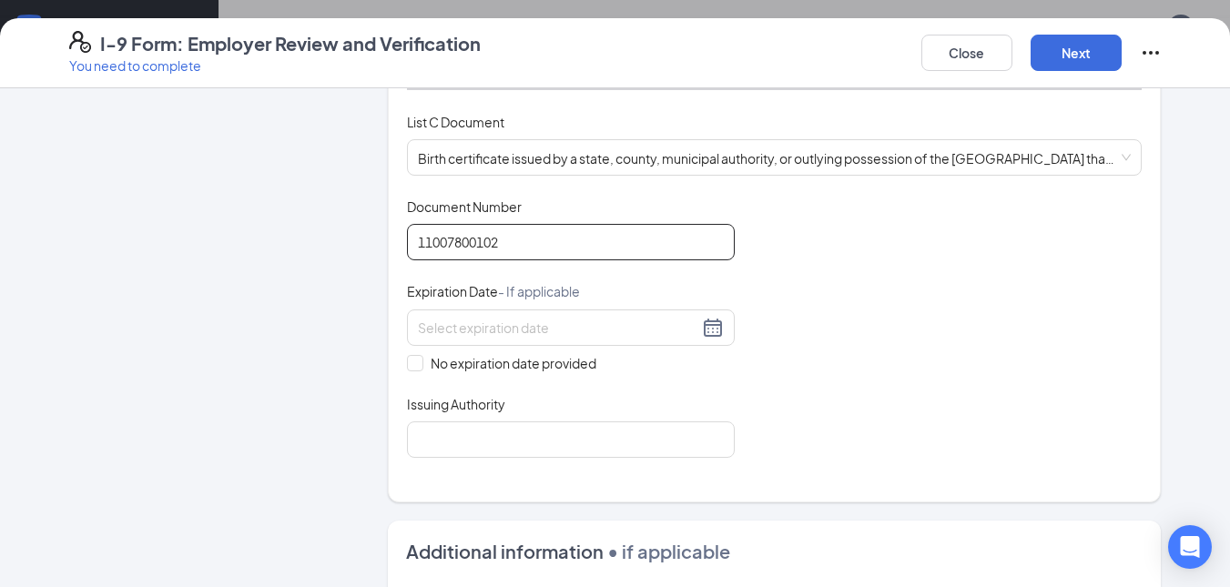
scroll to position [779, 0]
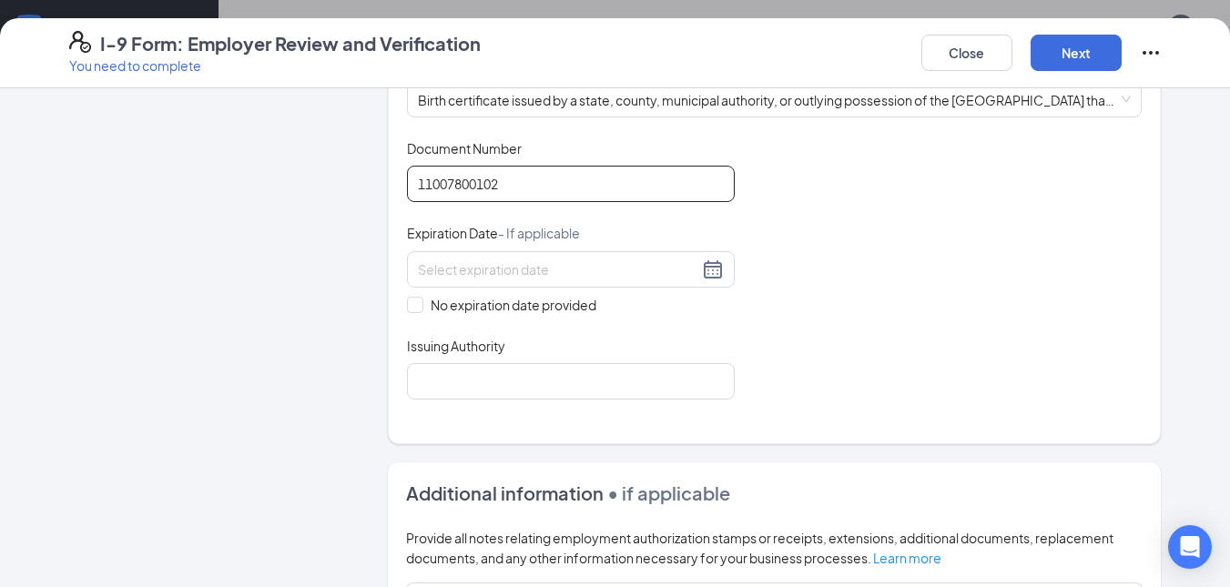
type input "11007800102"
click at [411, 300] on input "No expiration date provided" at bounding box center [413, 303] width 13 height 13
checkbox input "true"
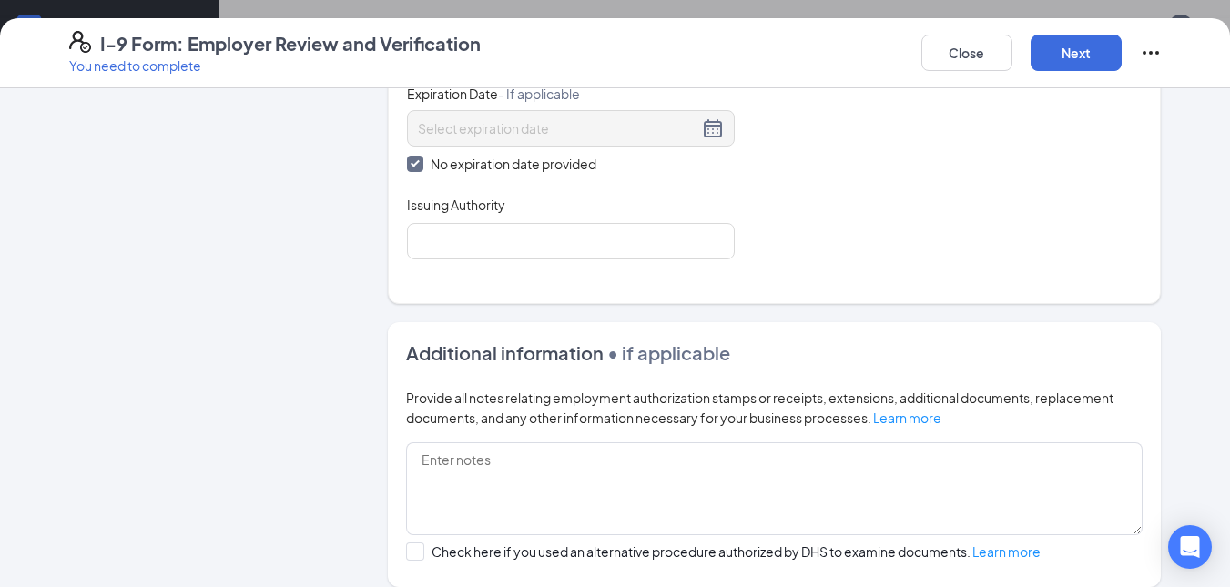
scroll to position [966, 0]
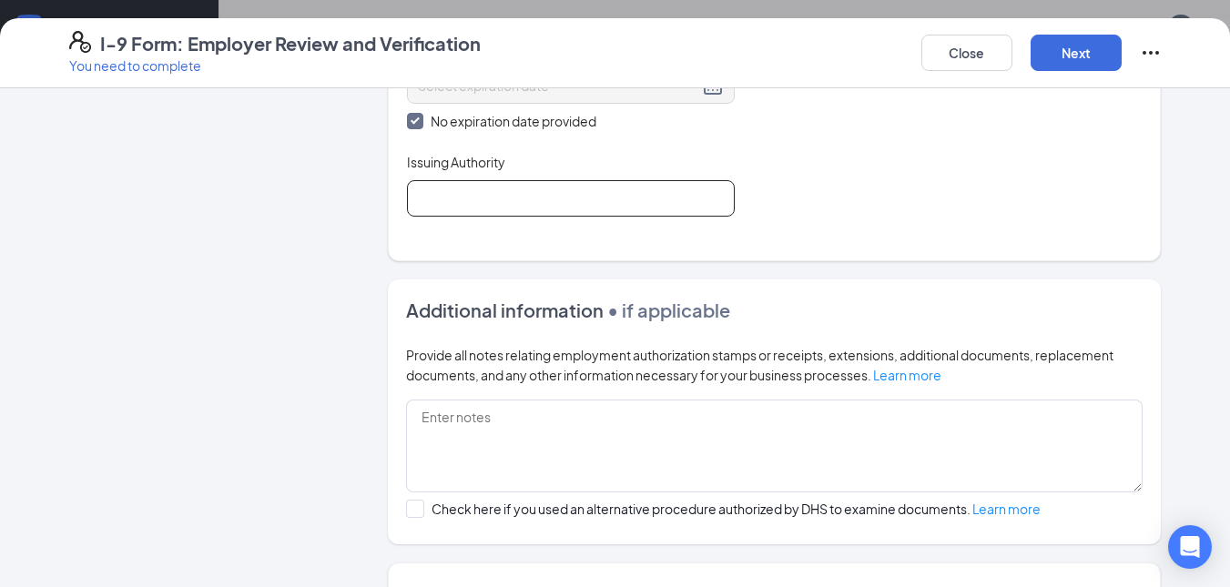
click at [517, 198] on input "Issuing Authority" at bounding box center [571, 198] width 328 height 36
type input "[US_STATE]"
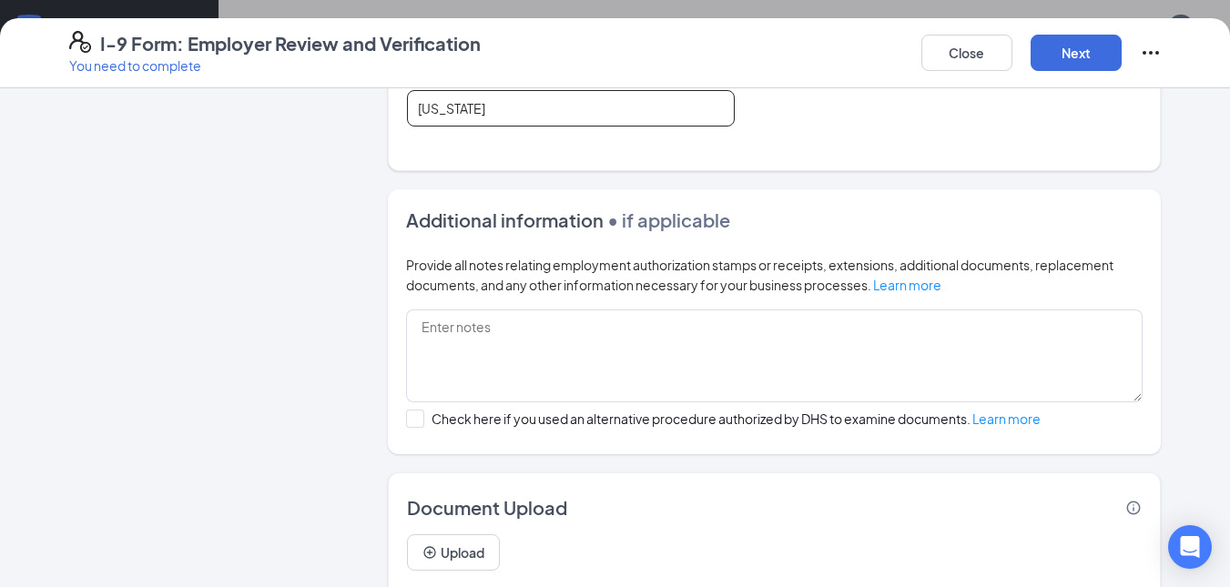
scroll to position [1114, 0]
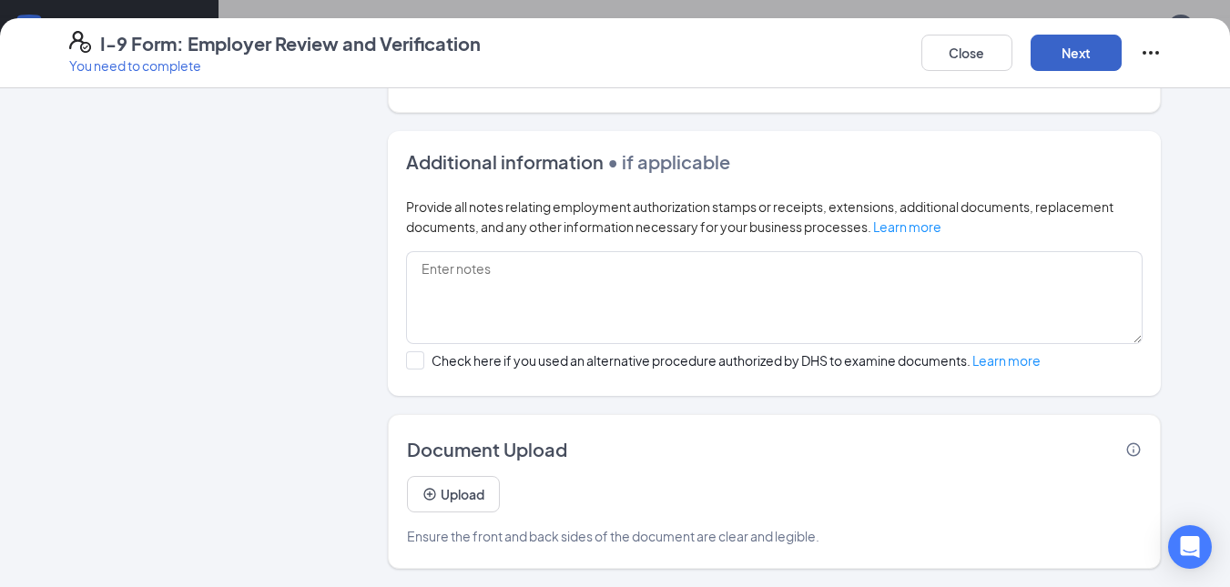
click at [1086, 46] on button "Next" at bounding box center [1075, 53] width 91 height 36
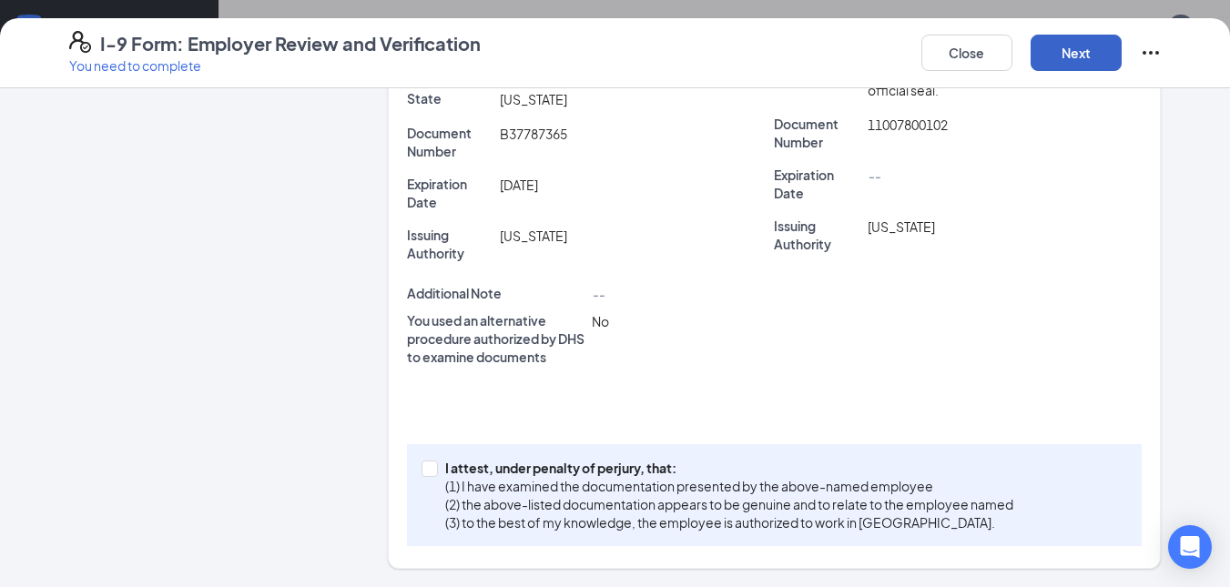
click at [1075, 45] on button "Next" at bounding box center [1075, 53] width 91 height 36
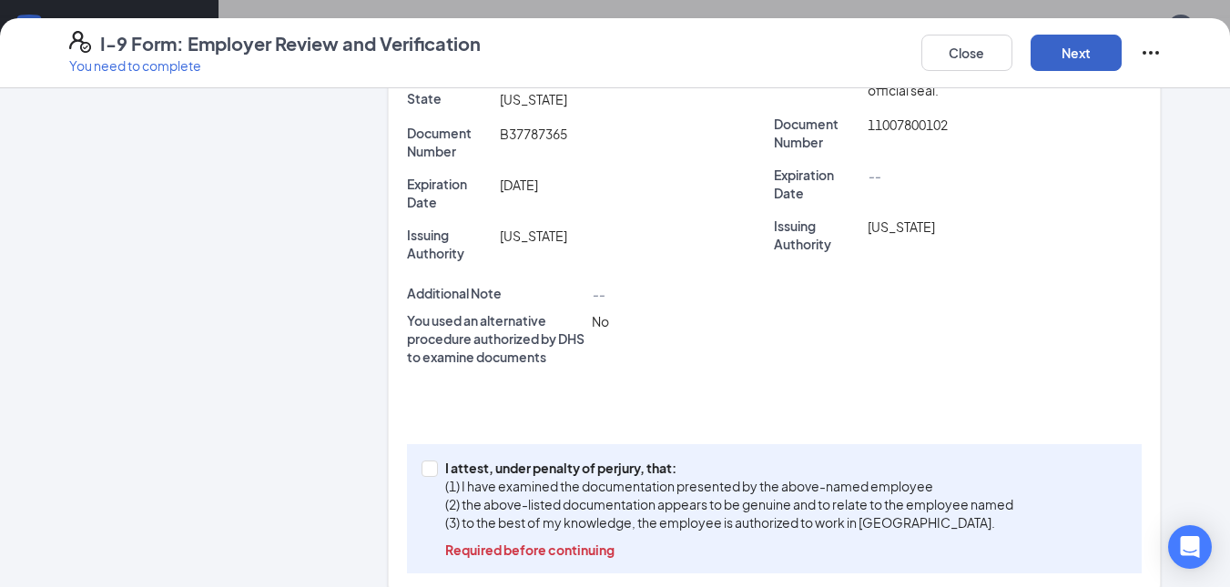
scroll to position [574, 0]
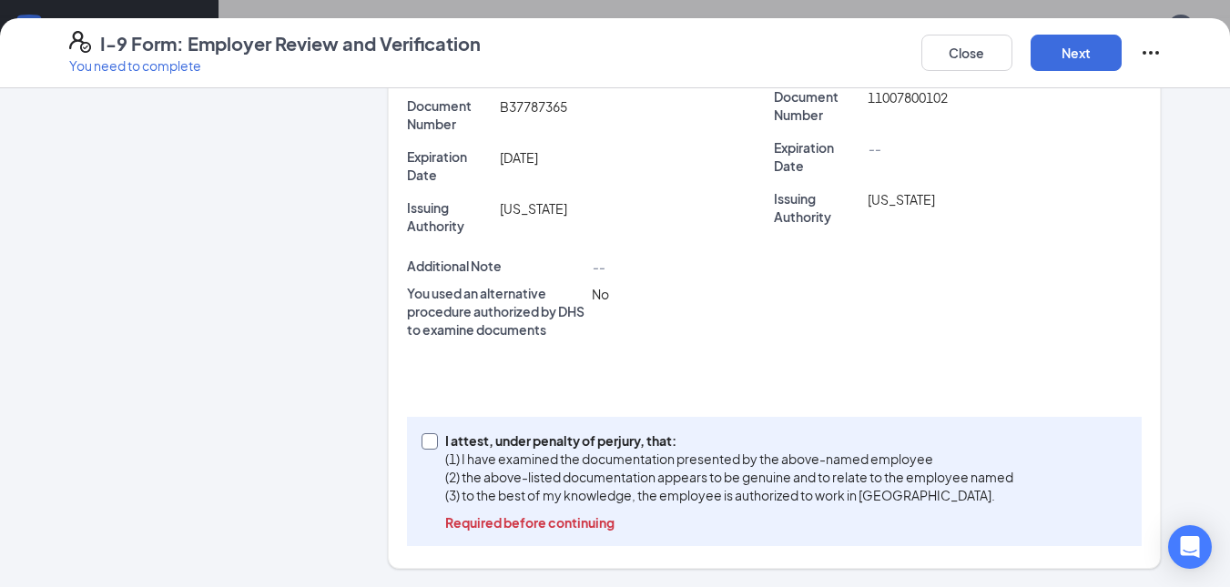
click at [421, 439] on input "I attest, under penalty of [PERSON_NAME], that: (1) I have examined the documen…" at bounding box center [427, 439] width 13 height 13
checkbox input "true"
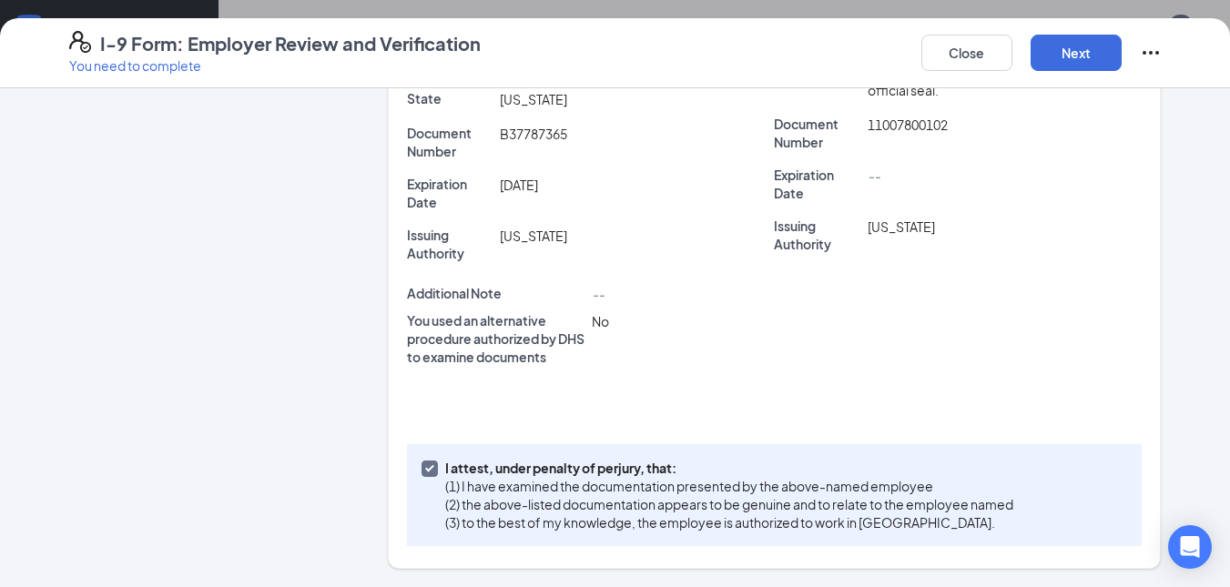
scroll to position [547, 0]
click at [1078, 56] on button "Next" at bounding box center [1075, 53] width 91 height 36
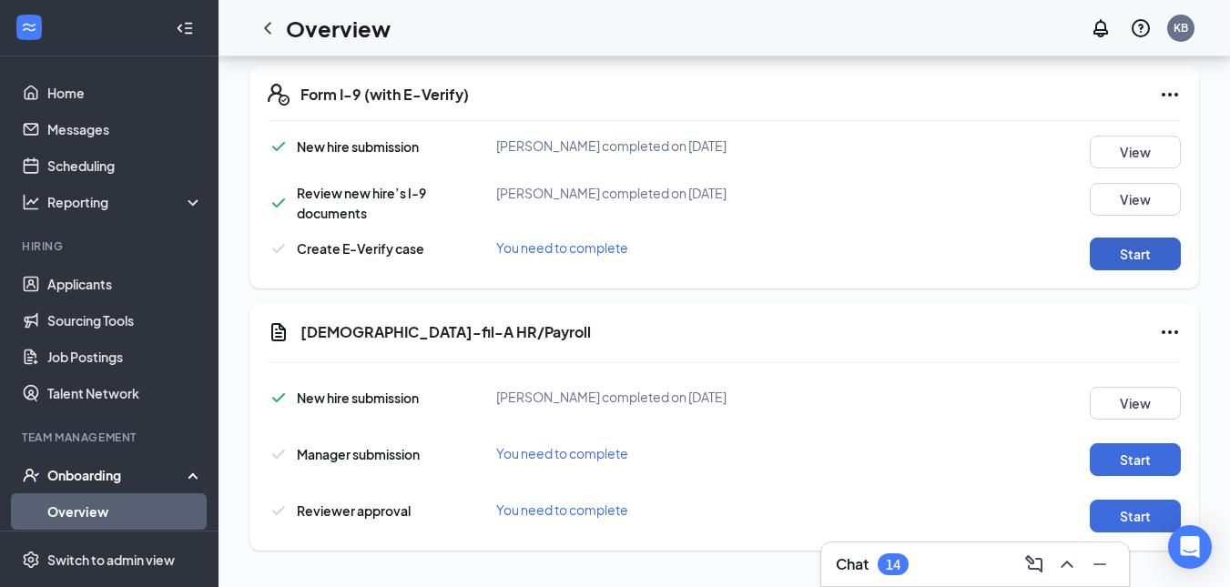
click at [1142, 249] on button "Start" at bounding box center [1135, 254] width 91 height 33
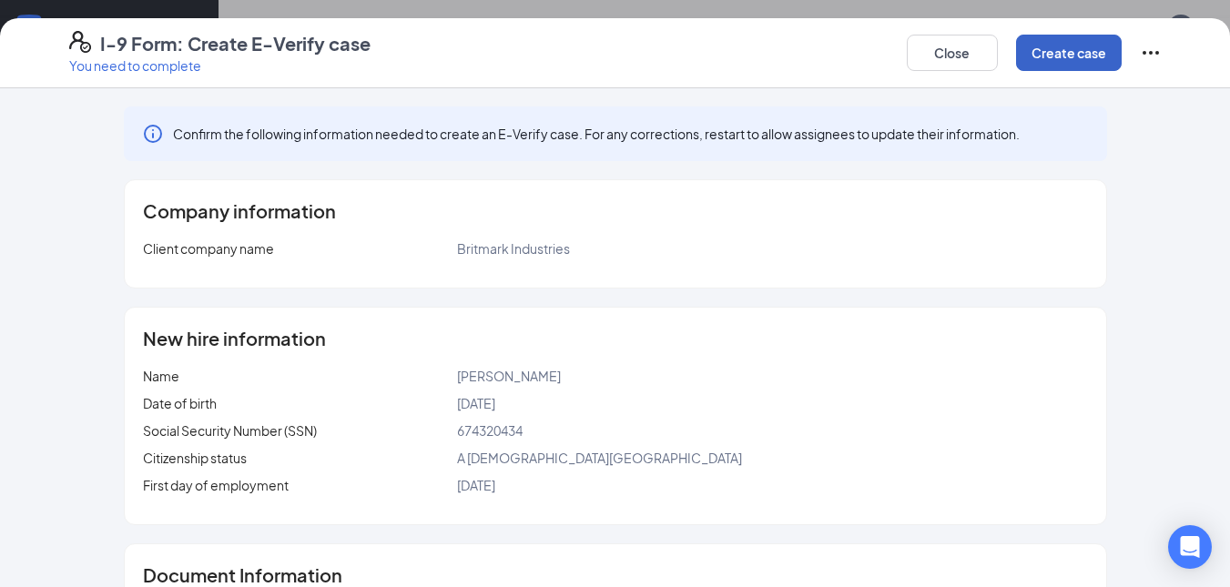
click at [1072, 50] on button "Create case" at bounding box center [1069, 53] width 106 height 36
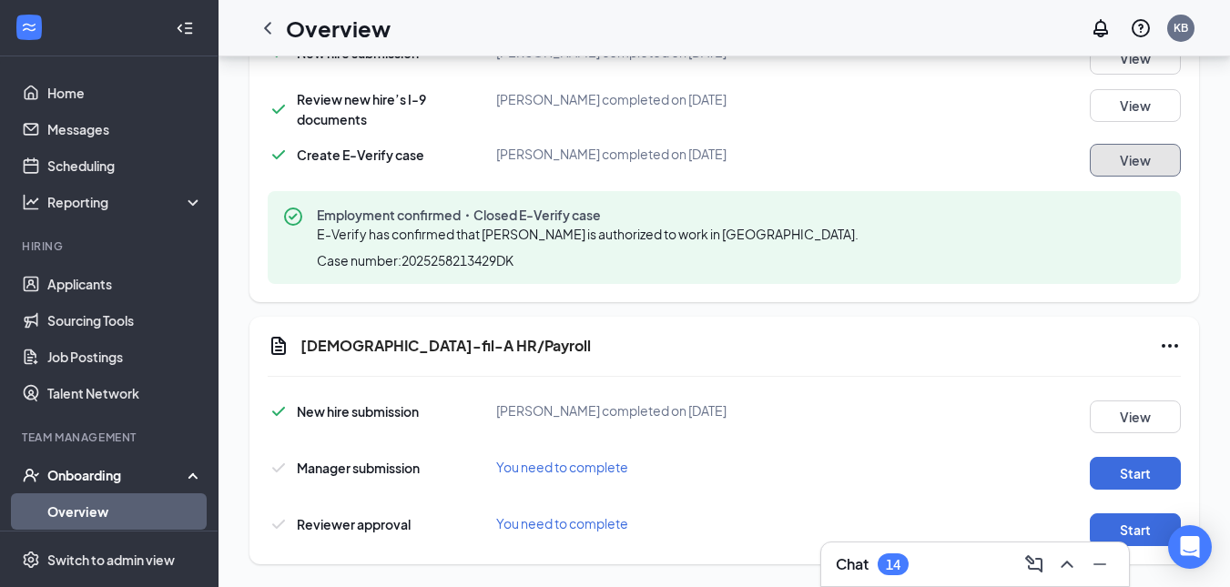
scroll to position [830, 0]
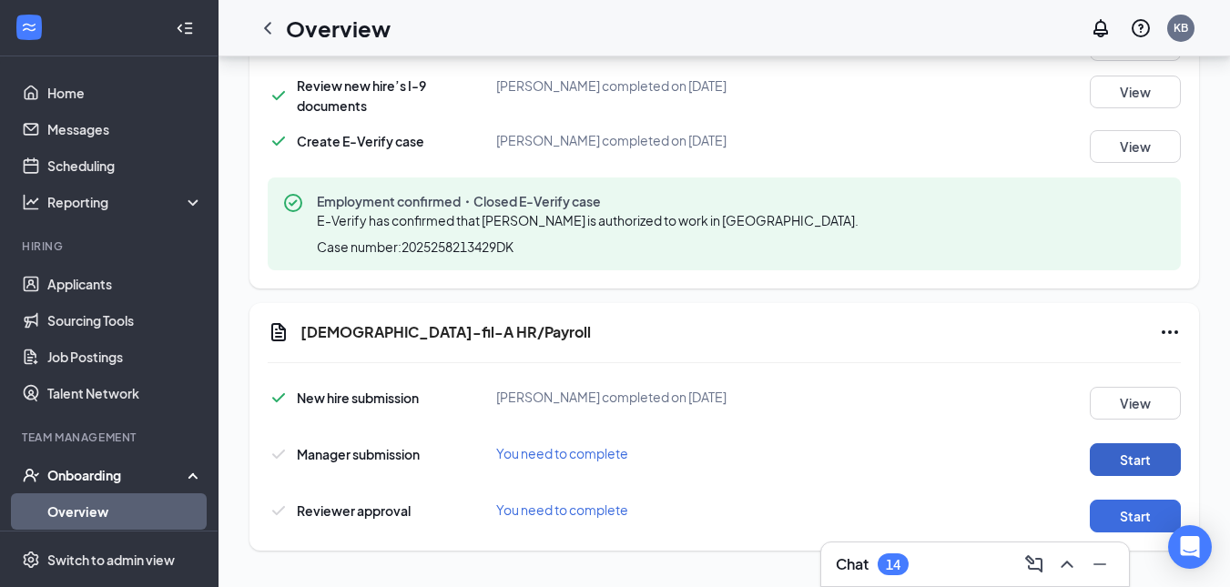
click at [1140, 463] on button "Start" at bounding box center [1135, 459] width 91 height 33
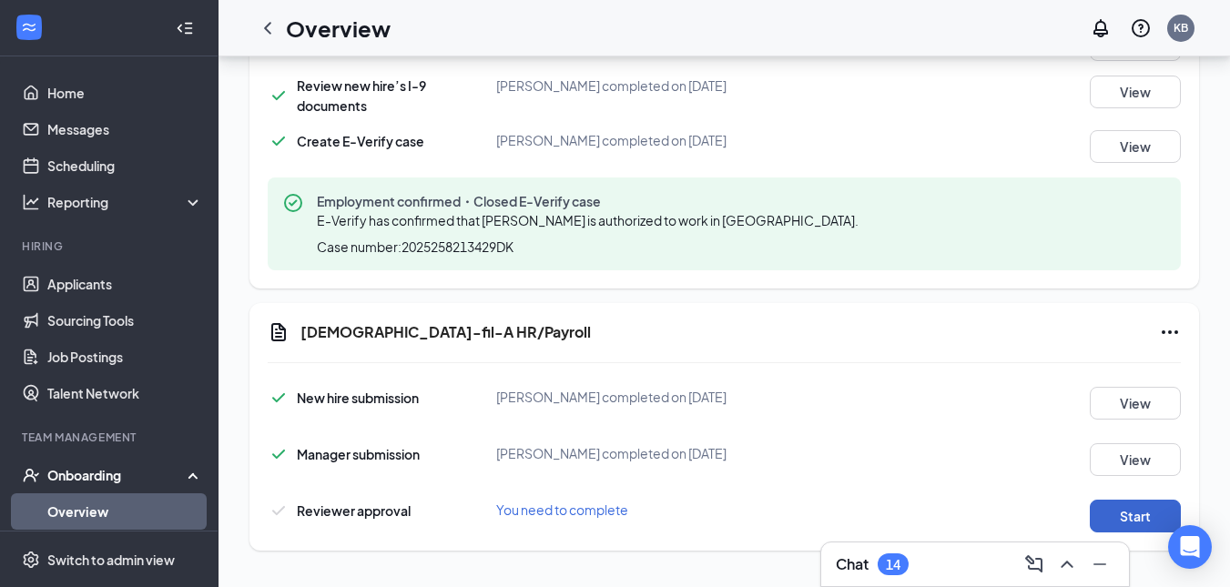
click at [1131, 514] on button "Start" at bounding box center [1135, 516] width 91 height 33
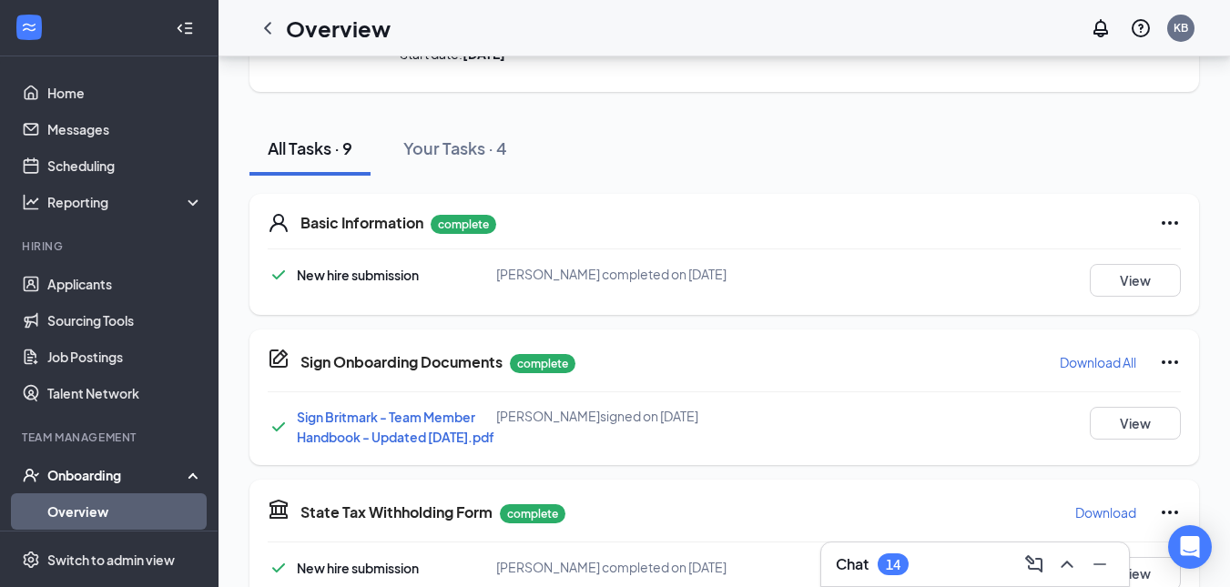
scroll to position [0, 0]
